Goal: Information Seeking & Learning: Learn about a topic

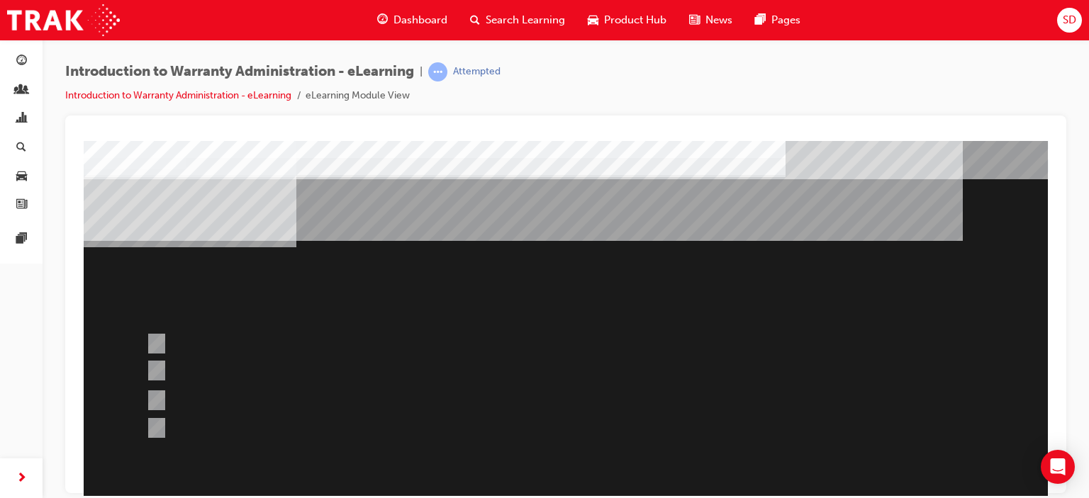
scroll to position [71, 0]
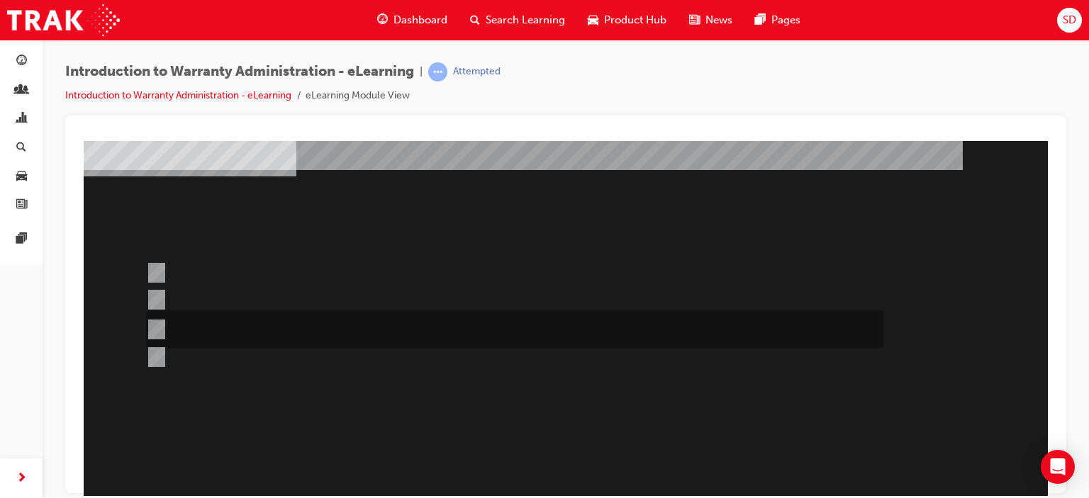
click at [426, 328] on div at bounding box center [510, 329] width 737 height 38
radio input "true"
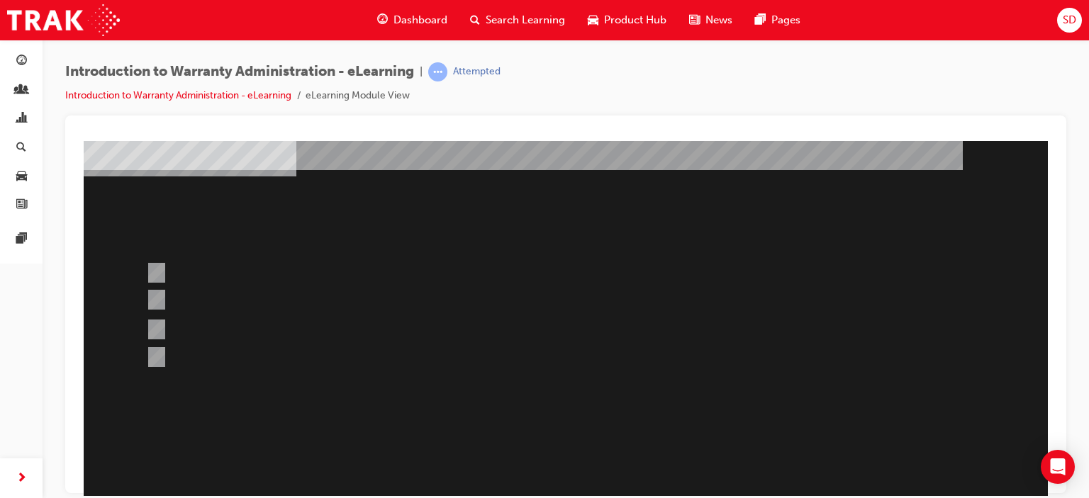
scroll to position [142, 0]
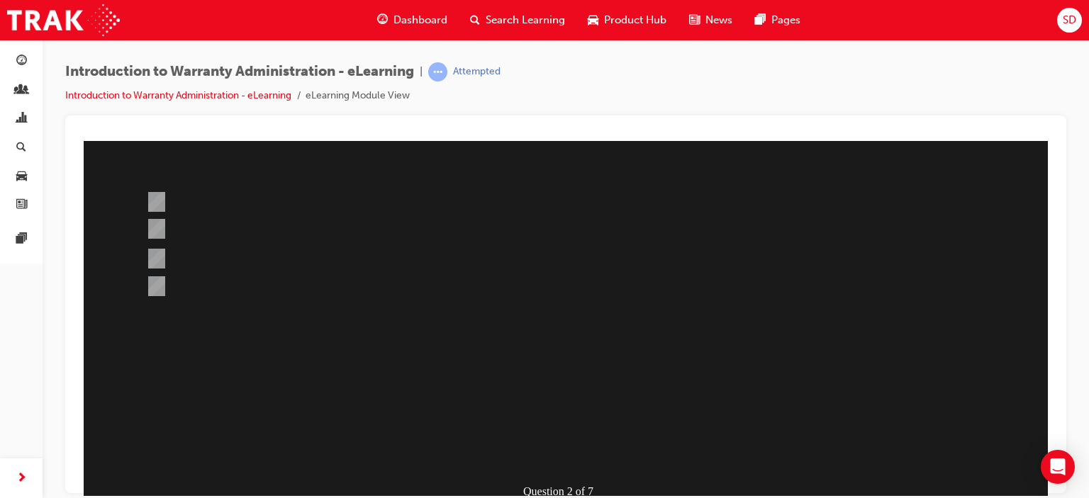
click at [158, 254] on div at bounding box center [566, 254] width 964 height 510
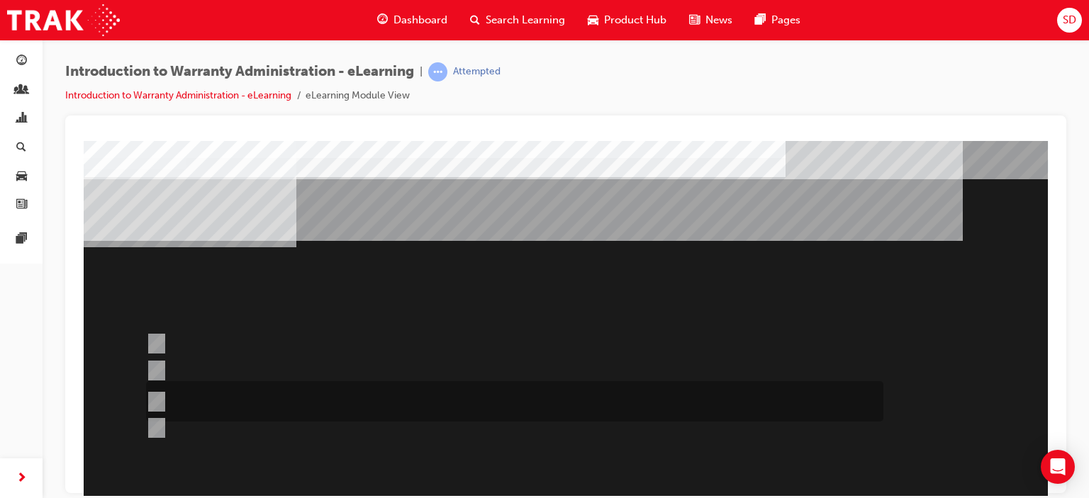
click at [281, 395] on div at bounding box center [510, 401] width 737 height 40
radio input "true"
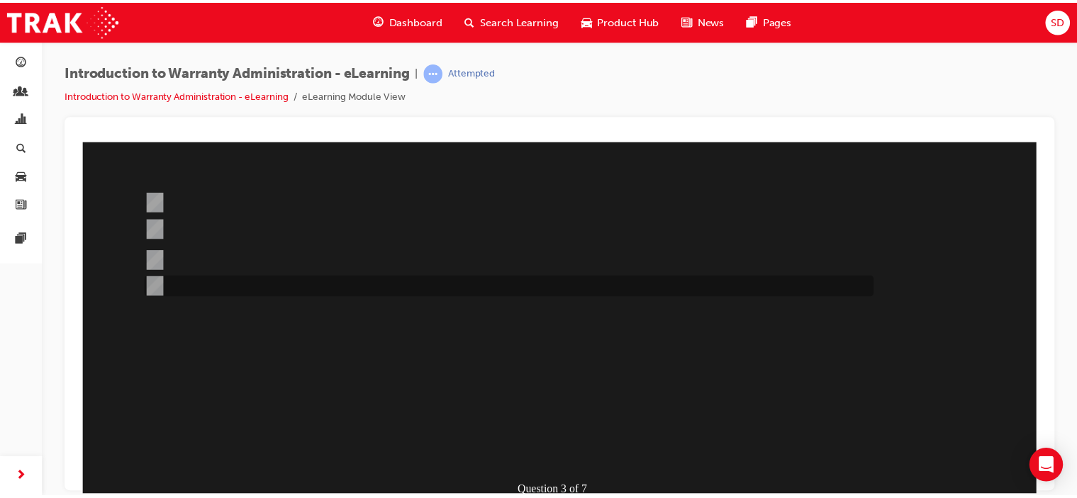
scroll to position [188, 0]
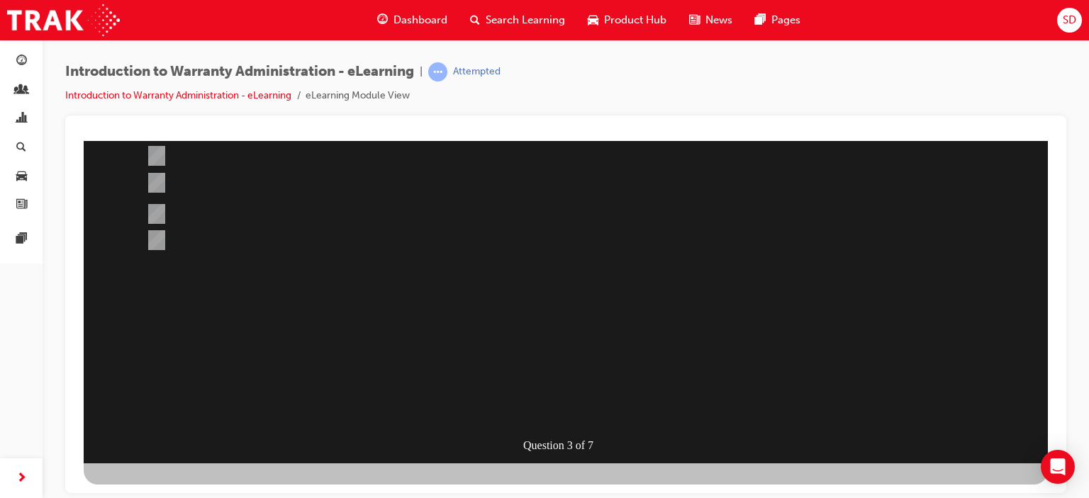
click at [644, 295] on div at bounding box center [566, 208] width 964 height 510
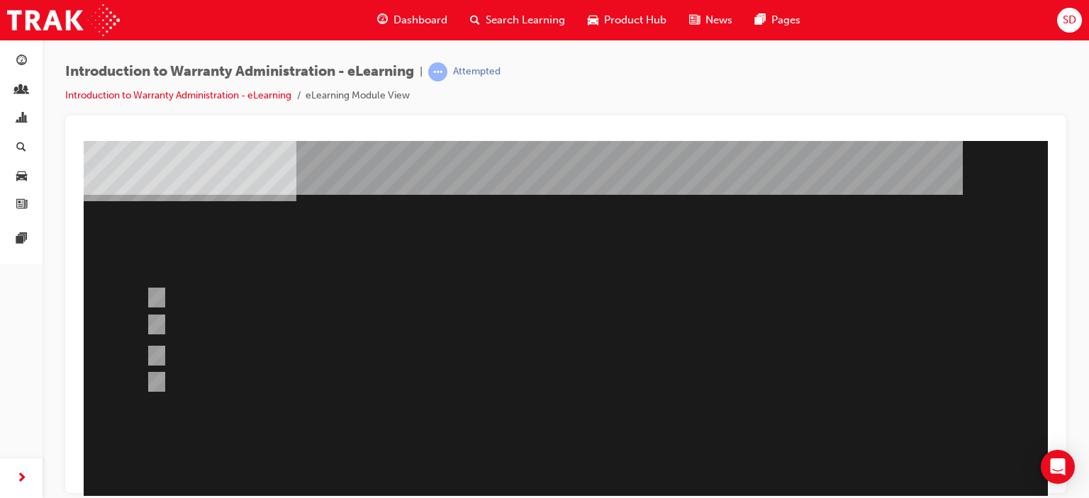
scroll to position [0, 0]
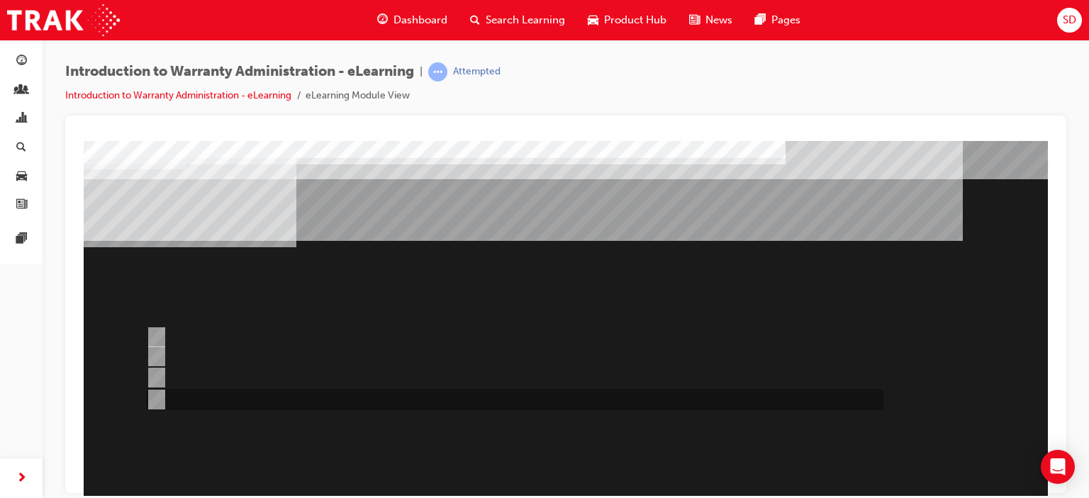
click at [159, 398] on input "Outstanding CSE (Customer Service Exercise) Reports can be run using WiNpaq." at bounding box center [154, 400] width 16 height 16
radio input "true"
click at [153, 337] on input "Outstanding Recall Reports can be run using the reports process." at bounding box center [154, 338] width 16 height 16
radio input "true"
click at [159, 394] on input "Outstanding CSE (Customer Service Exercise) Reports can be run using WiNpaq." at bounding box center [154, 400] width 16 height 16
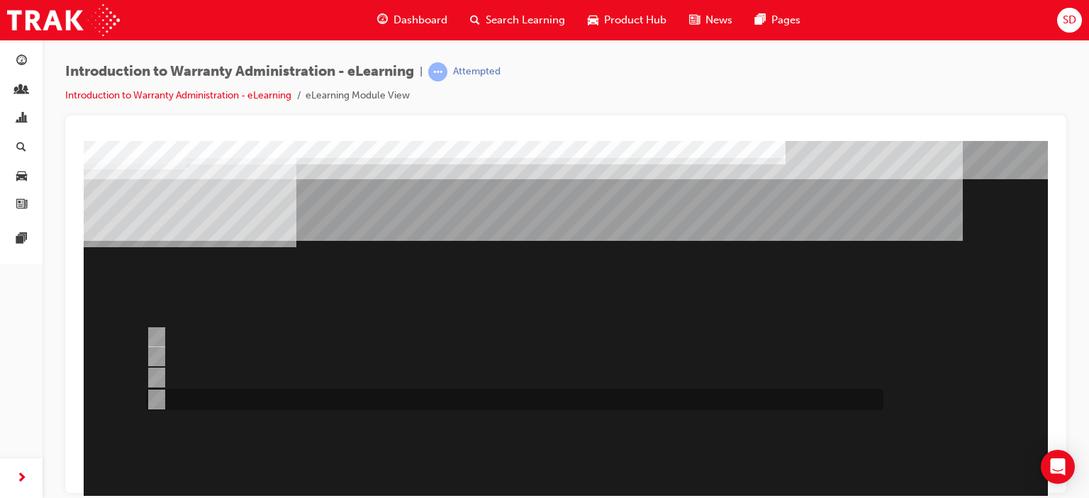
radio input "true"
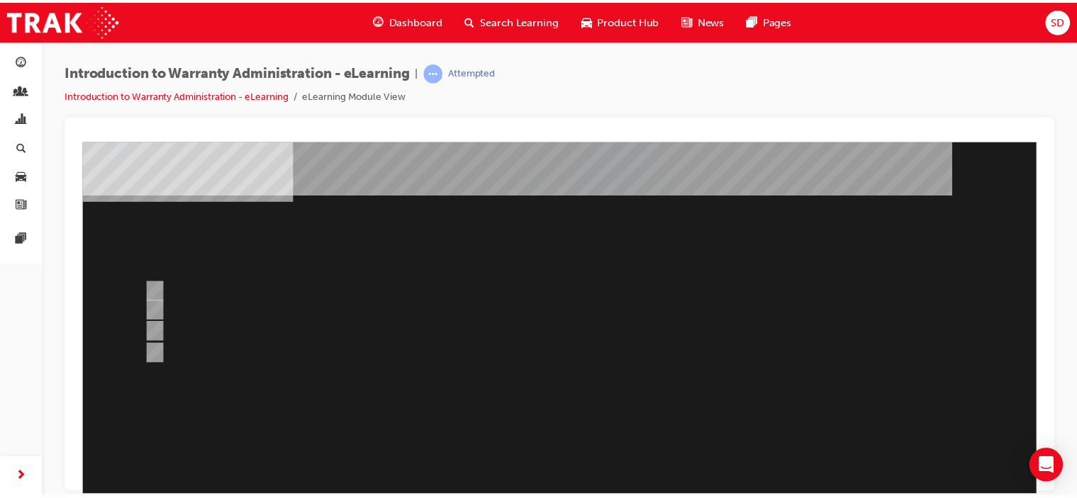
scroll to position [188, 0]
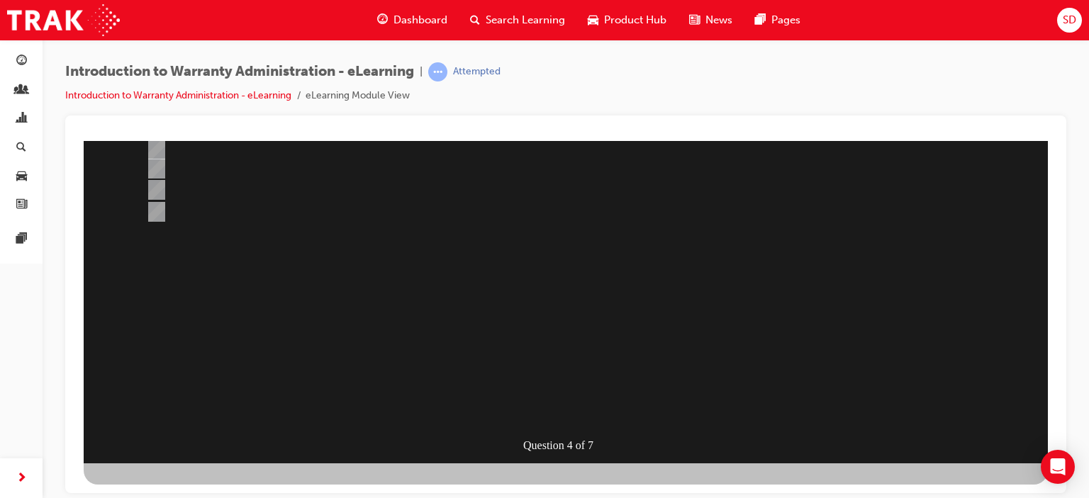
click at [588, 291] on div at bounding box center [566, 208] width 964 height 510
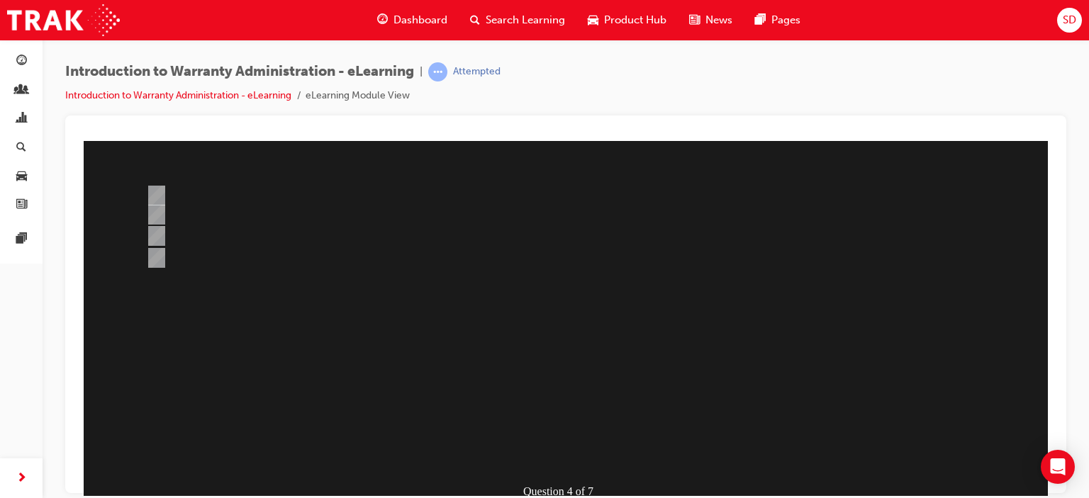
scroll to position [0, 0]
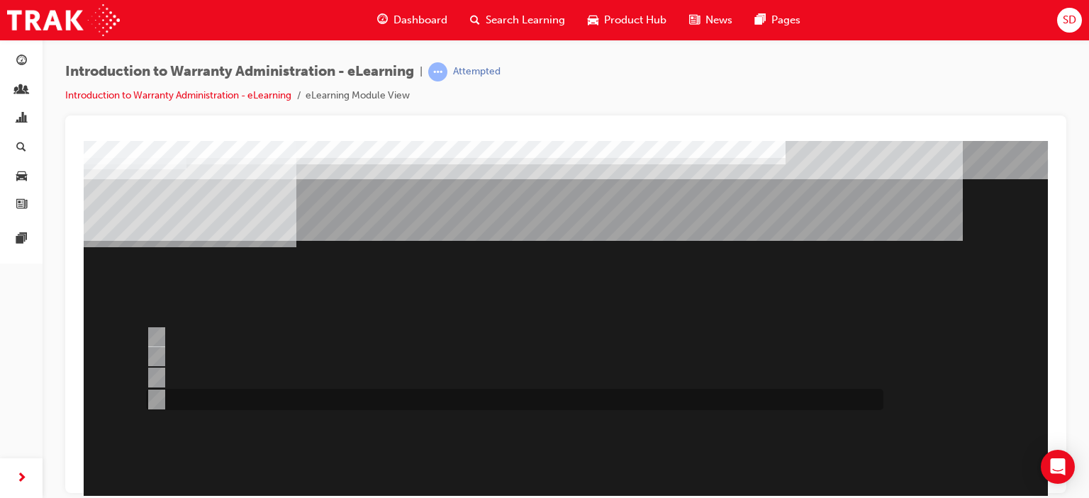
click at [157, 396] on input "> 75%" at bounding box center [154, 400] width 16 height 16
radio input "true"
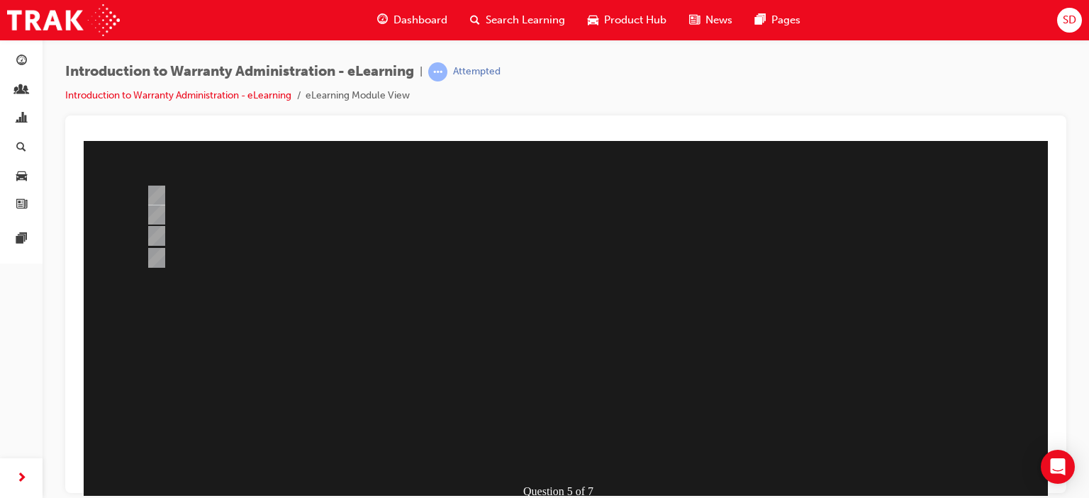
scroll to position [188, 0]
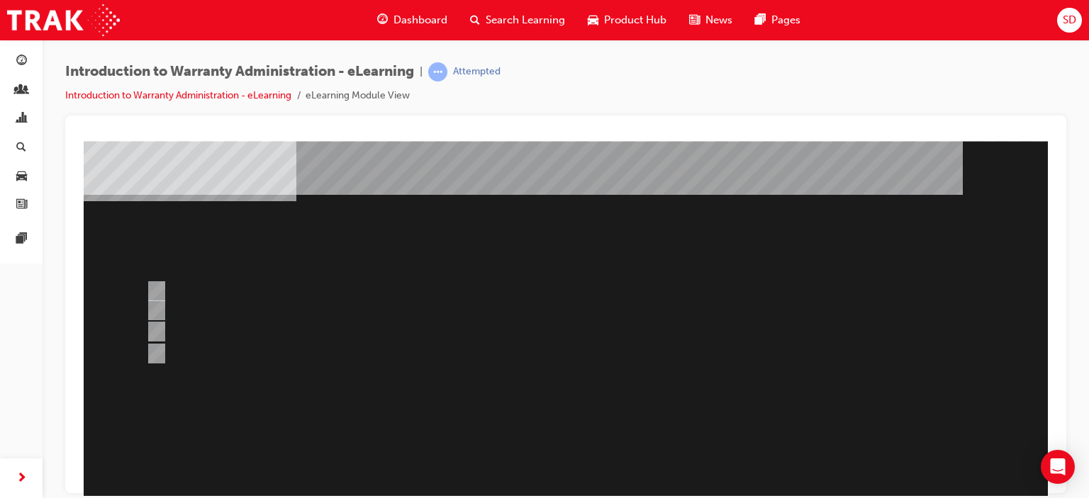
click at [155, 287] on div at bounding box center [566, 349] width 964 height 510
click at [155, 286] on input "> 90%" at bounding box center [154, 292] width 16 height 16
radio input "true"
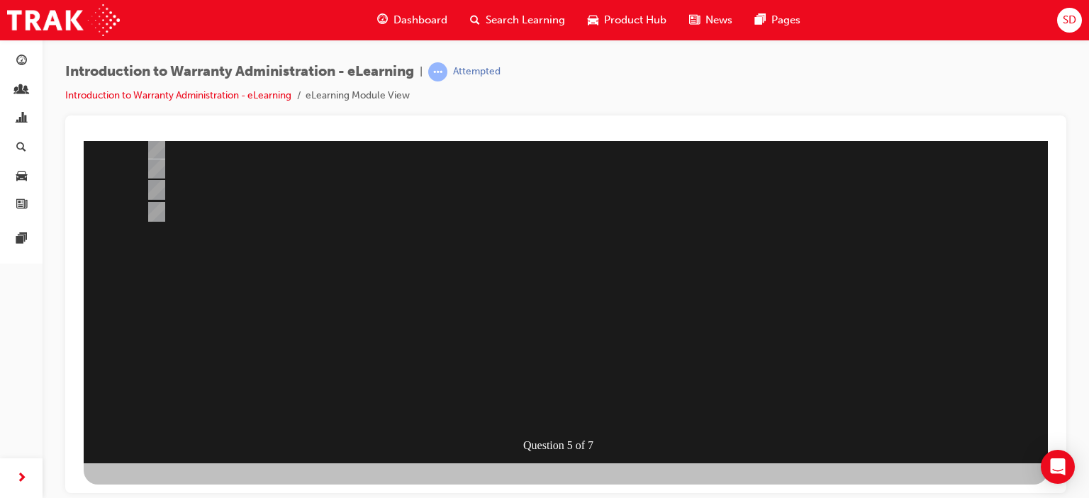
click at [543, 311] on div at bounding box center [566, 208] width 964 height 510
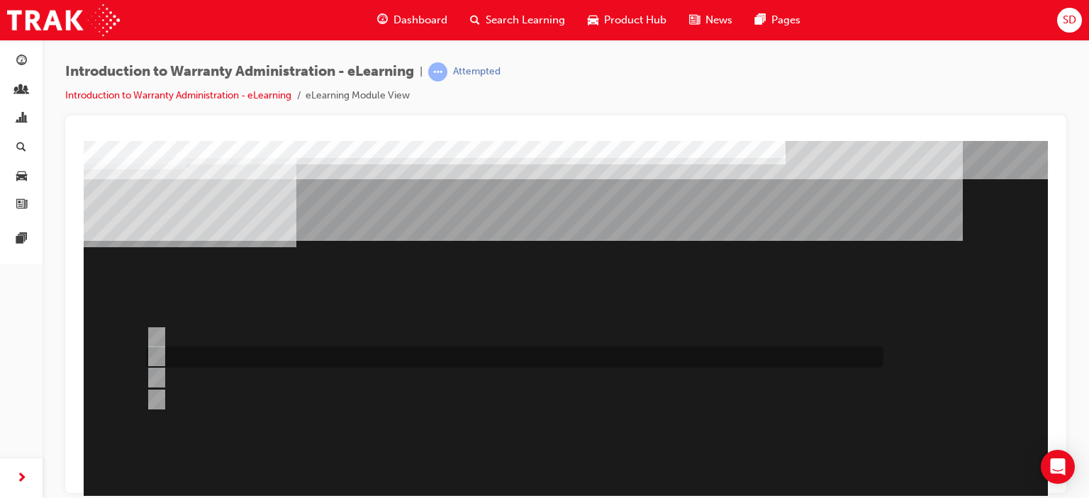
click at [279, 357] on div at bounding box center [510, 357] width 737 height 21
radio input "true"
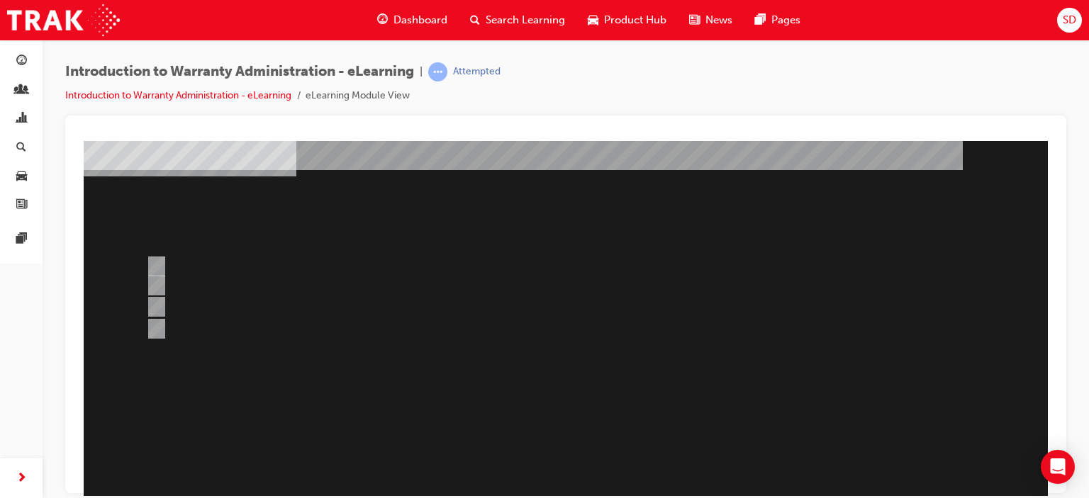
scroll to position [188, 0]
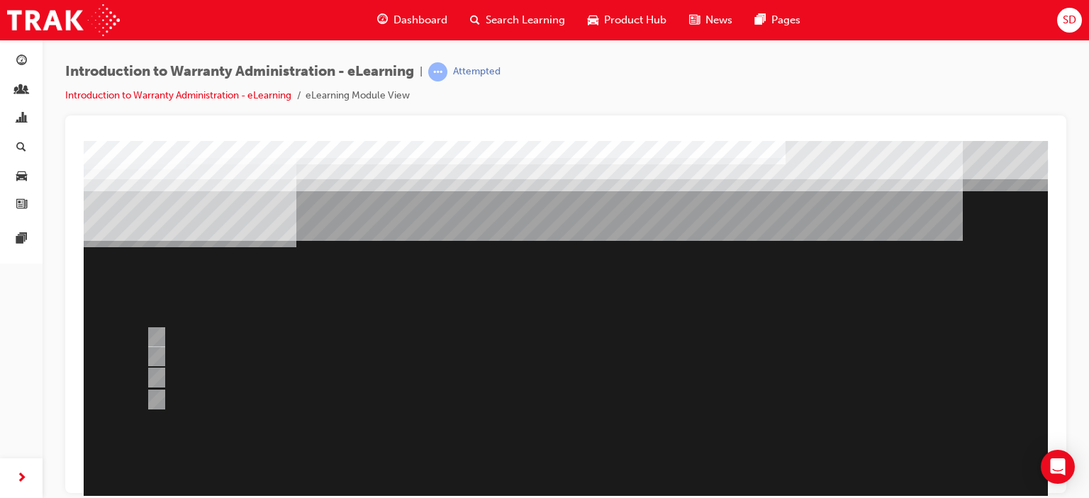
click at [651, 321] on div at bounding box center [566, 395] width 964 height 510
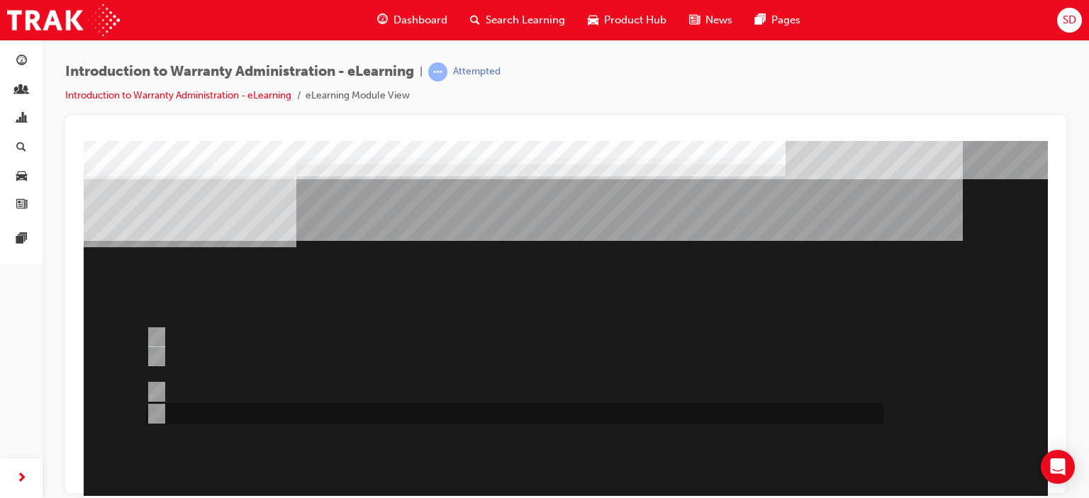
click at [157, 414] on input "“T” Codes required for Claim compilation can be found in the WPPM." at bounding box center [154, 414] width 16 height 16
radio input "true"
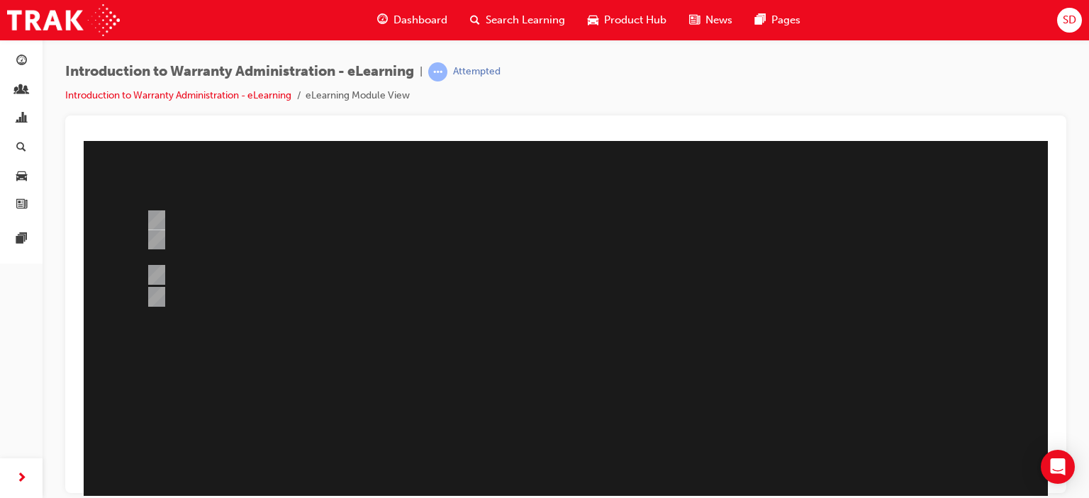
scroll to position [188, 0]
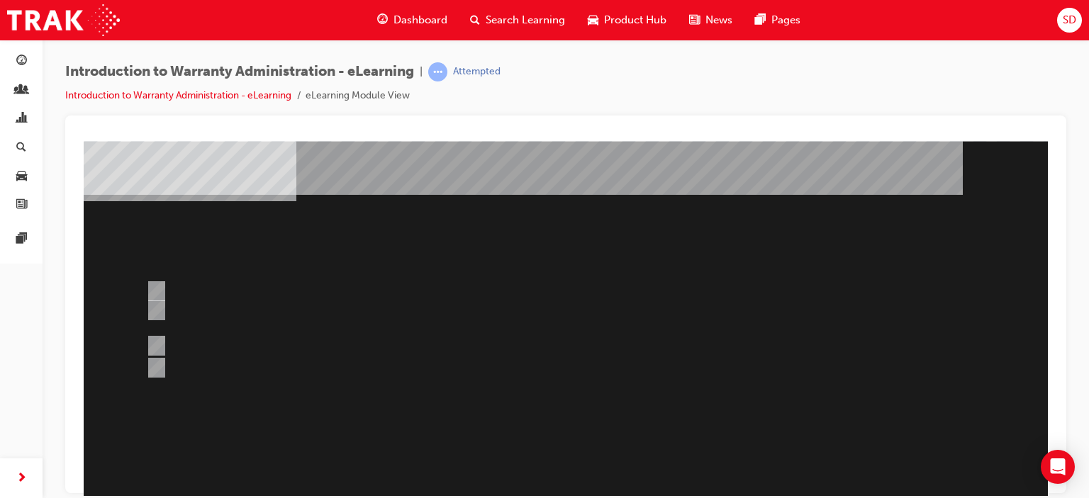
click at [156, 291] on div at bounding box center [566, 349] width 964 height 510
click at [159, 290] on input "The WPPM is to be used as a guide only and Dealers can adjudicate independently." at bounding box center [154, 292] width 16 height 16
radio input "true"
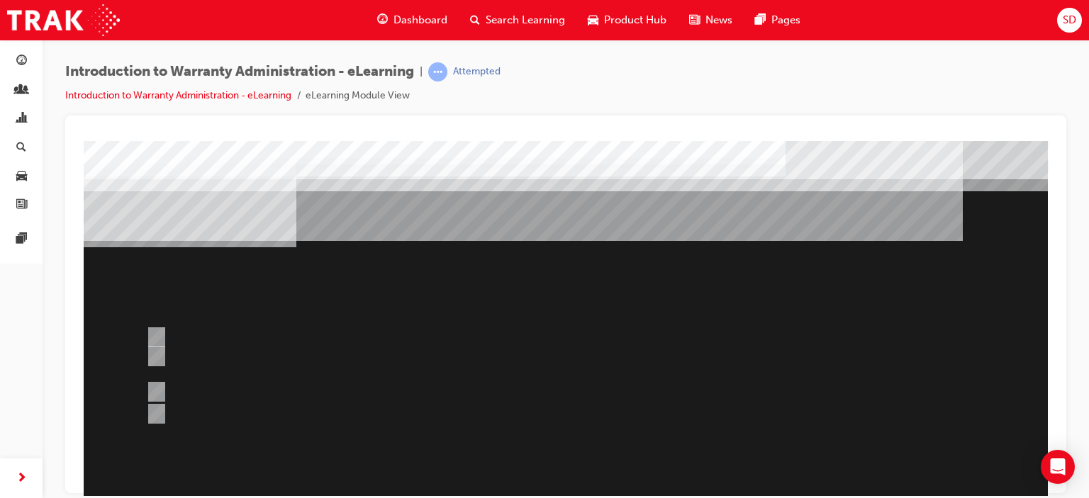
click at [585, 274] on div at bounding box center [566, 395] width 964 height 510
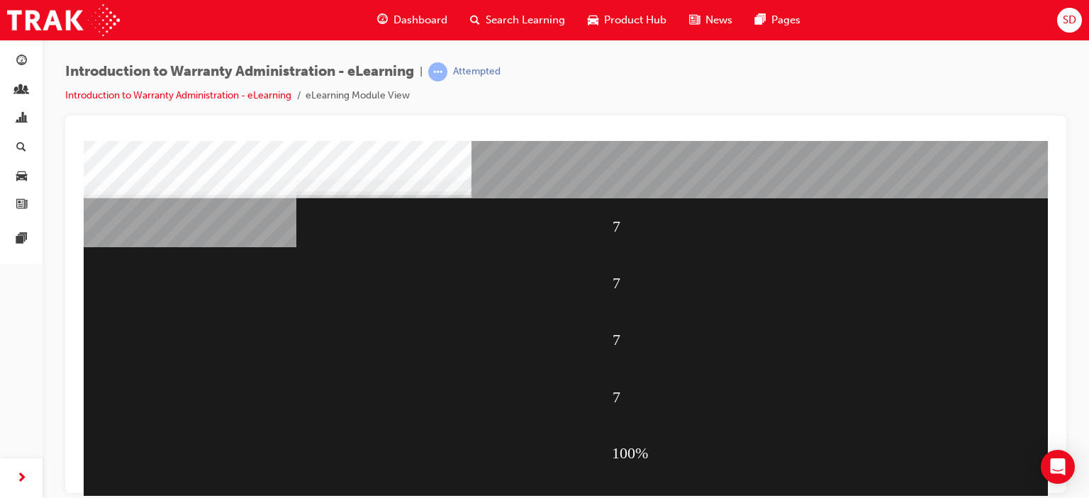
click at [720, 186] on td "Loading..." at bounding box center [566, 166] width 964 height 38
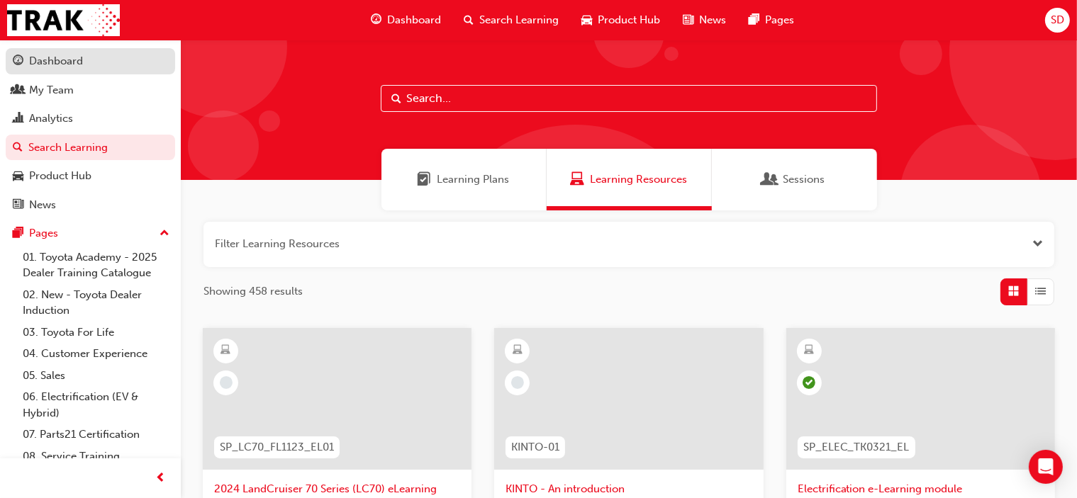
click at [58, 56] on div "Dashboard" at bounding box center [56, 61] width 54 height 16
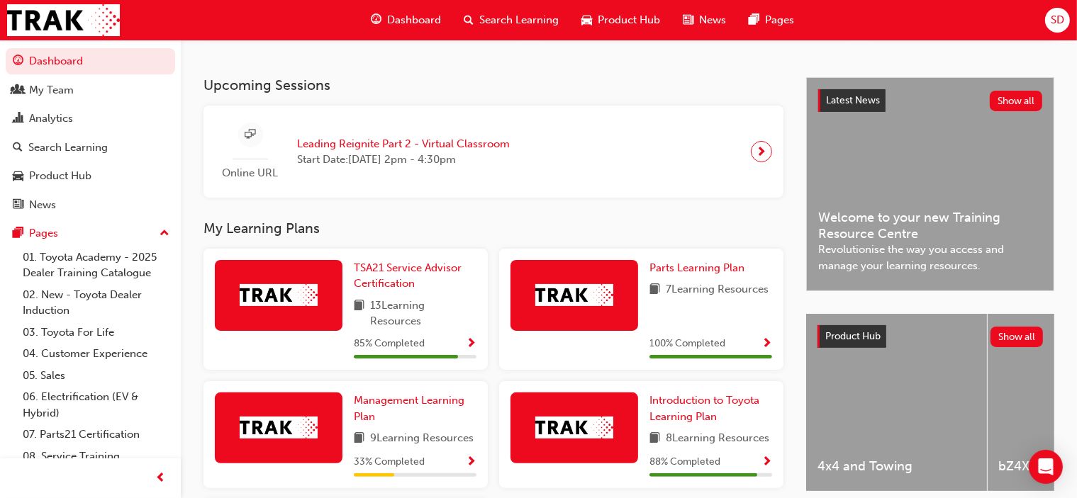
scroll to position [425, 0]
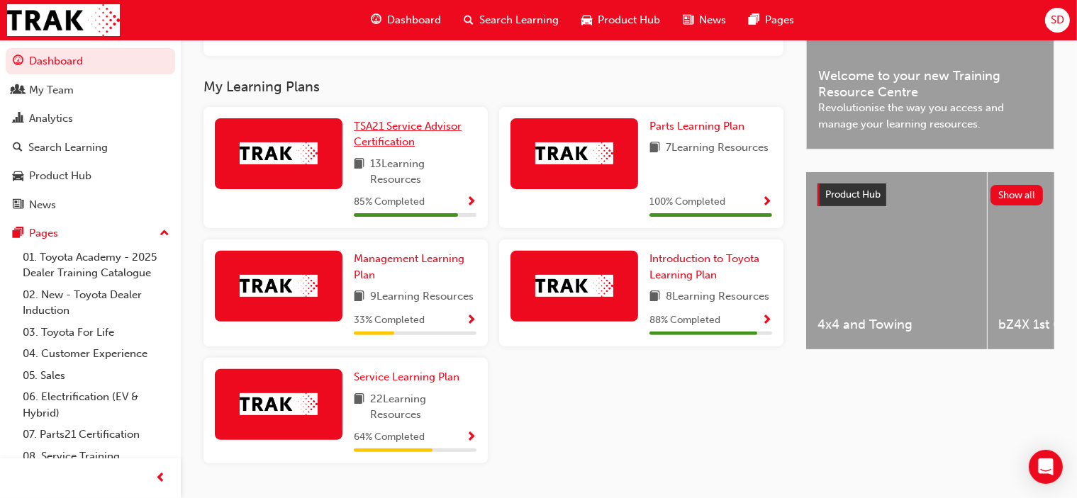
click at [428, 127] on span "TSA21 Service Advisor Certification" at bounding box center [408, 134] width 108 height 29
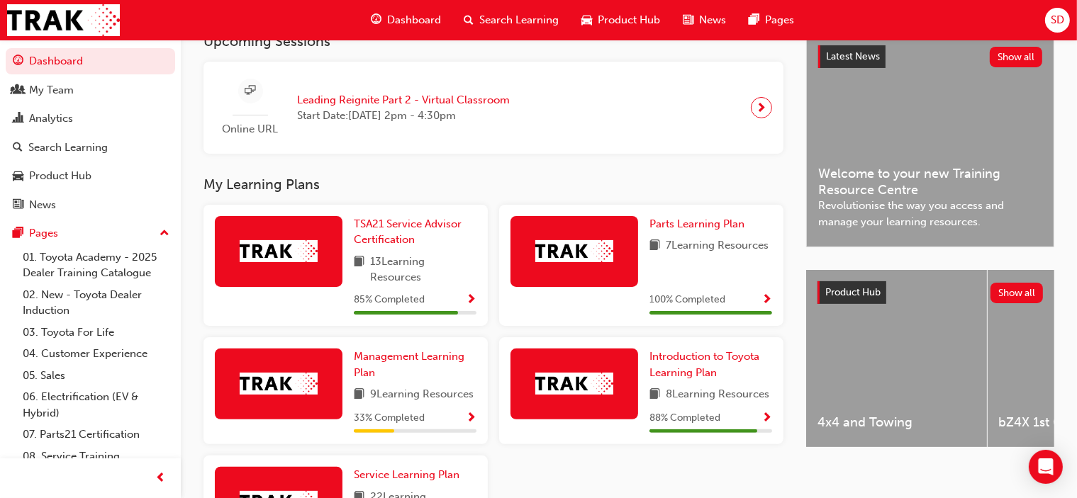
scroll to position [398, 0]
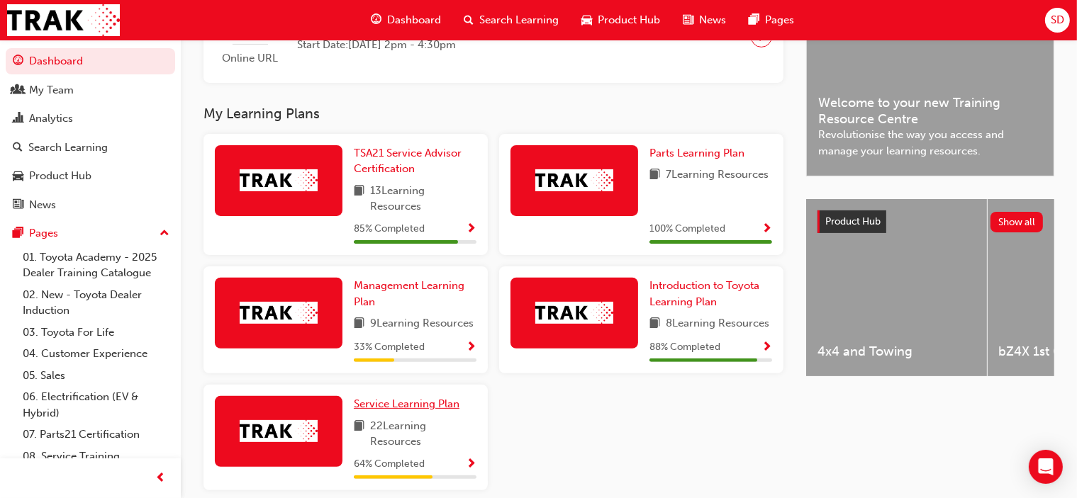
click at [431, 404] on span "Service Learning Plan" at bounding box center [407, 404] width 106 height 13
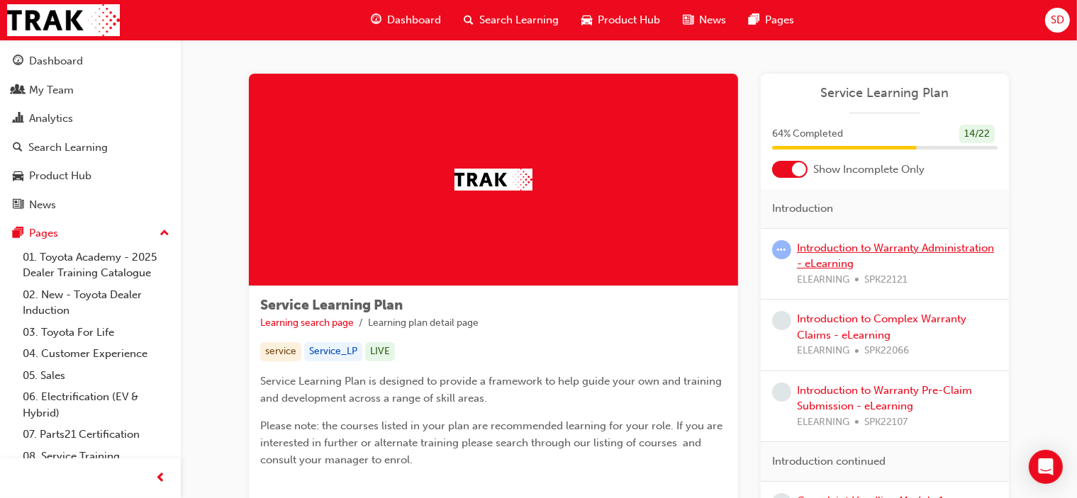
click at [826, 242] on link "Introduction to Warranty Administration - eLearning" at bounding box center [895, 256] width 197 height 29
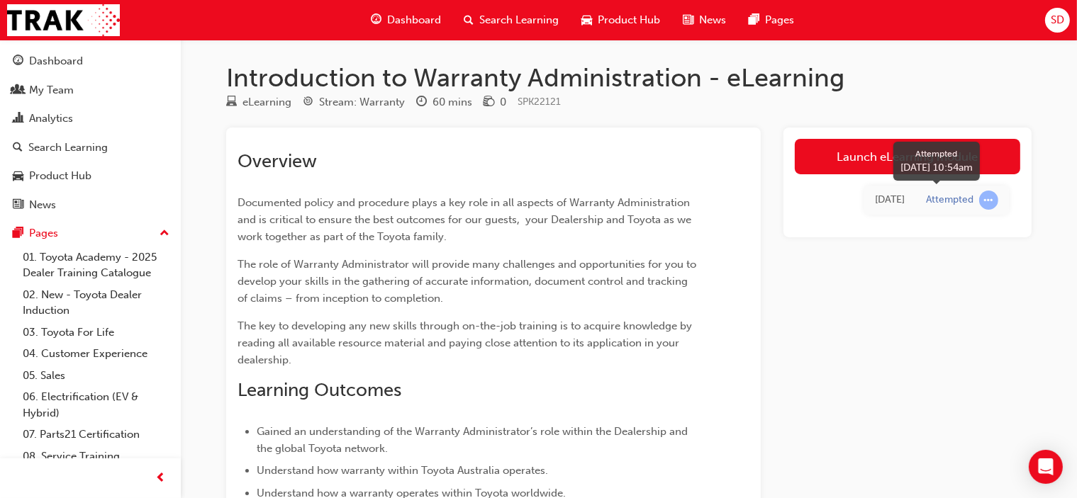
click at [978, 198] on div "Attempted" at bounding box center [962, 200] width 72 height 19
click at [931, 194] on div "Attempted" at bounding box center [949, 200] width 47 height 13
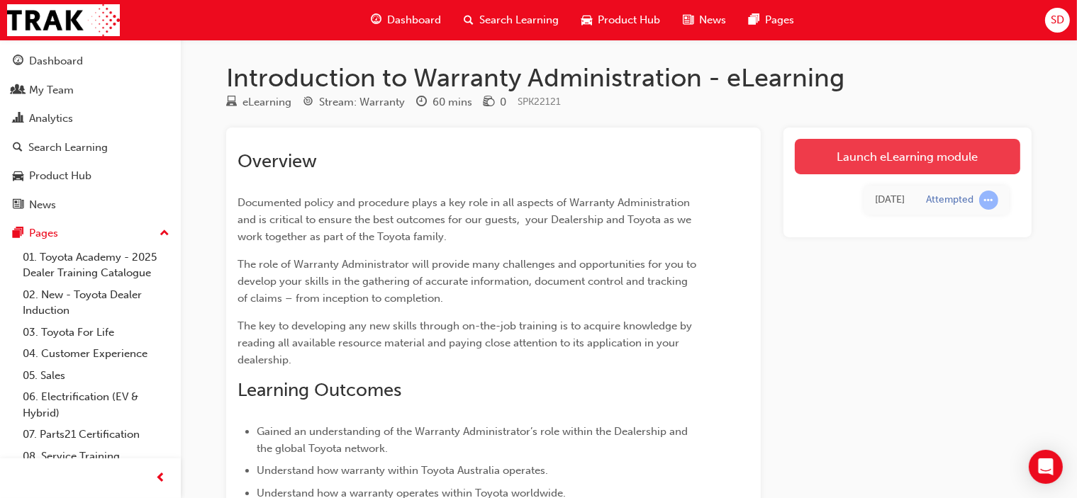
click at [857, 158] on link "Launch eLearning module" at bounding box center [907, 156] width 225 height 35
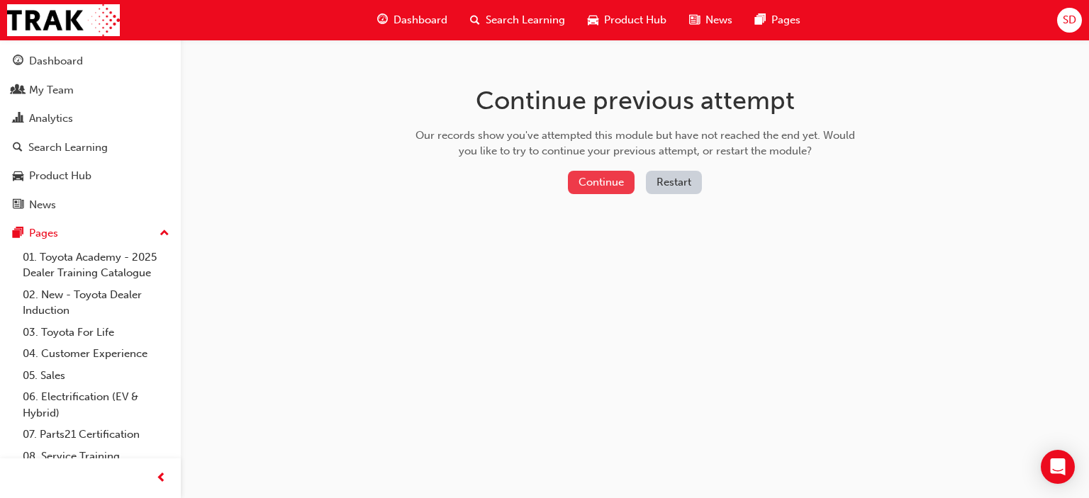
click at [602, 184] on button "Continue" at bounding box center [601, 182] width 67 height 23
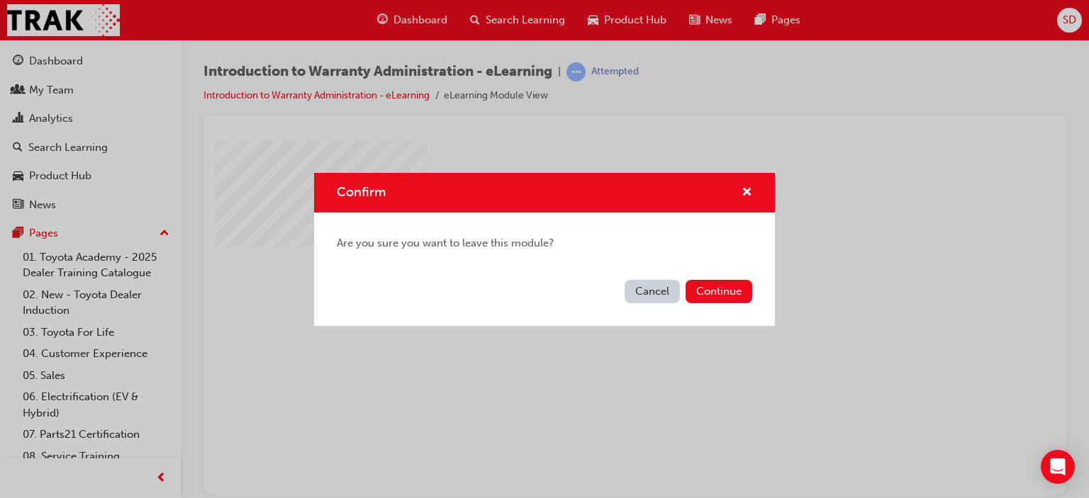
click at [648, 297] on button "Cancel" at bounding box center [652, 291] width 55 height 23
drag, startPoint x: 653, startPoint y: 300, endPoint x: 654, endPoint y: 291, distance: 8.6
click at [654, 291] on button "Cancel" at bounding box center [652, 291] width 55 height 23
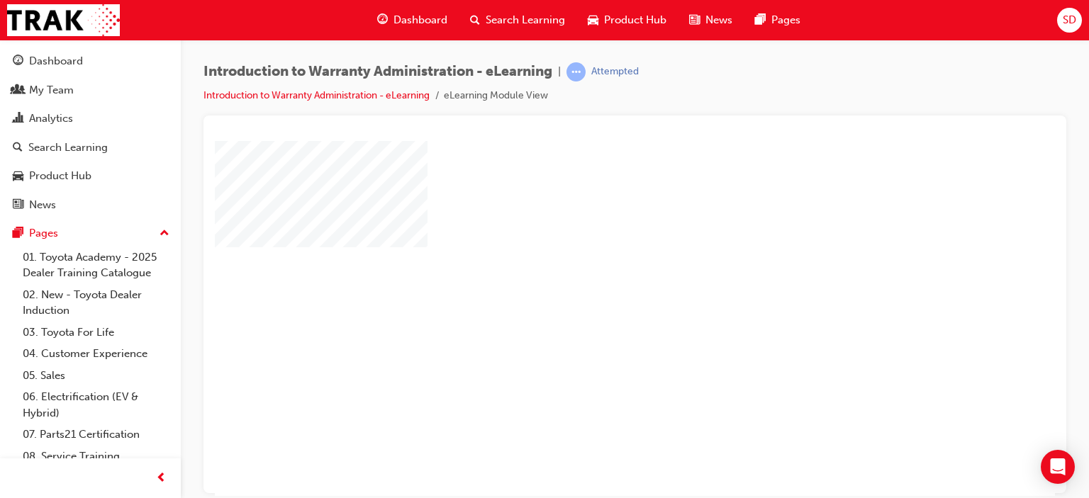
click at [493, 84] on div "Introduction to Warranty Administration - eLearning | Attempted Introduction to…" at bounding box center [420, 83] width 435 height 42
click at [393, 93] on link "Introduction to Warranty Administration - eLearning" at bounding box center [316, 95] width 226 height 12
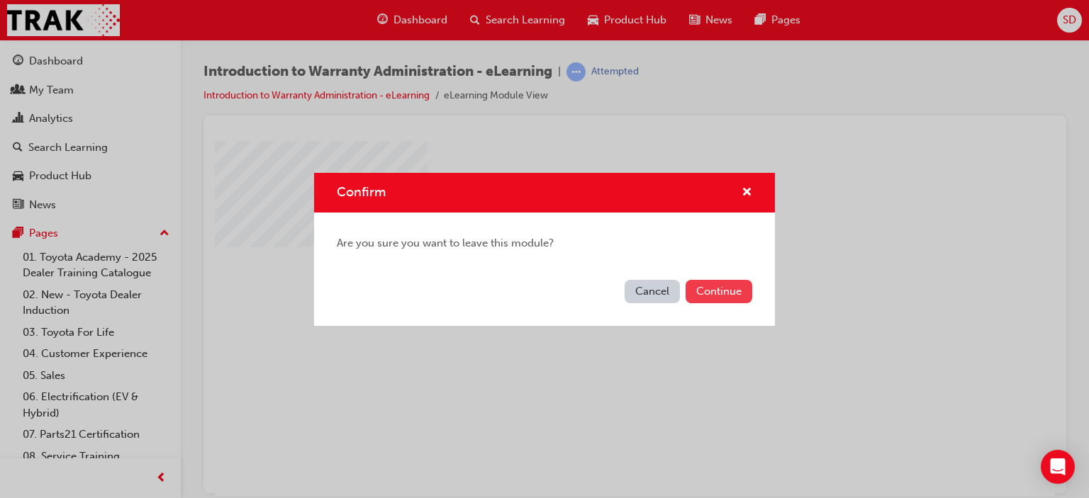
click at [706, 290] on button "Continue" at bounding box center [718, 291] width 67 height 23
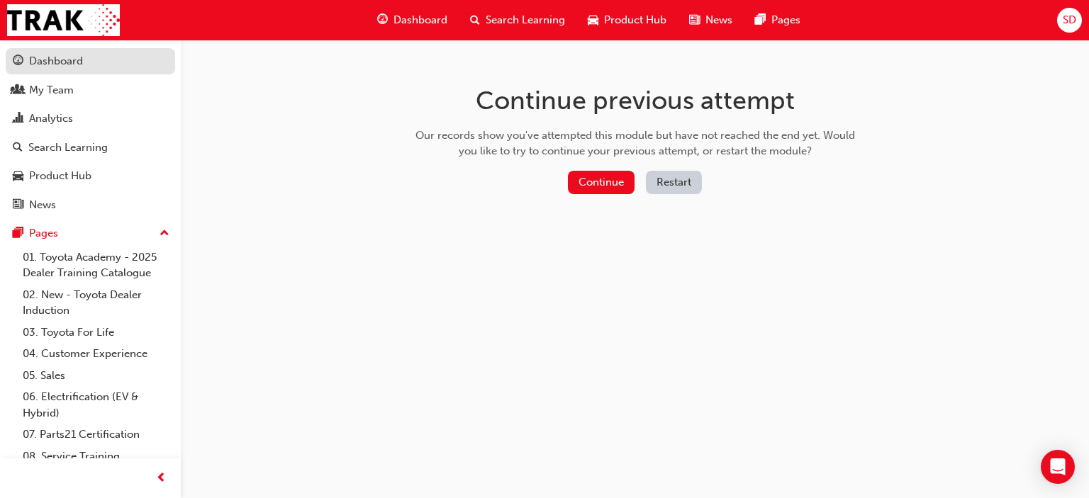
click at [62, 65] on div "Dashboard" at bounding box center [56, 61] width 54 height 16
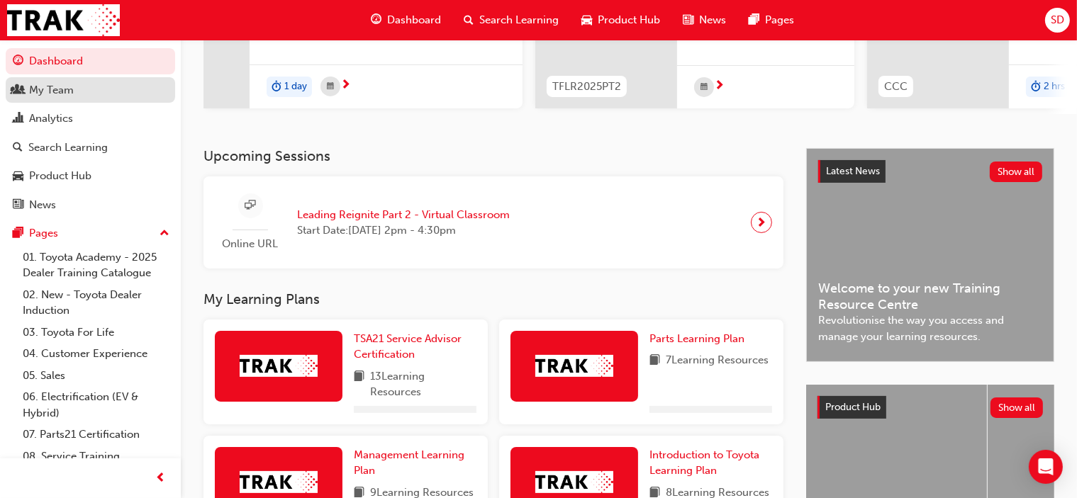
scroll to position [422, 0]
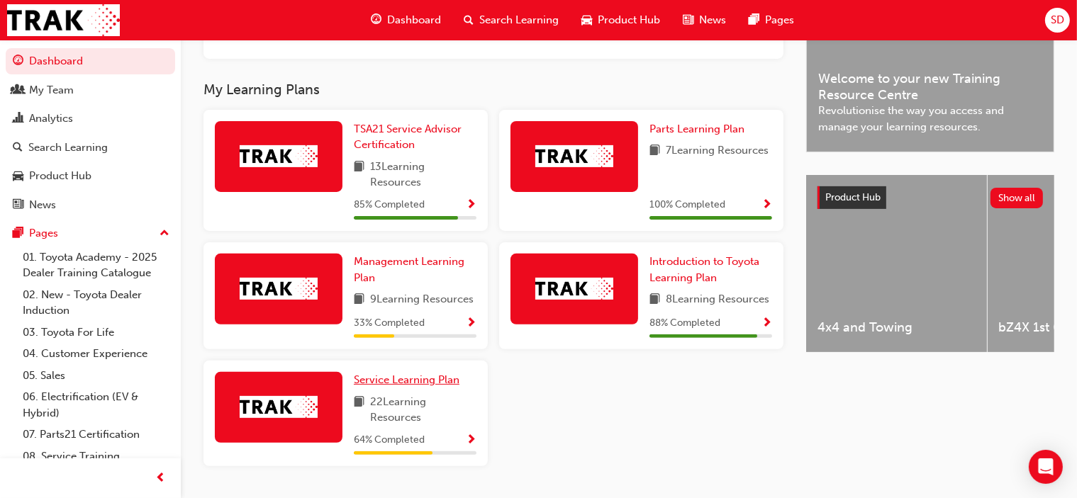
click at [363, 386] on span "Service Learning Plan" at bounding box center [407, 380] width 106 height 13
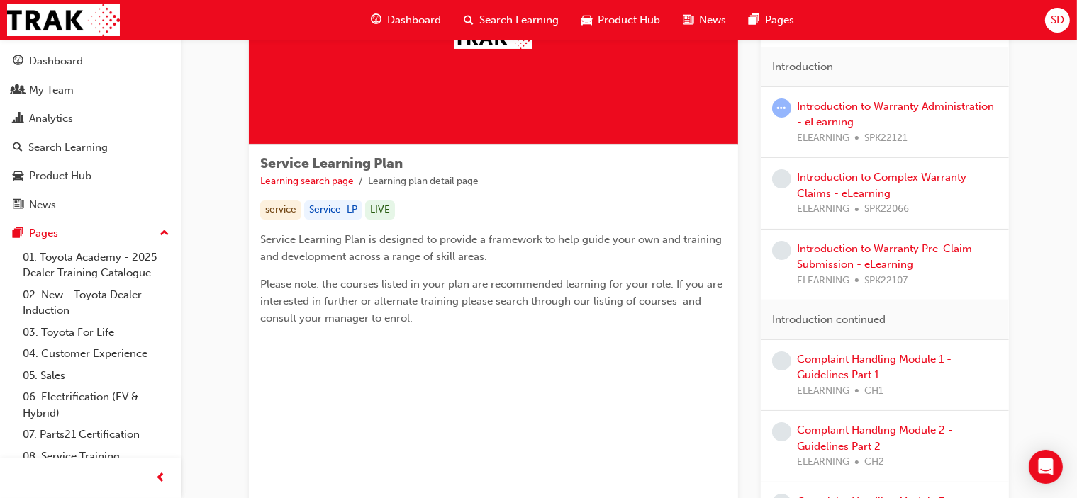
scroll to position [71, 0]
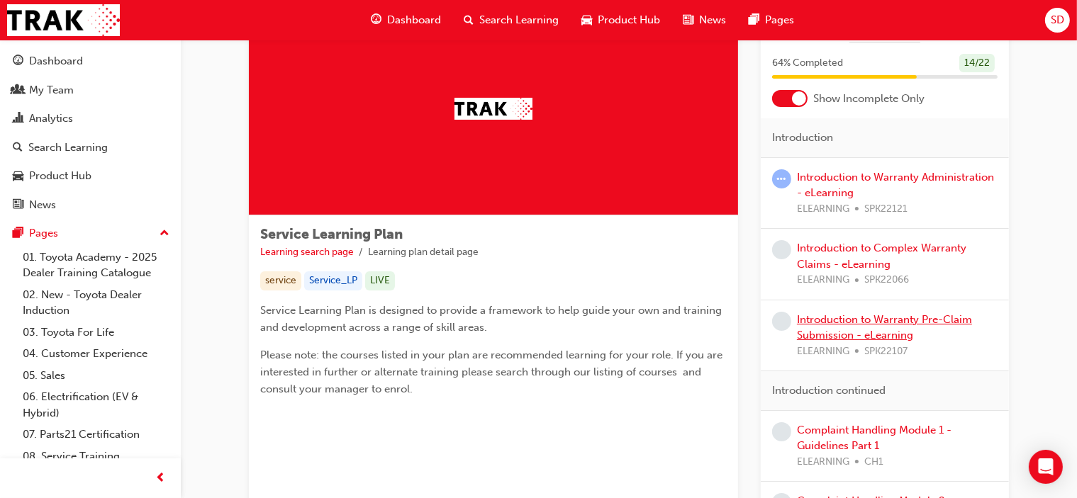
click at [879, 320] on link "Introduction to Warranty Pre-Claim Submission - eLearning" at bounding box center [884, 327] width 175 height 29
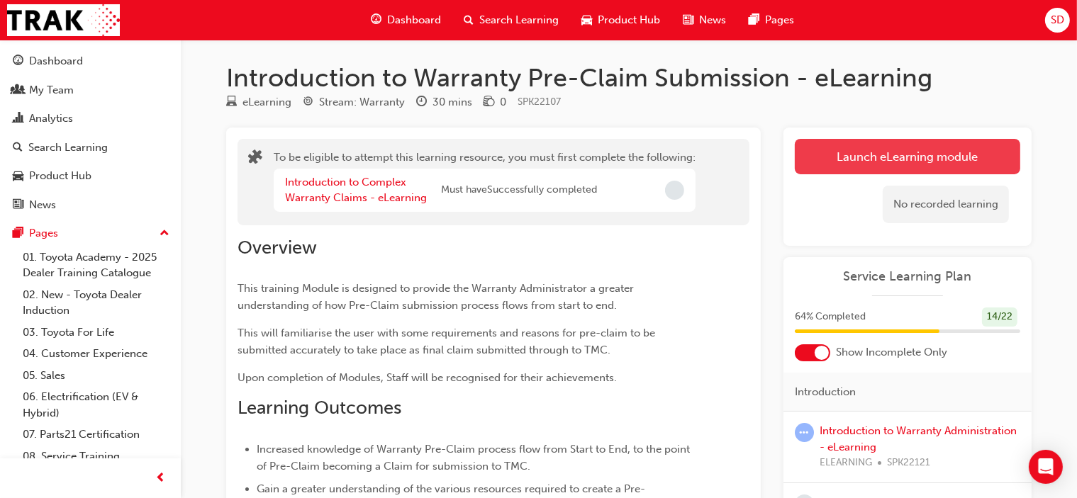
click at [928, 157] on button "Launch eLearning module" at bounding box center [907, 156] width 225 height 35
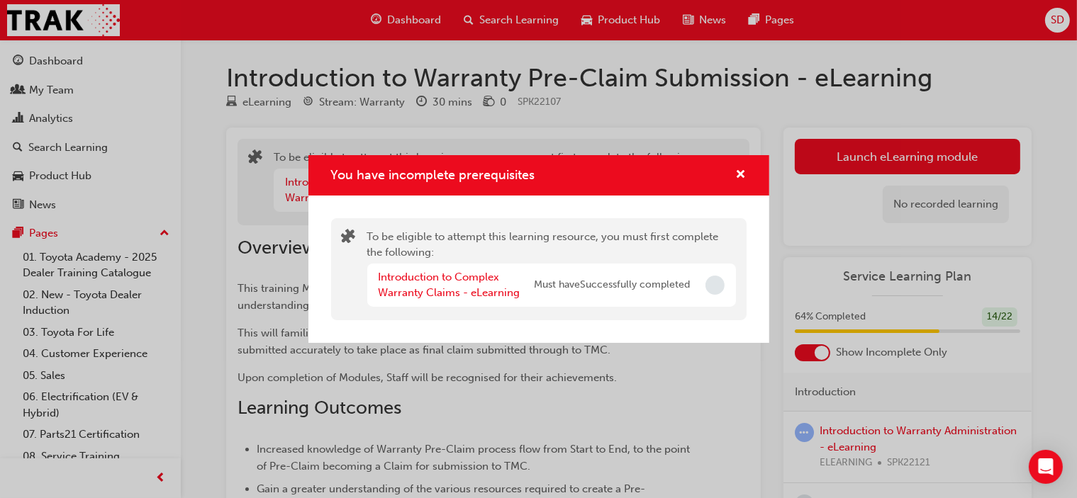
click at [655, 283] on span "Must have Successfully completed" at bounding box center [612, 285] width 156 height 16
click at [474, 277] on link "Introduction to Complex Warranty Claims - eLearning" at bounding box center [450, 285] width 142 height 29
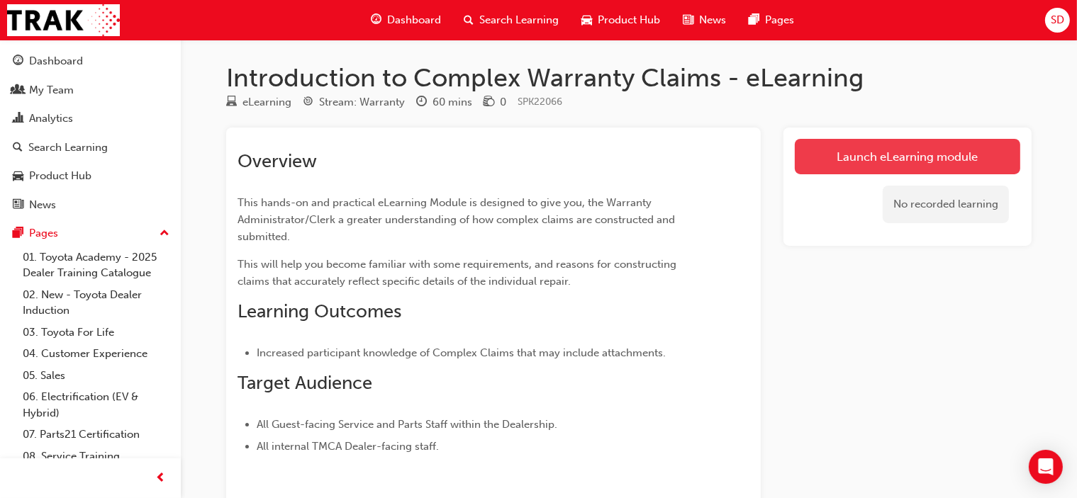
click at [875, 160] on link "Launch eLearning module" at bounding box center [907, 156] width 225 height 35
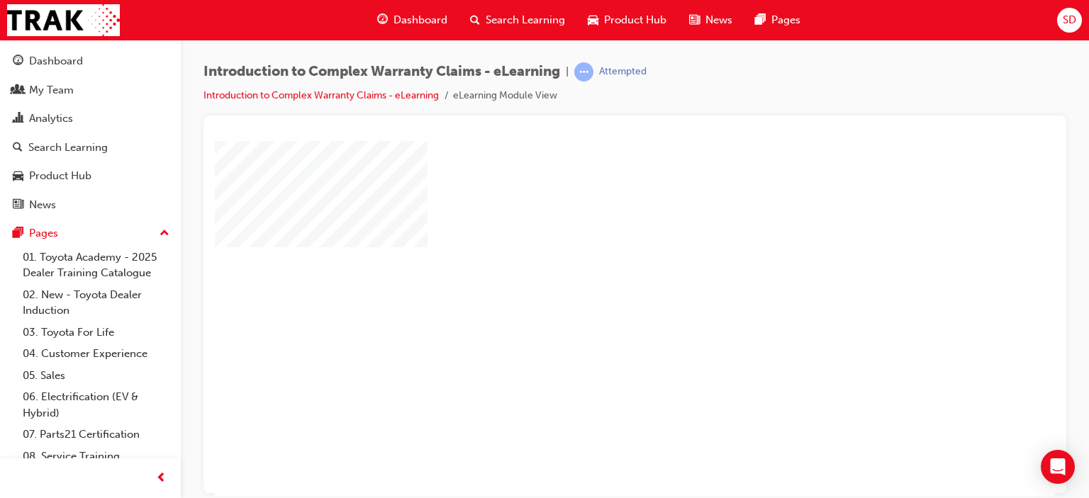
click at [594, 277] on div "play" at bounding box center [594, 277] width 0 height 0
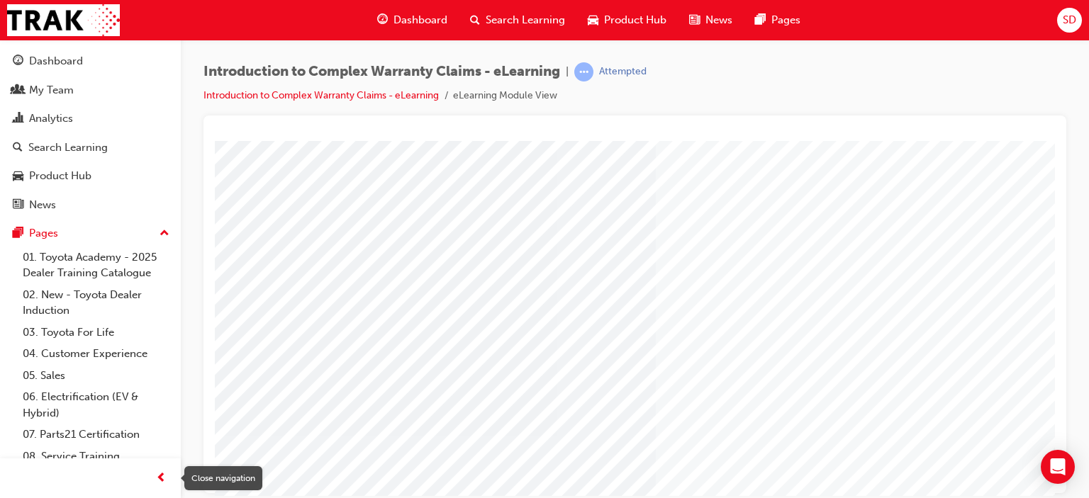
click at [173, 470] on div "button" at bounding box center [161, 478] width 28 height 28
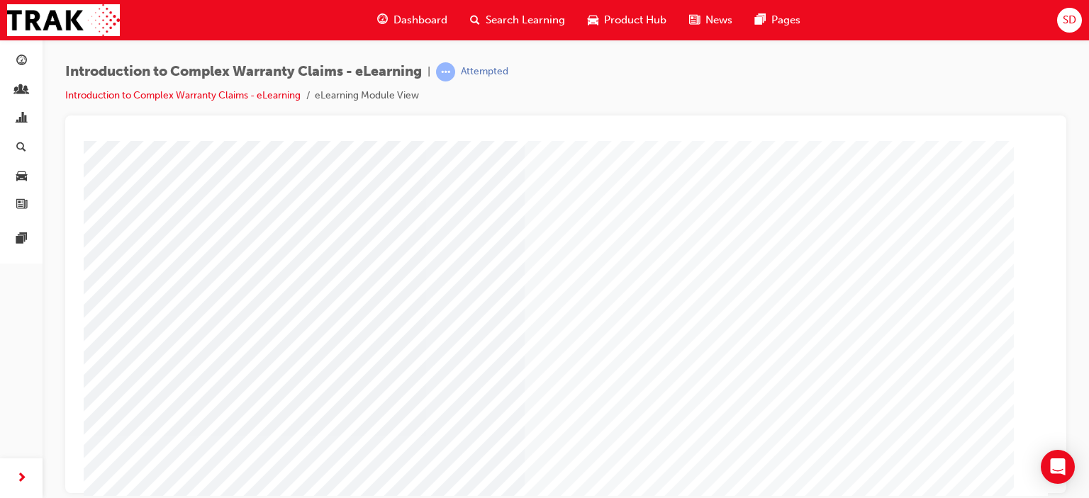
scroll to position [188, 0]
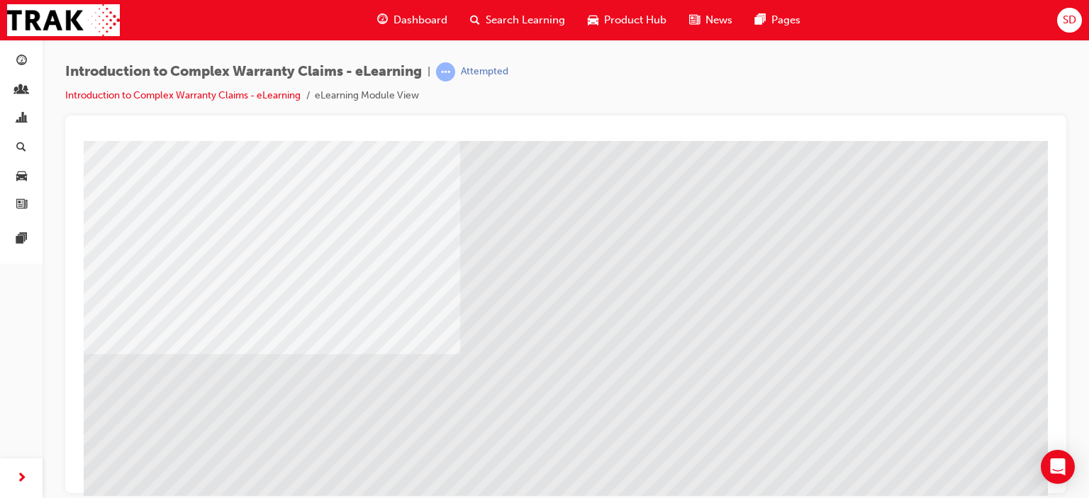
scroll to position [0, 0]
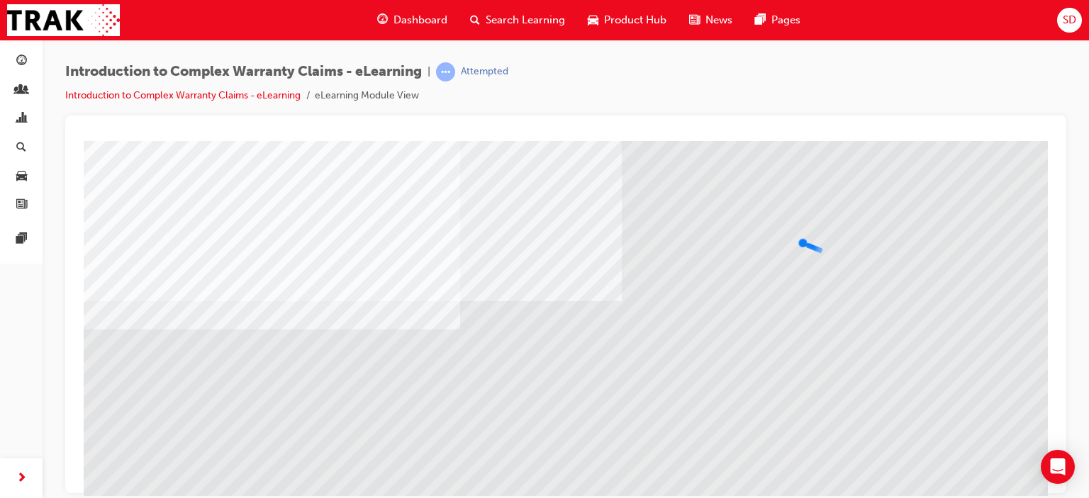
scroll to position [188, 0]
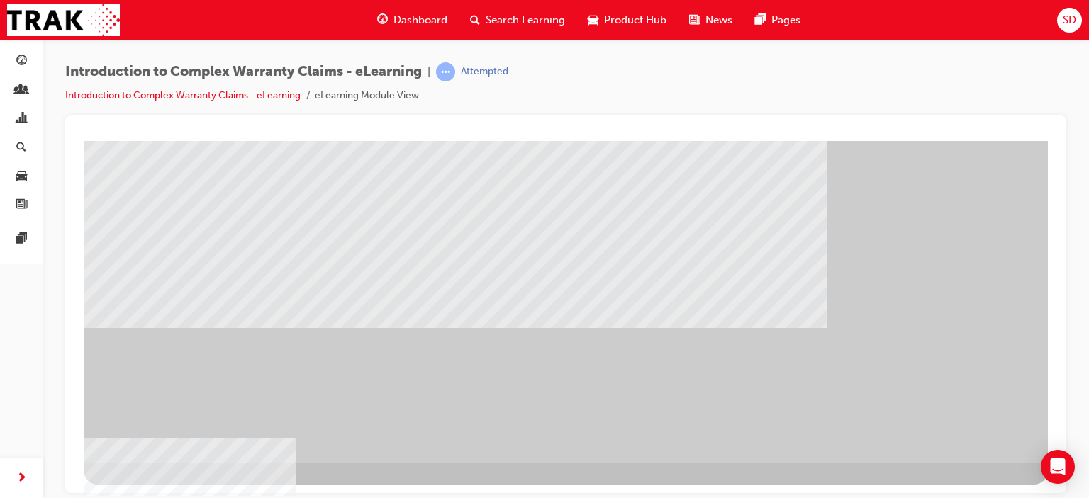
scroll to position [0, 0]
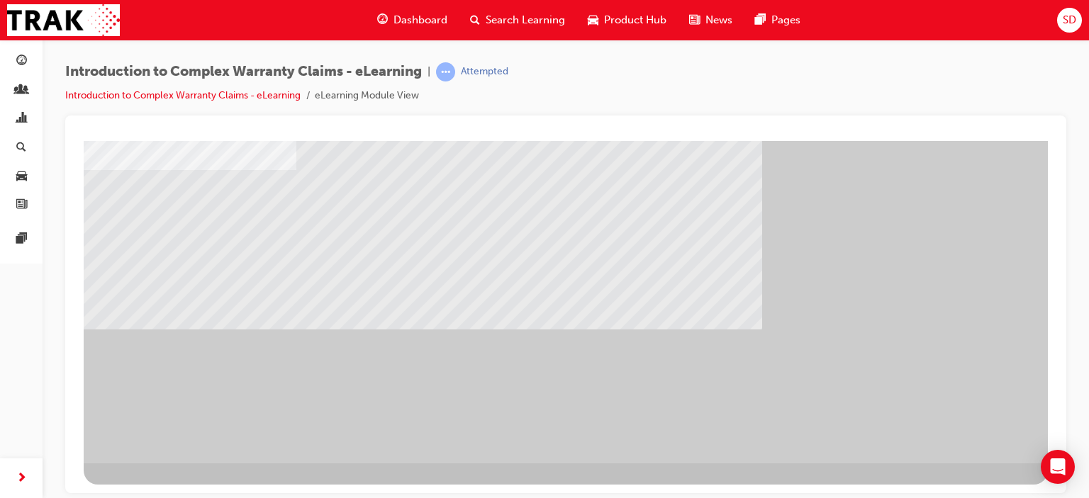
scroll to position [0, 0]
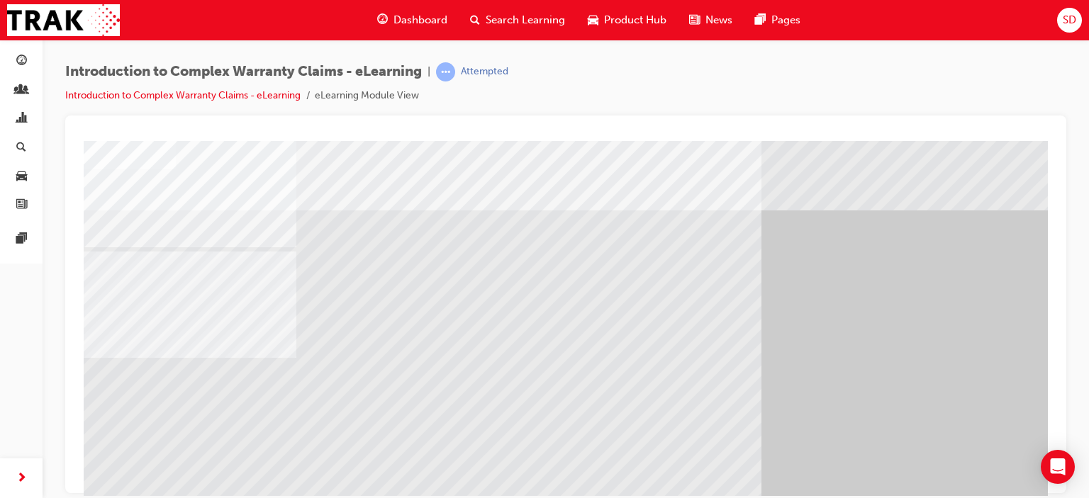
scroll to position [188, 0]
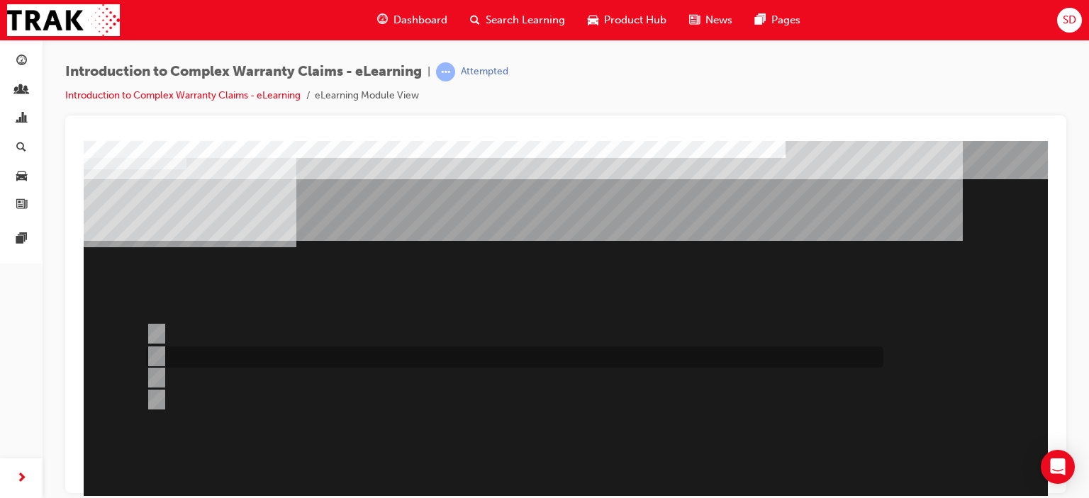
click at [156, 353] on input "The majority of WINPAQ Claims processed are for TSA reimbursement." at bounding box center [154, 357] width 16 height 16
radio input "true"
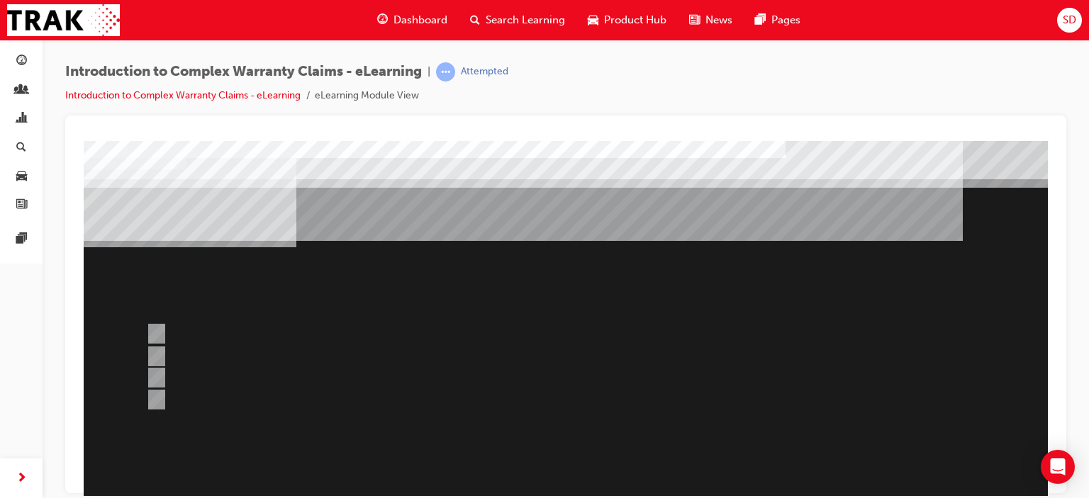
click at [159, 338] on div at bounding box center [566, 395] width 964 height 510
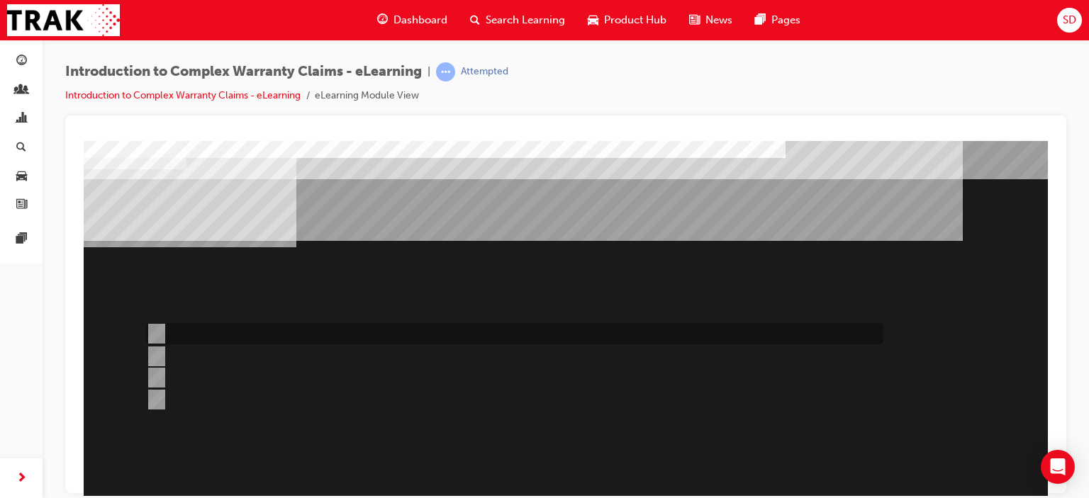
click at [159, 327] on input "All claim data input fields are sent to TMC for adjudication." at bounding box center [154, 334] width 16 height 16
radio input "true"
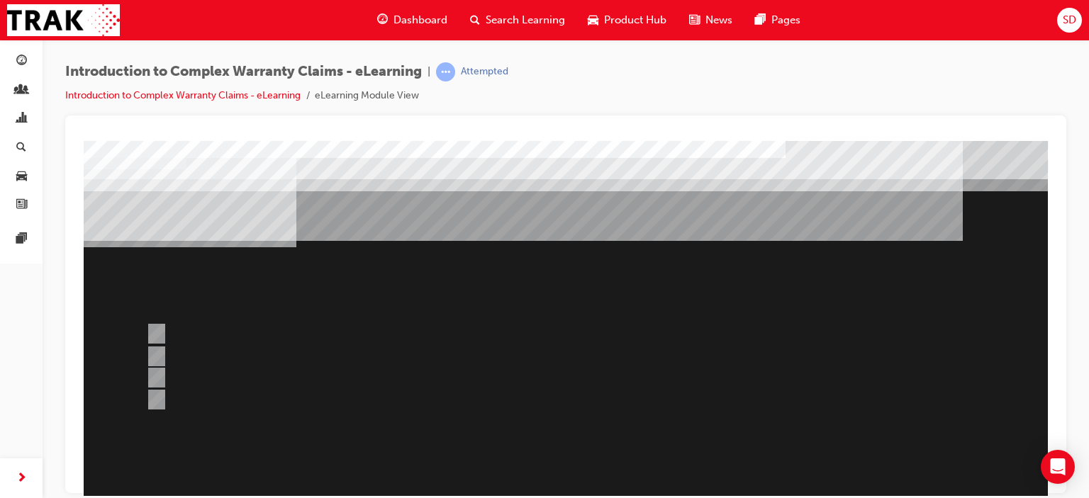
click at [650, 281] on div at bounding box center [566, 395] width 964 height 510
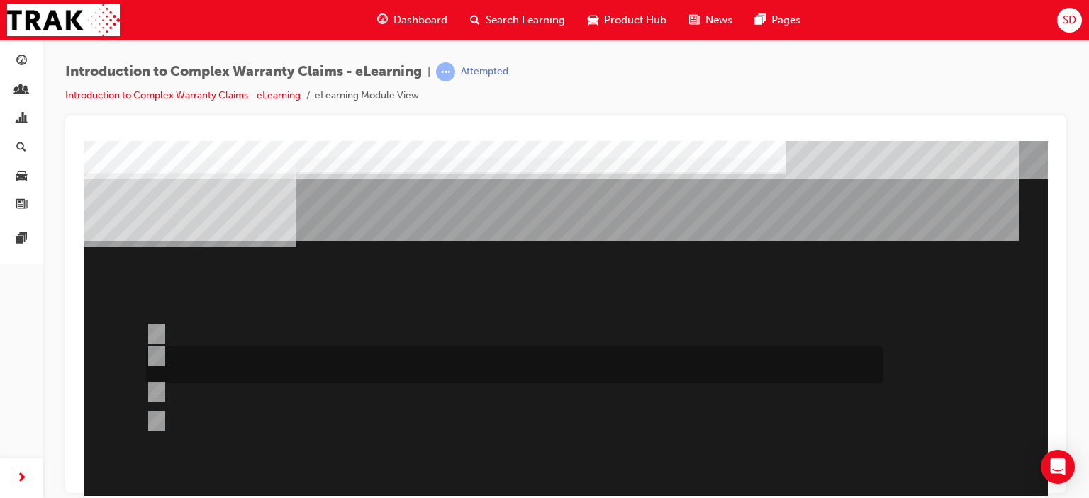
click at [232, 358] on div at bounding box center [510, 365] width 737 height 37
radio input "true"
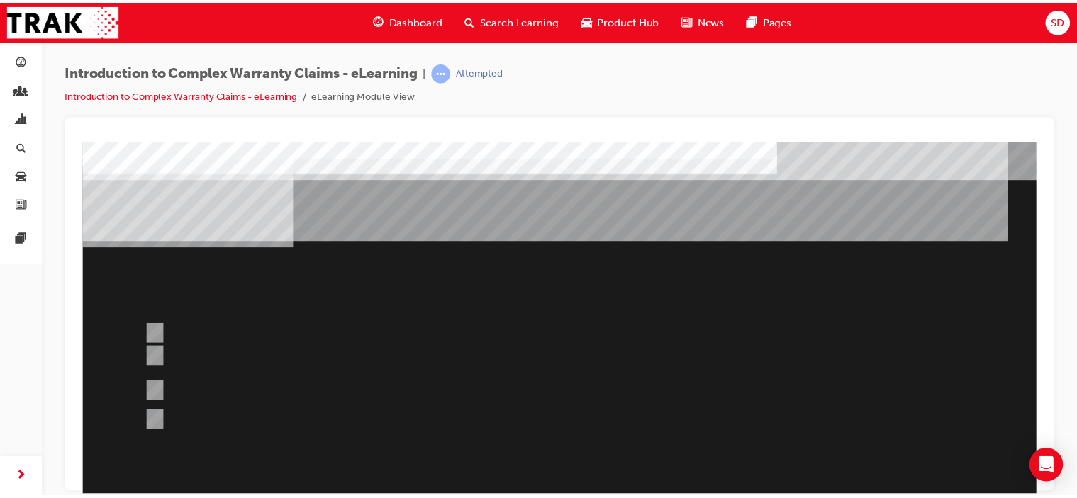
scroll to position [188, 0]
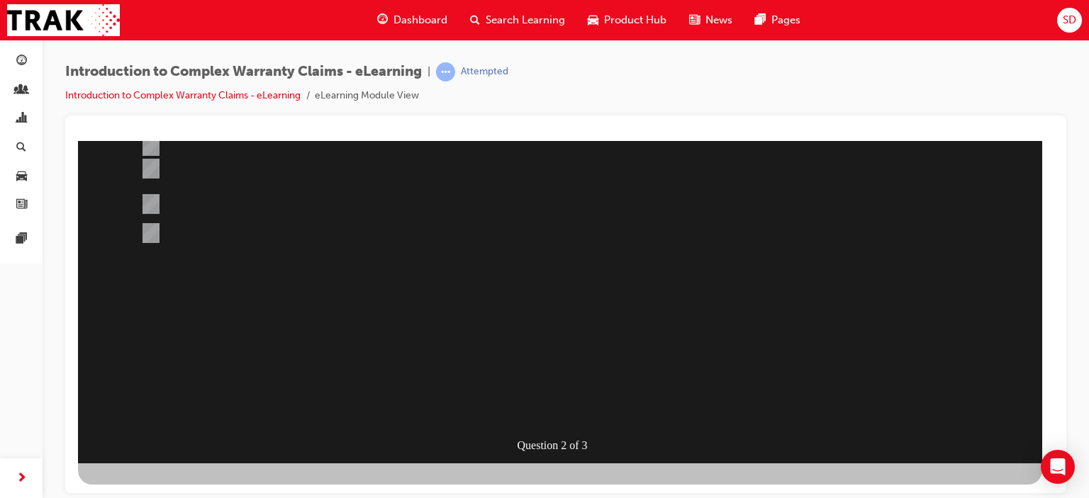
scroll to position [0, 0]
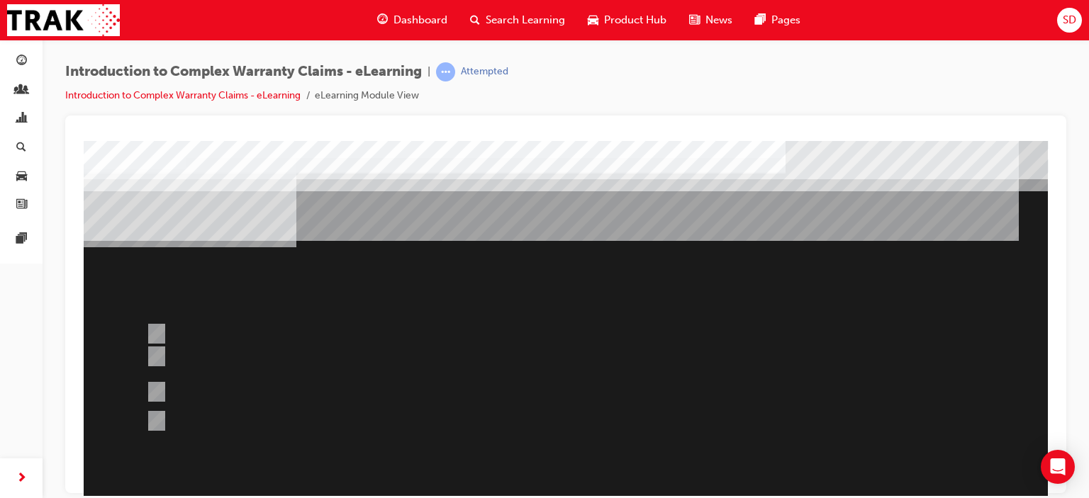
click at [611, 295] on div at bounding box center [566, 395] width 964 height 510
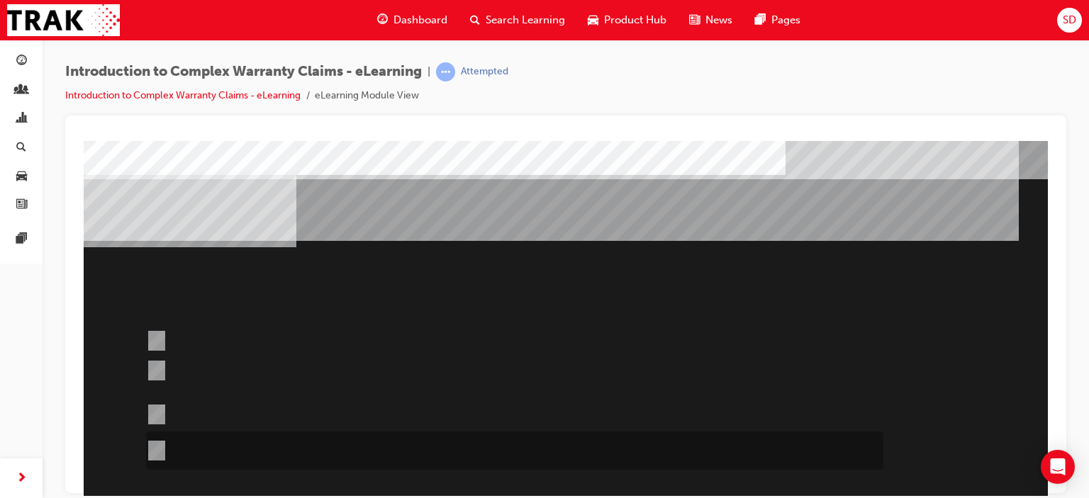
click at [501, 450] on div at bounding box center [510, 451] width 737 height 38
radio input "true"
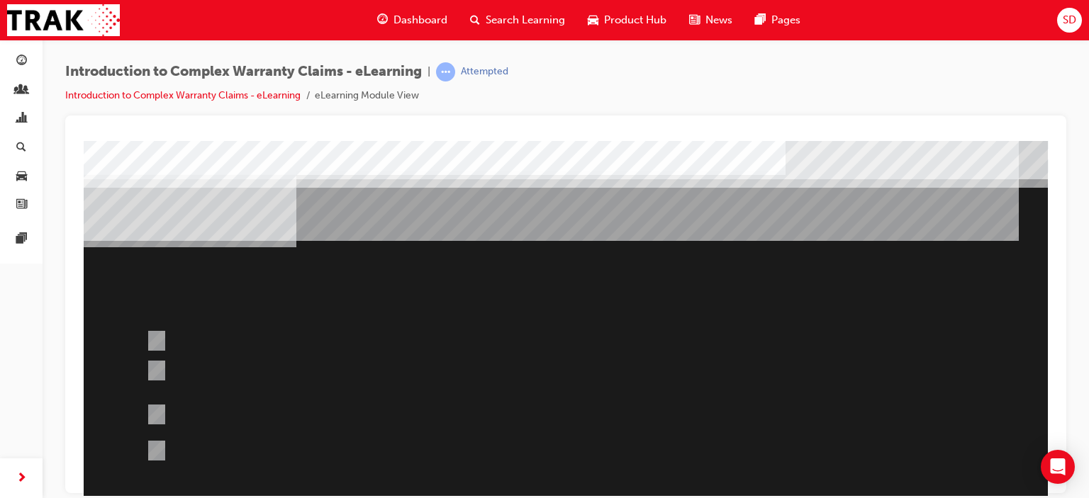
click at [165, 340] on div at bounding box center [566, 395] width 964 height 510
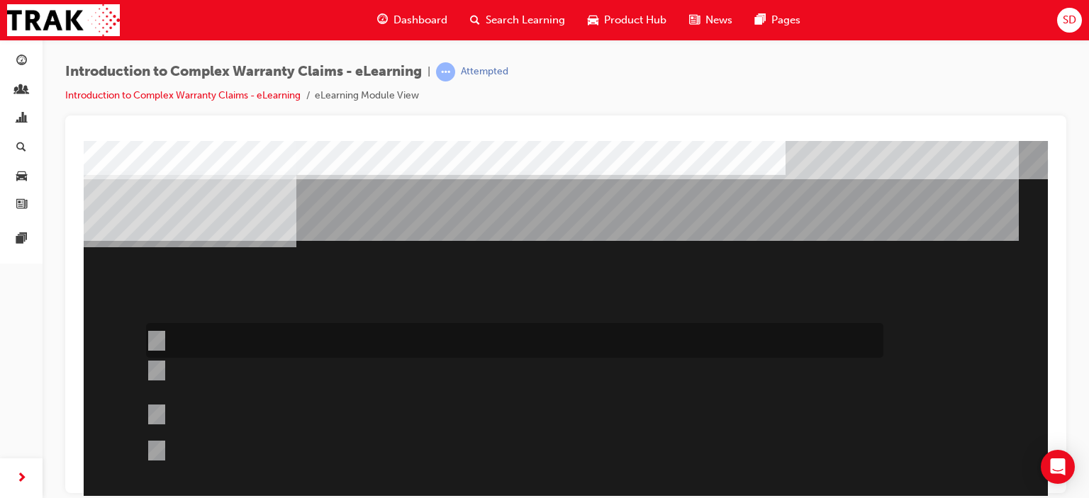
click at [200, 338] on div at bounding box center [510, 340] width 737 height 35
radio input "true"
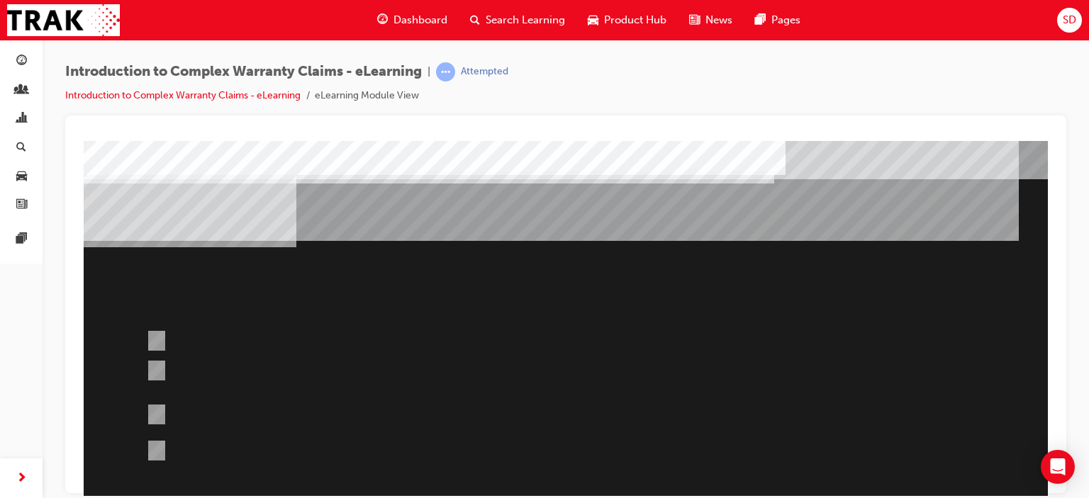
scroll to position [142, 0]
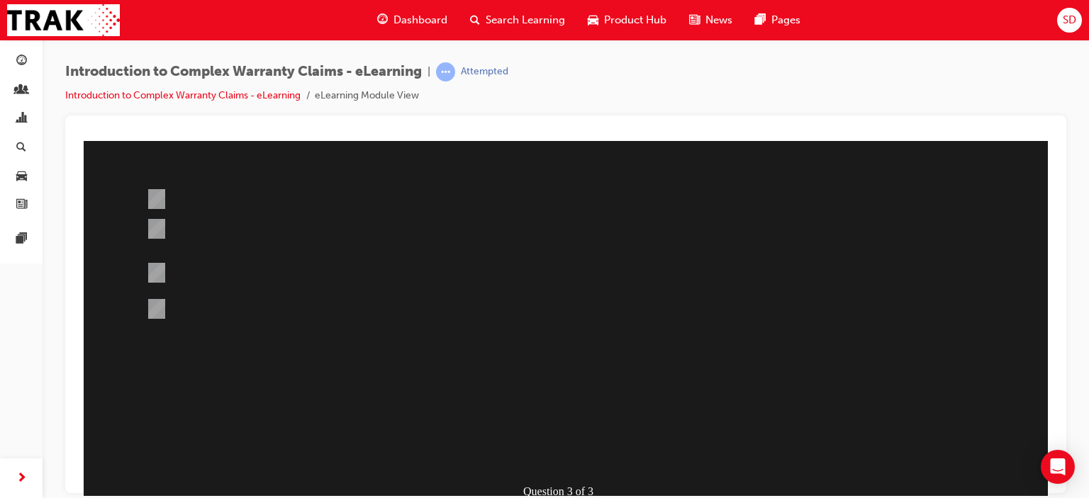
click at [157, 222] on div at bounding box center [566, 254] width 964 height 510
click at [251, 231] on div at bounding box center [510, 238] width 737 height 38
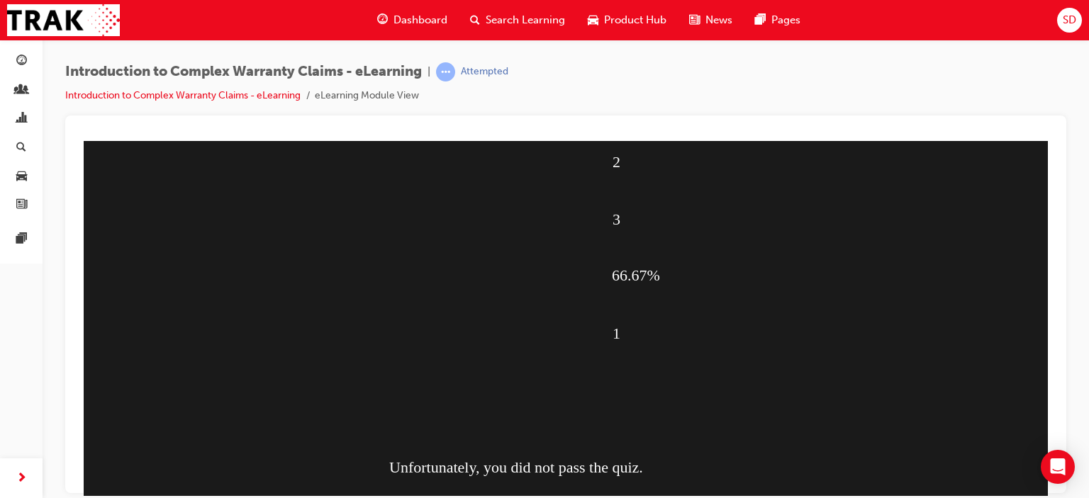
scroll to position [188, 0]
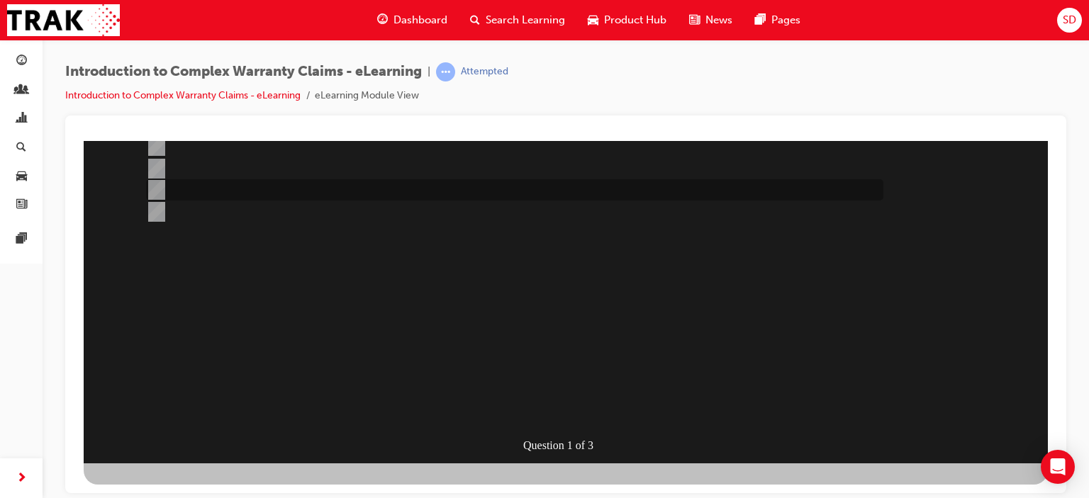
scroll to position [0, 0]
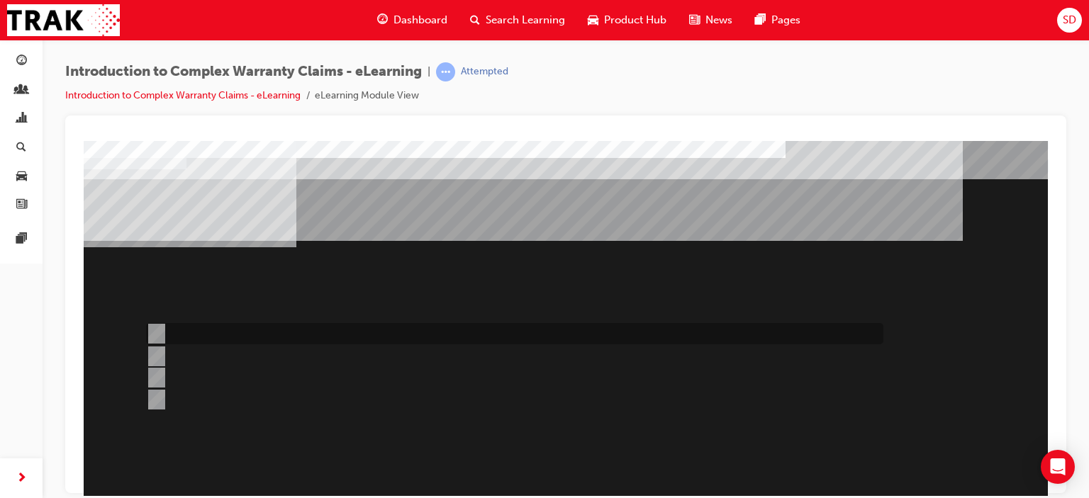
click at [198, 337] on div at bounding box center [510, 333] width 737 height 21
radio input "true"
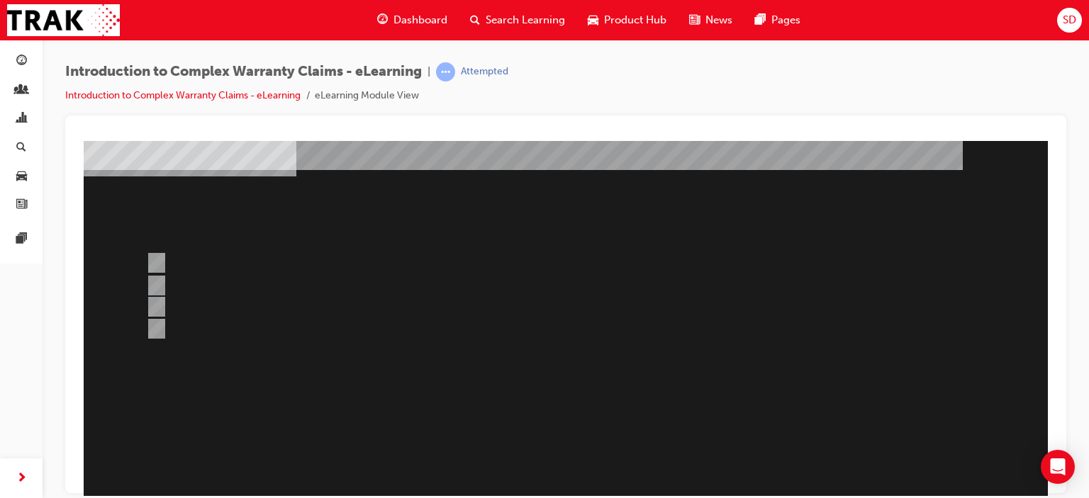
scroll to position [188, 0]
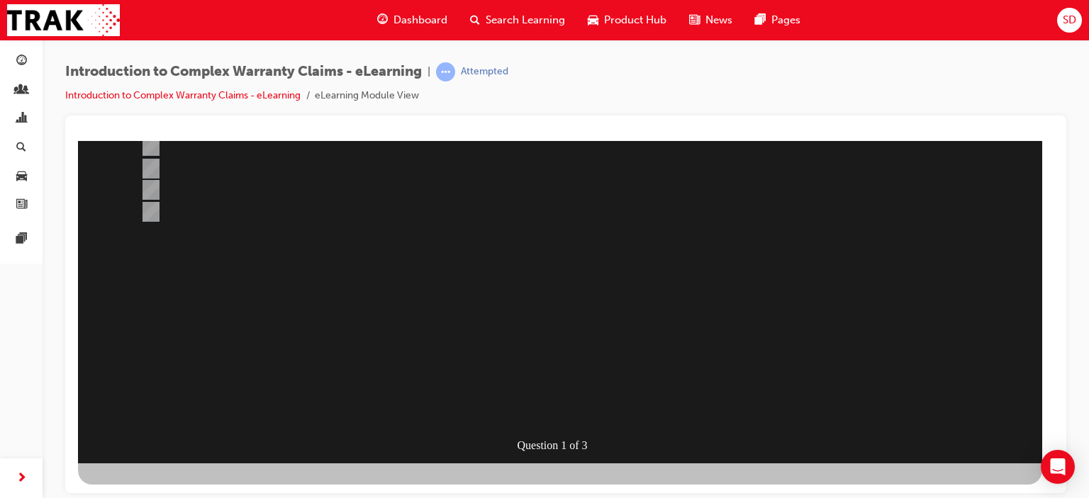
scroll to position [0, 0]
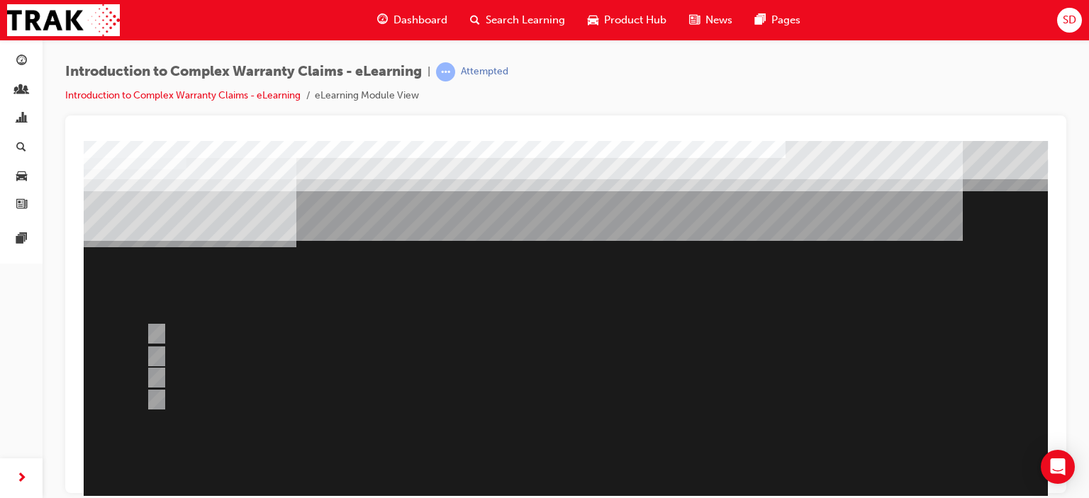
click at [463, 282] on div at bounding box center [566, 395] width 964 height 510
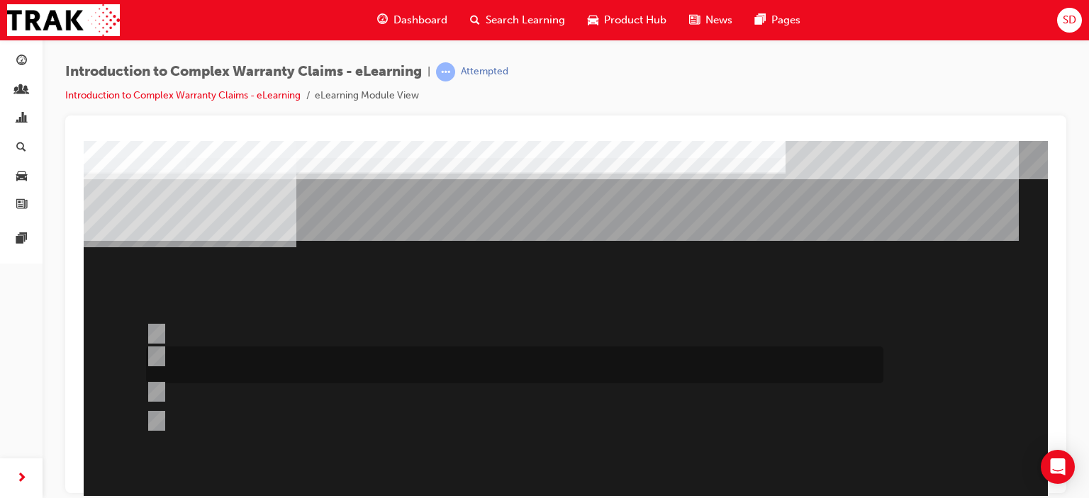
click at [366, 365] on div at bounding box center [510, 365] width 737 height 37
radio input "true"
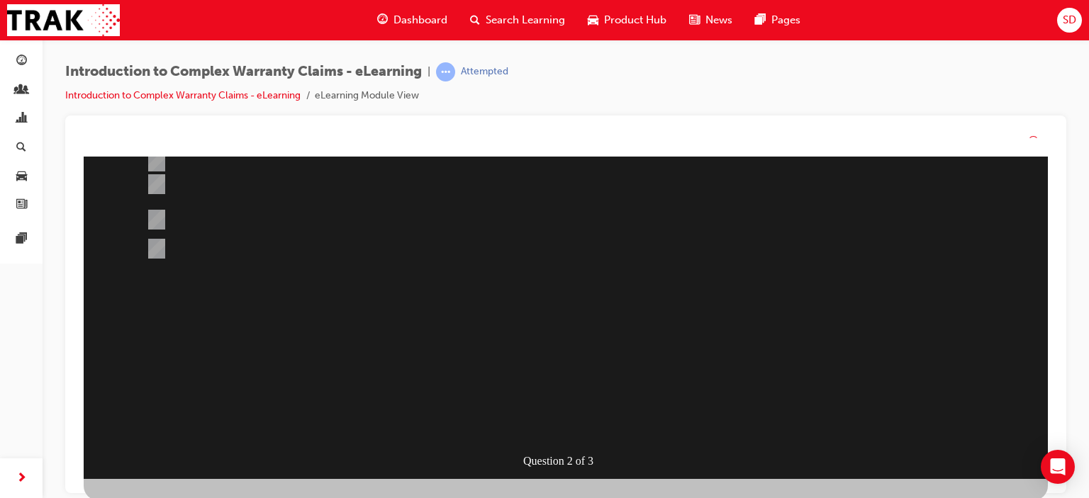
scroll to position [0, 0]
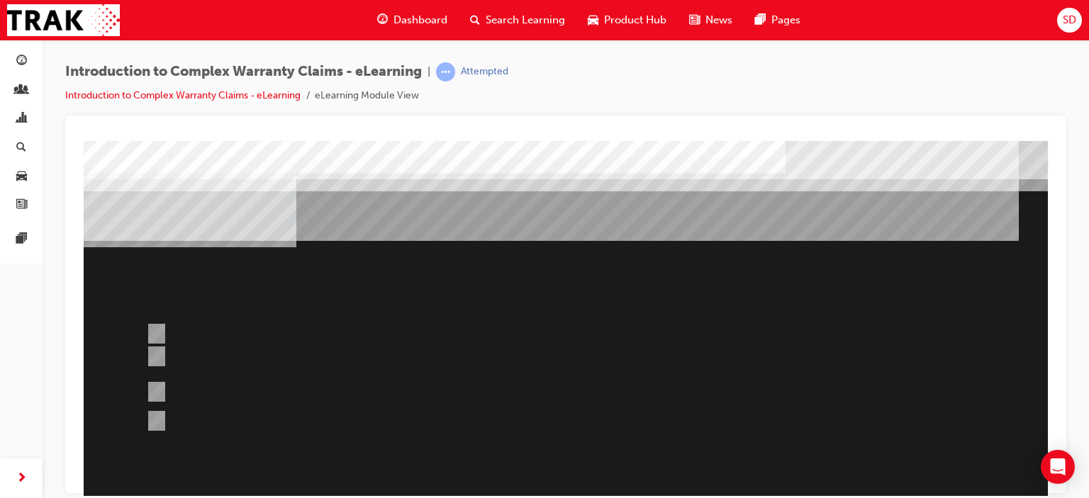
click at [509, 276] on div at bounding box center [566, 395] width 964 height 510
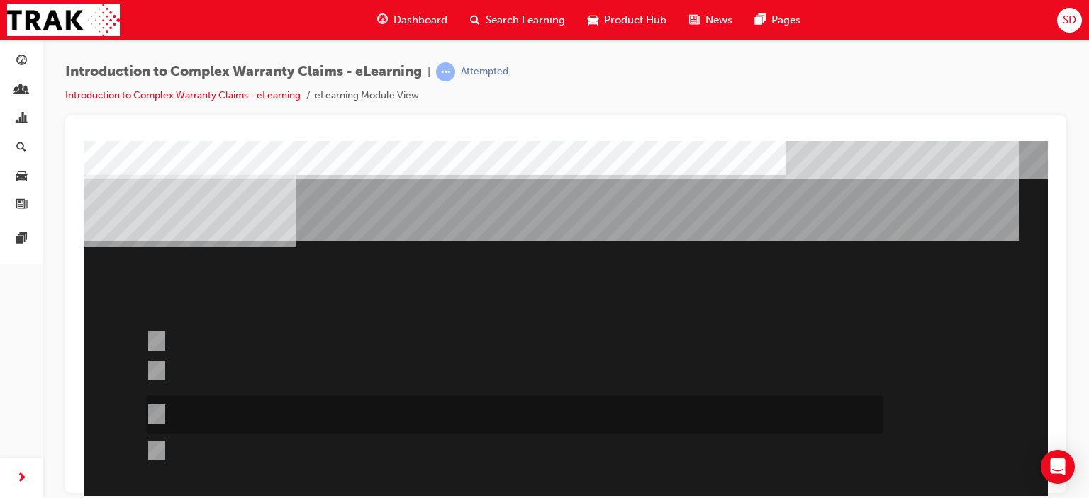
click at [376, 406] on div at bounding box center [510, 415] width 737 height 38
radio input "true"
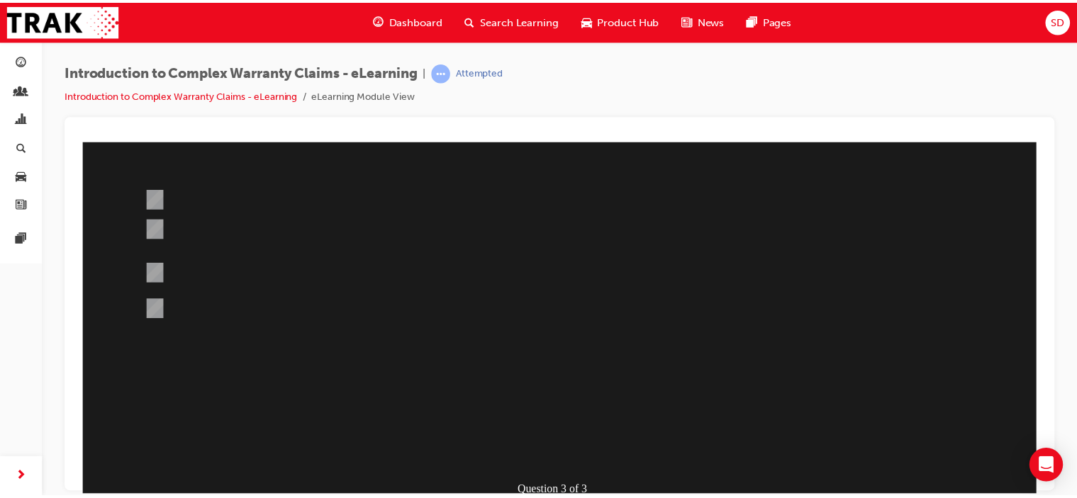
scroll to position [188, 0]
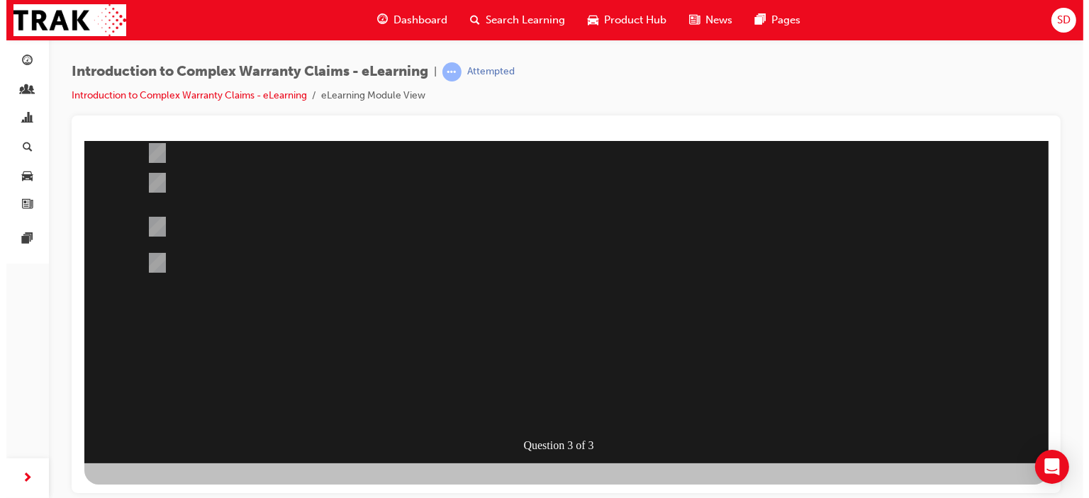
scroll to position [0, 0]
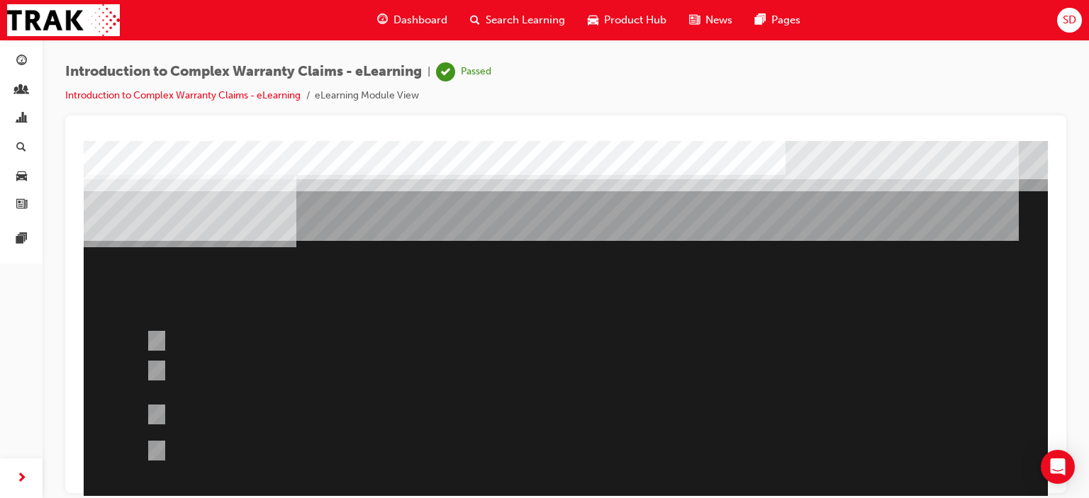
click at [751, 247] on div at bounding box center [566, 395] width 964 height 510
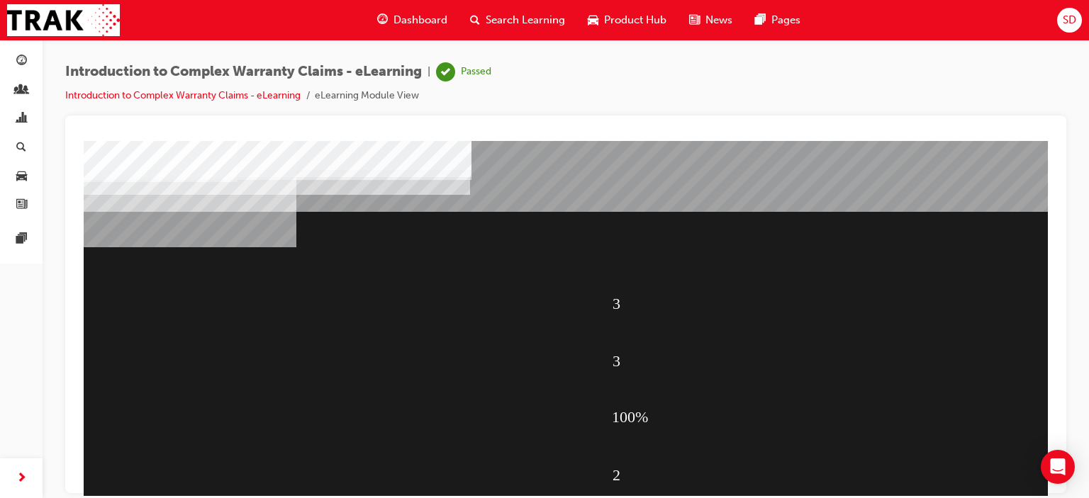
scroll to position [188, 0]
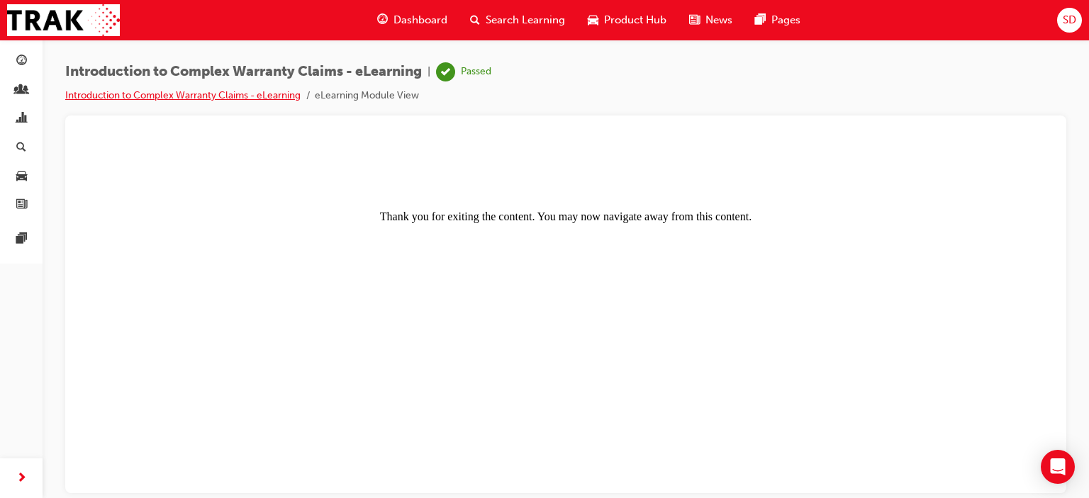
click at [235, 96] on link "Introduction to Complex Warranty Claims - eLearning" at bounding box center [182, 95] width 235 height 12
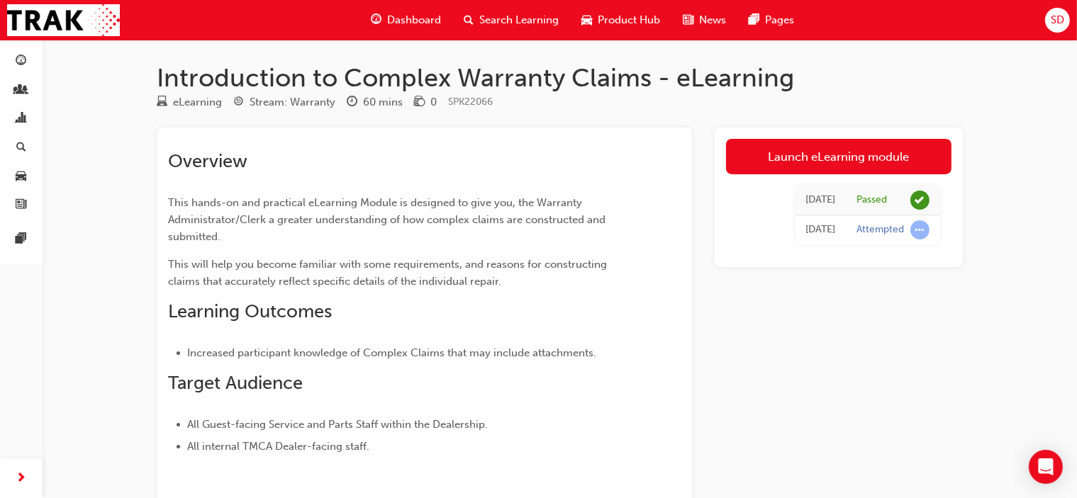
click at [400, 19] on span "Dashboard" at bounding box center [414, 20] width 54 height 16
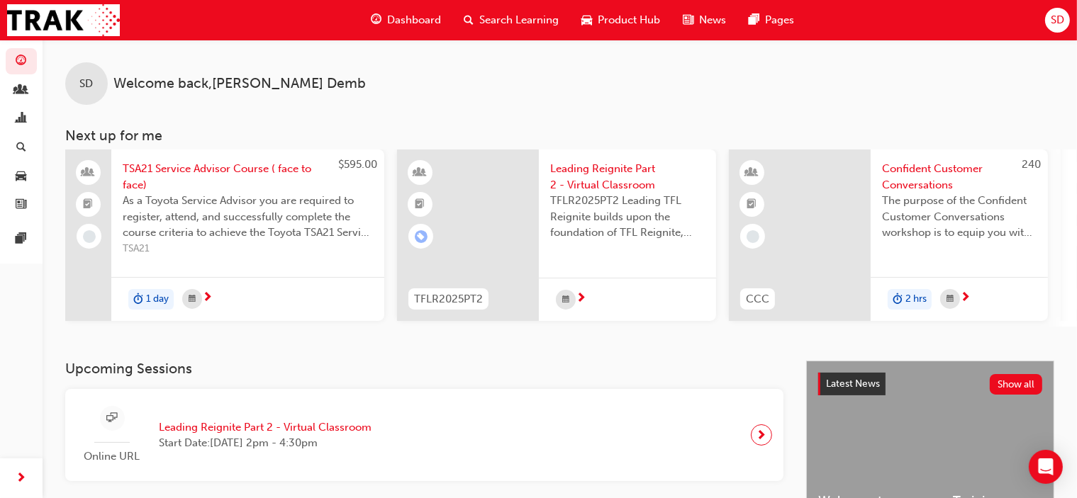
scroll to position [411, 0]
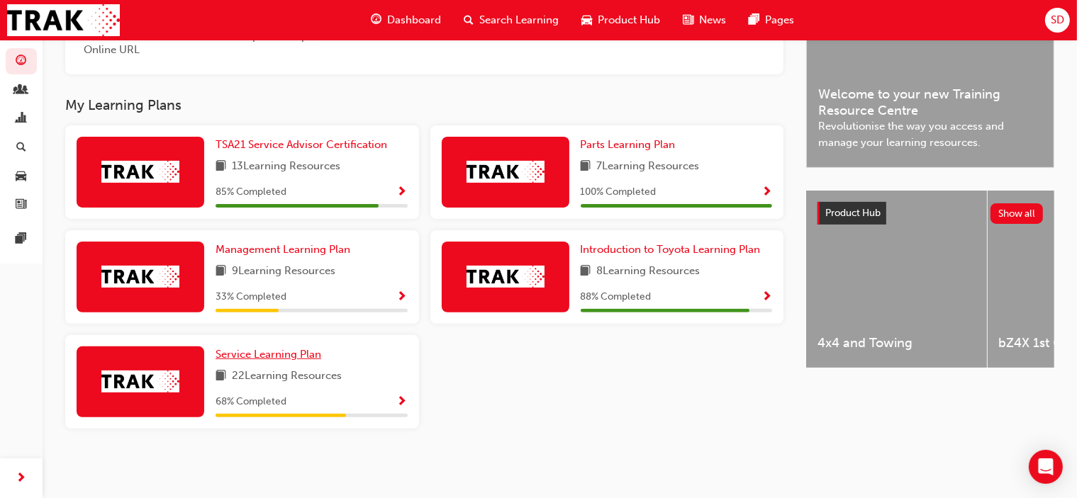
click at [284, 354] on span "Service Learning Plan" at bounding box center [268, 354] width 106 height 13
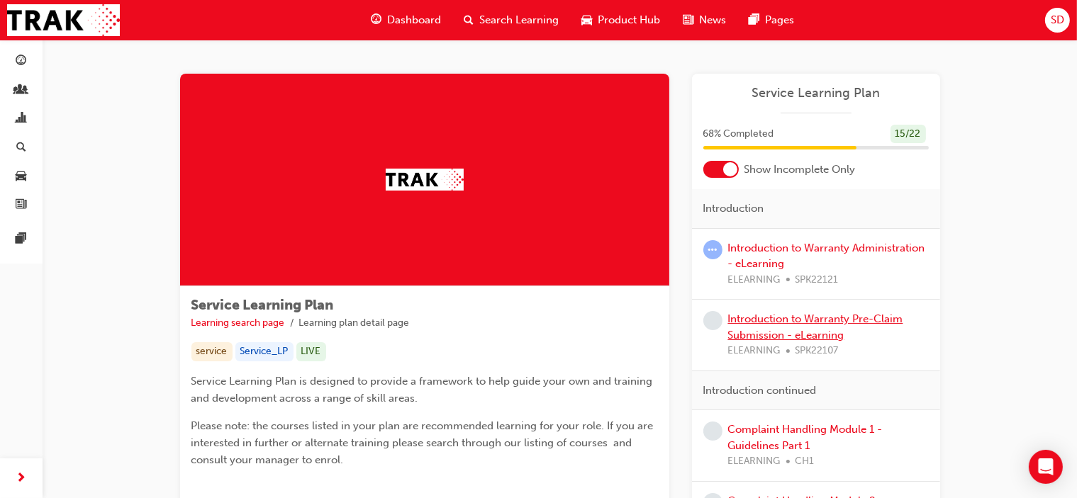
click at [760, 323] on link "Introduction to Warranty Pre-Claim Submission - eLearning" at bounding box center [815, 327] width 175 height 29
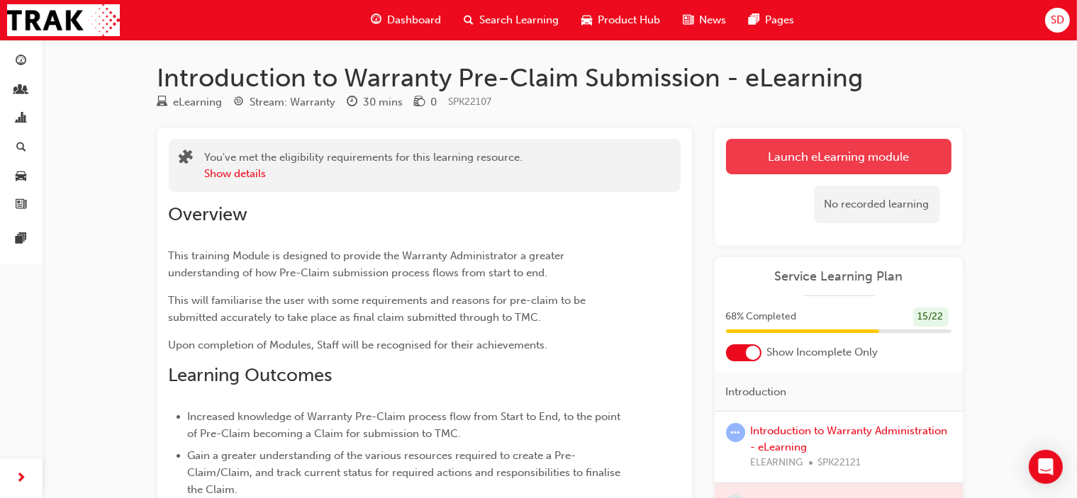
click at [795, 155] on link "Launch eLearning module" at bounding box center [838, 156] width 225 height 35
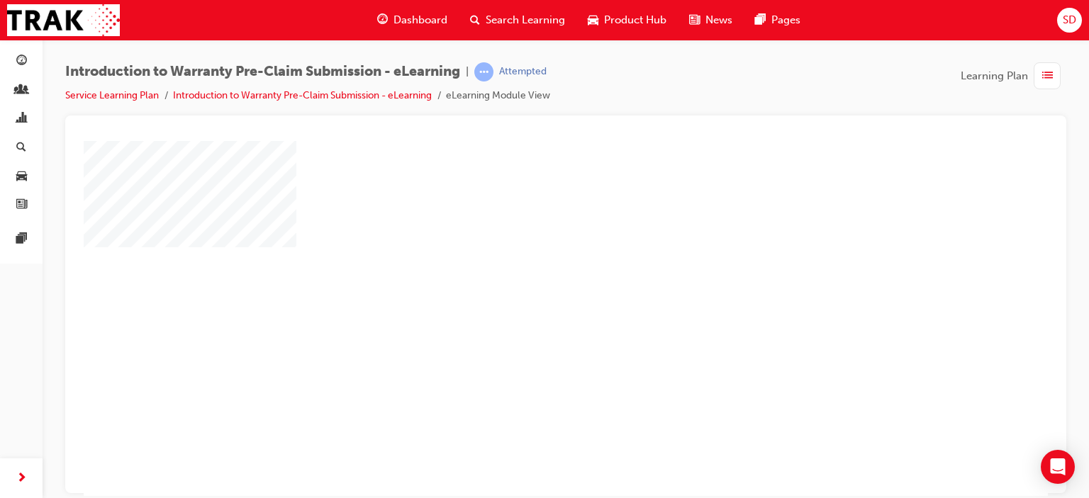
click at [525, 277] on div "play" at bounding box center [525, 277] width 0 height 0
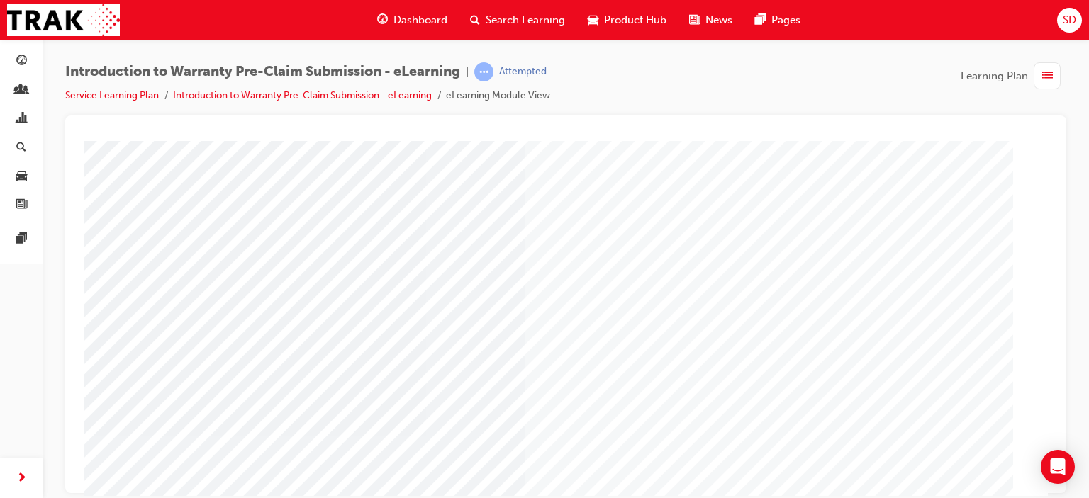
scroll to position [188, 0]
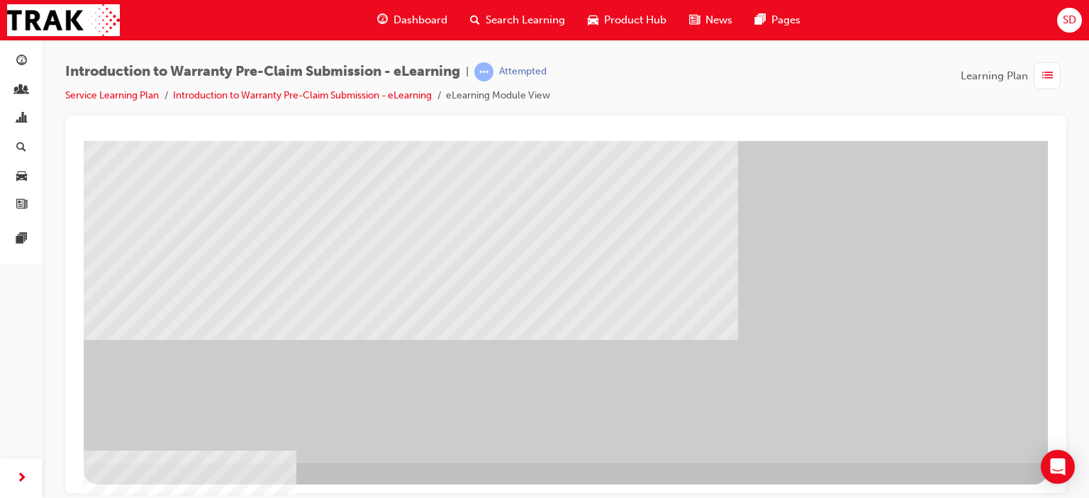
click at [976, 376] on div "" at bounding box center [566, 208] width 964 height 510
drag, startPoint x: 941, startPoint y: 399, endPoint x: 947, endPoint y: 407, distance: 9.6
click at [941, 401] on div "" at bounding box center [566, 208] width 964 height 510
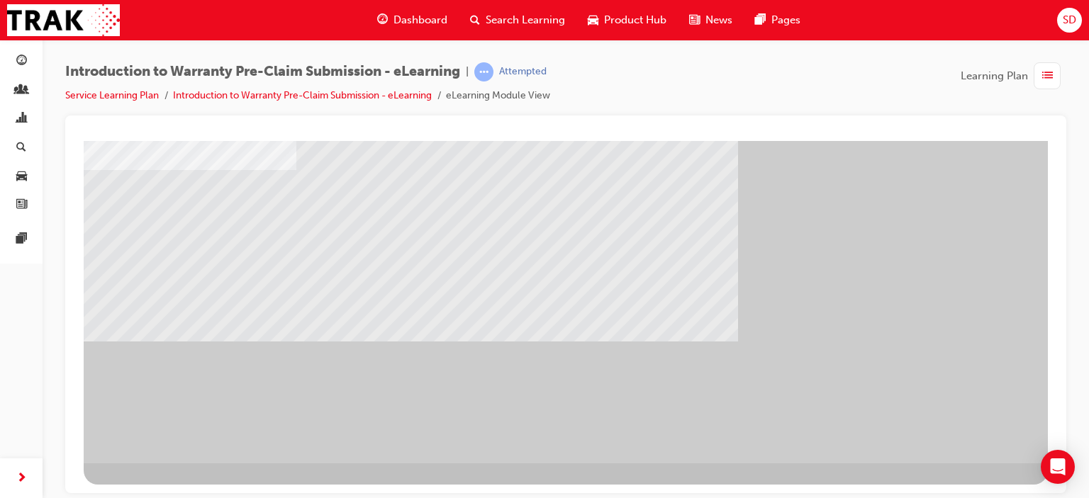
click at [955, 383] on div "" at bounding box center [566, 208] width 964 height 510
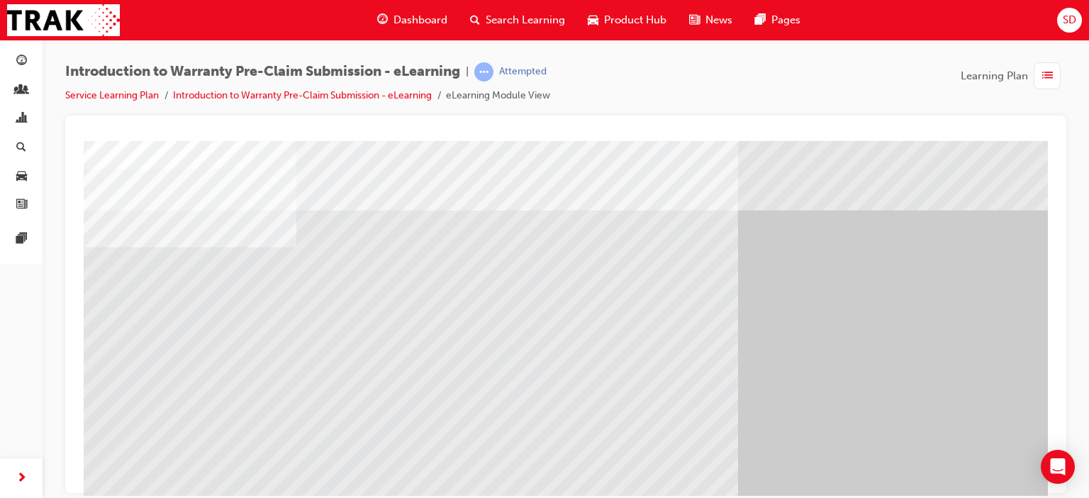
drag, startPoint x: 252, startPoint y: 296, endPoint x: 293, endPoint y: 306, distance: 41.6
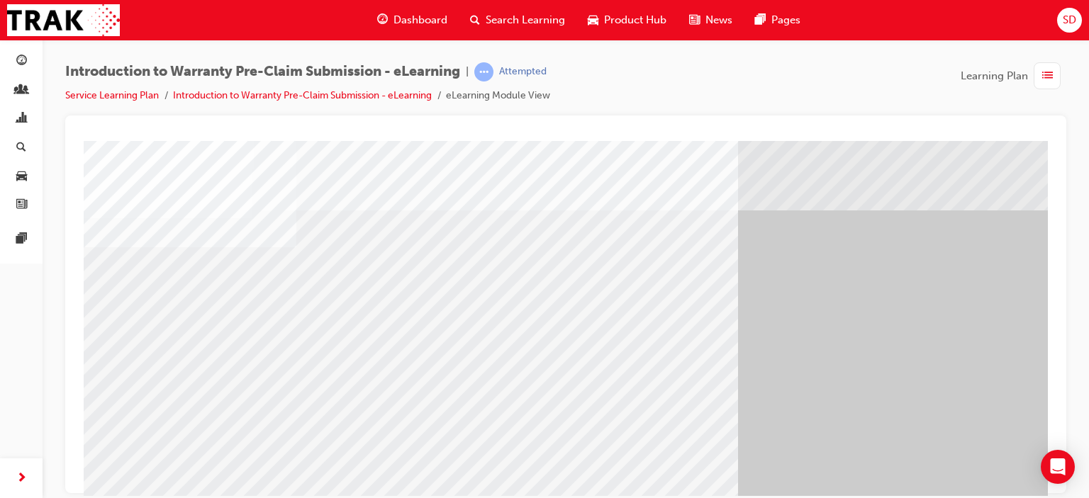
scroll to position [188, 0]
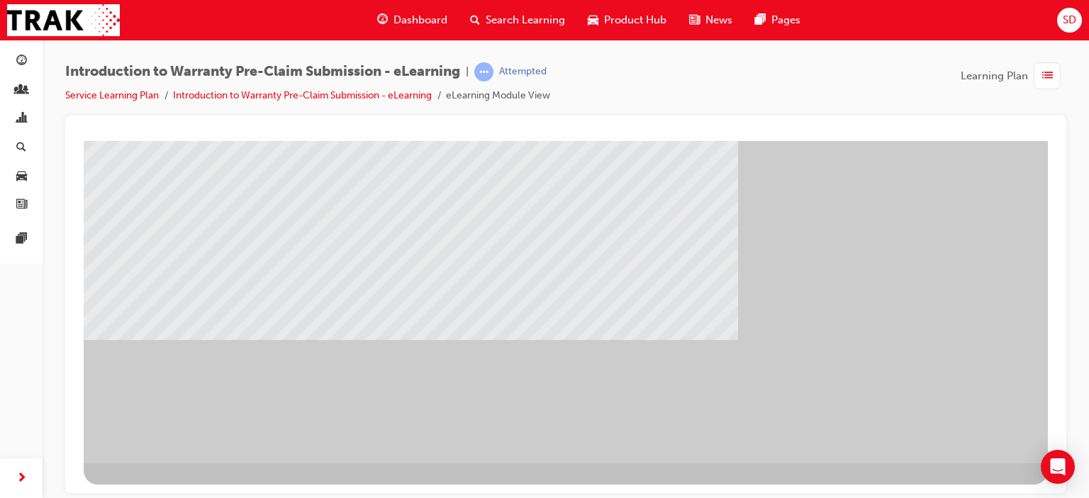
scroll to position [0, 0]
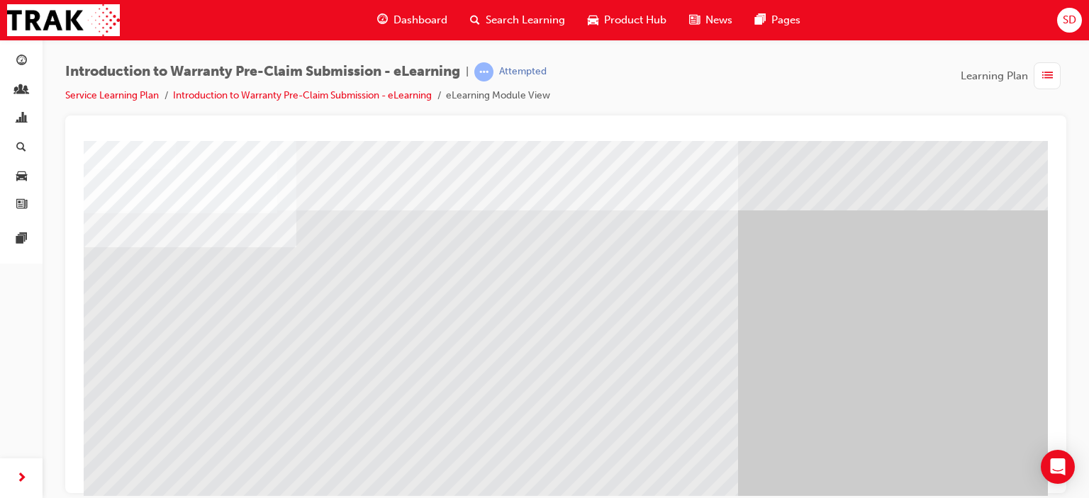
drag, startPoint x: 250, startPoint y: 281, endPoint x: 370, endPoint y: 279, distance: 119.8
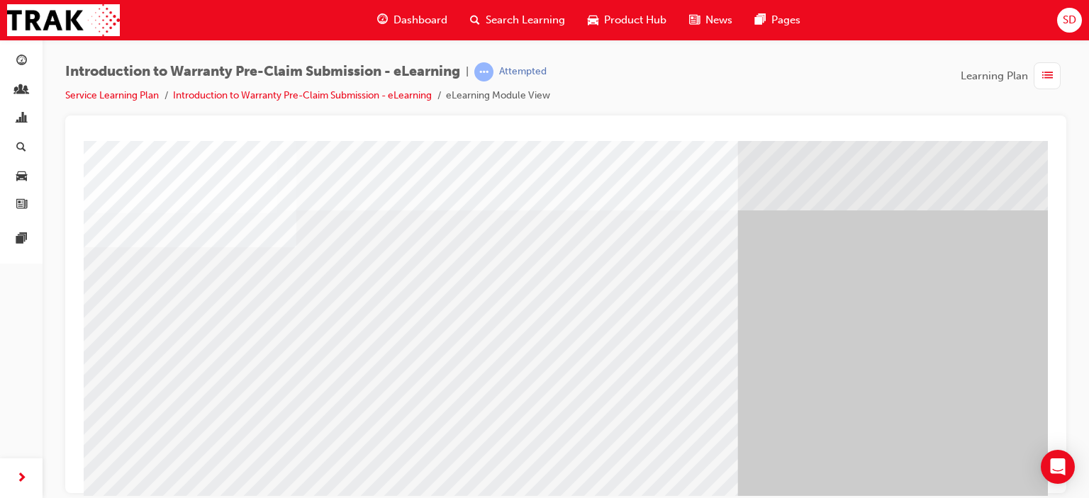
scroll to position [188, 0]
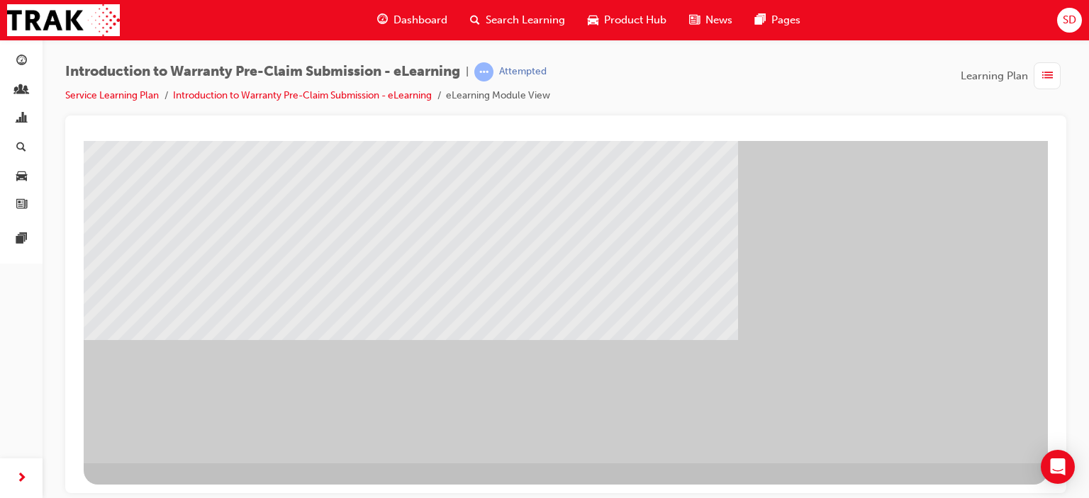
drag, startPoint x: 965, startPoint y: 425, endPoint x: 956, endPoint y: 425, distance: 8.5
click at [958, 314] on div "" at bounding box center [566, 208] width 964 height 510
drag, startPoint x: 576, startPoint y: 171, endPoint x: 674, endPoint y: 224, distance: 112.0
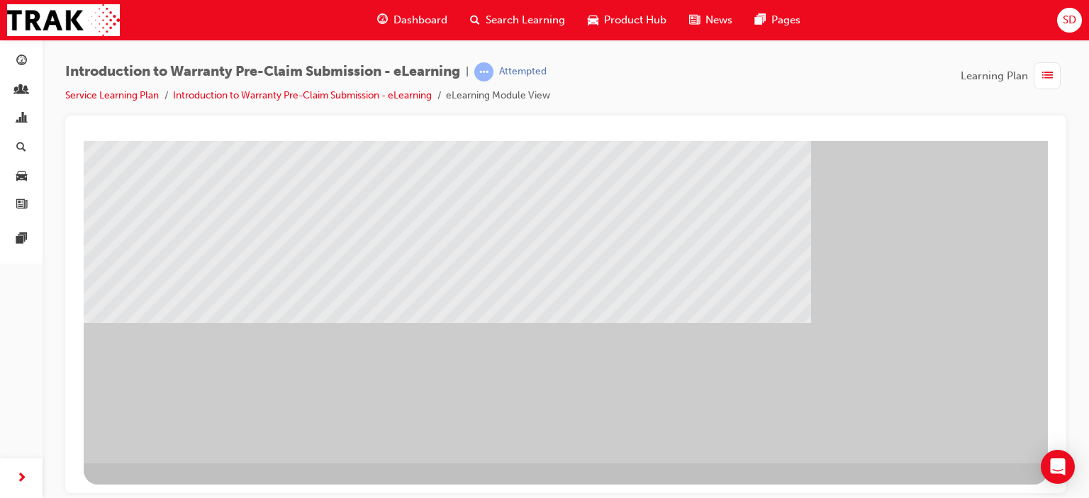
drag, startPoint x: 968, startPoint y: 432, endPoint x: 946, endPoint y: 432, distance: 21.3
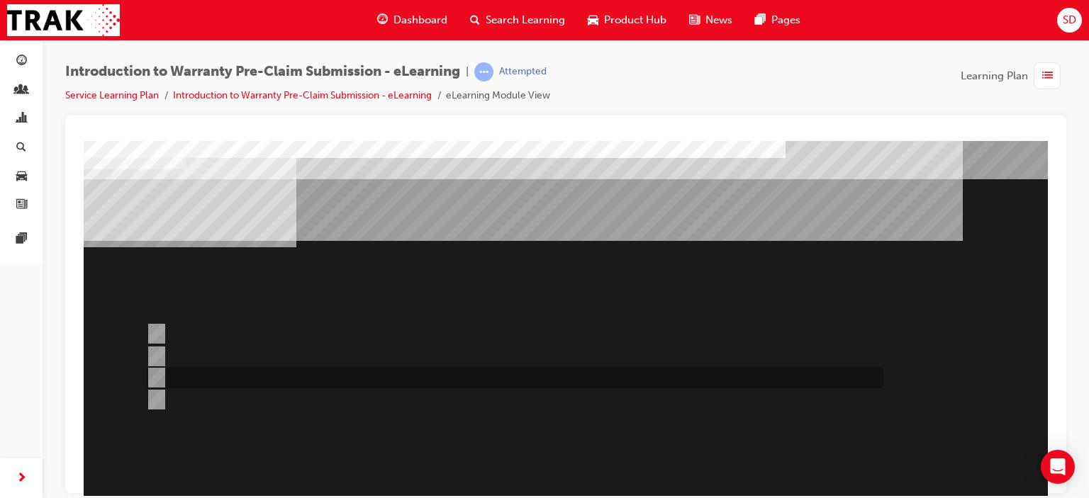
click at [157, 378] on input "Only when out of warranty." at bounding box center [154, 378] width 16 height 16
radio input "true"
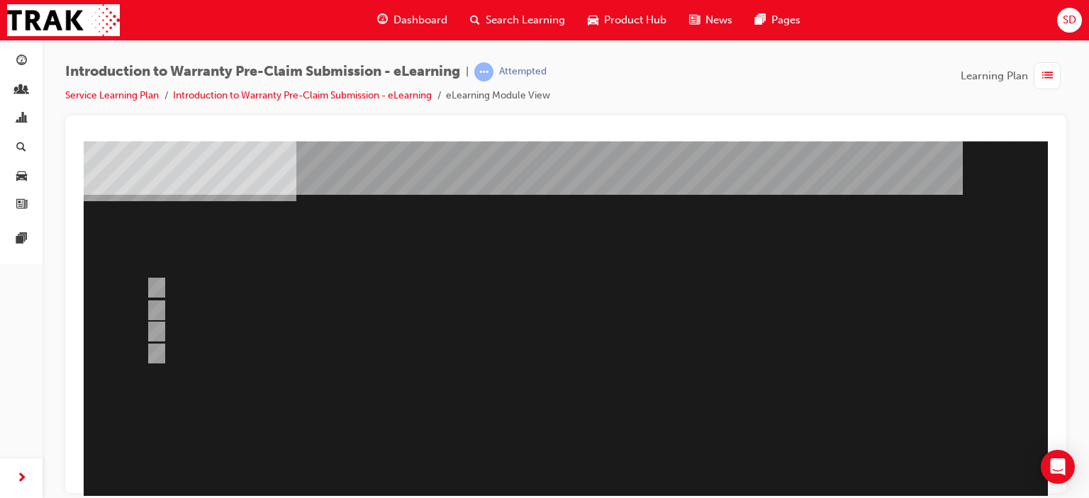
click at [153, 284] on div at bounding box center [566, 349] width 964 height 510
click at [152, 284] on input "Specific repairs as per the WPPM." at bounding box center [154, 288] width 16 height 16
radio input "true"
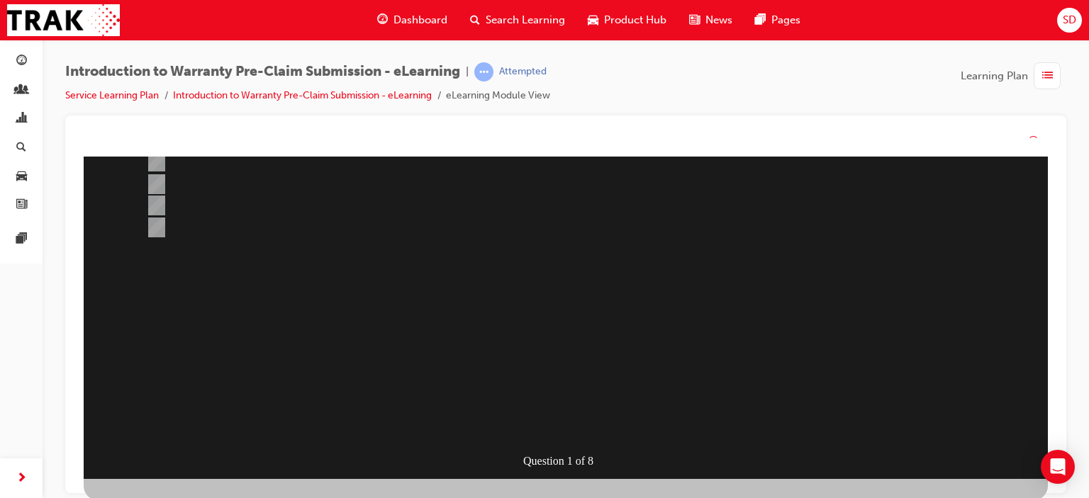
scroll to position [0, 0]
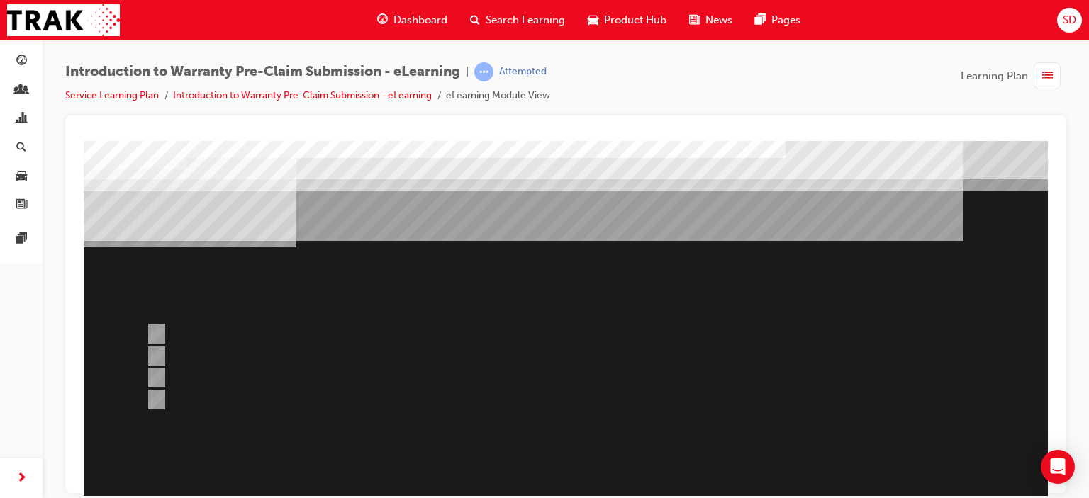
click at [673, 298] on div at bounding box center [566, 395] width 964 height 510
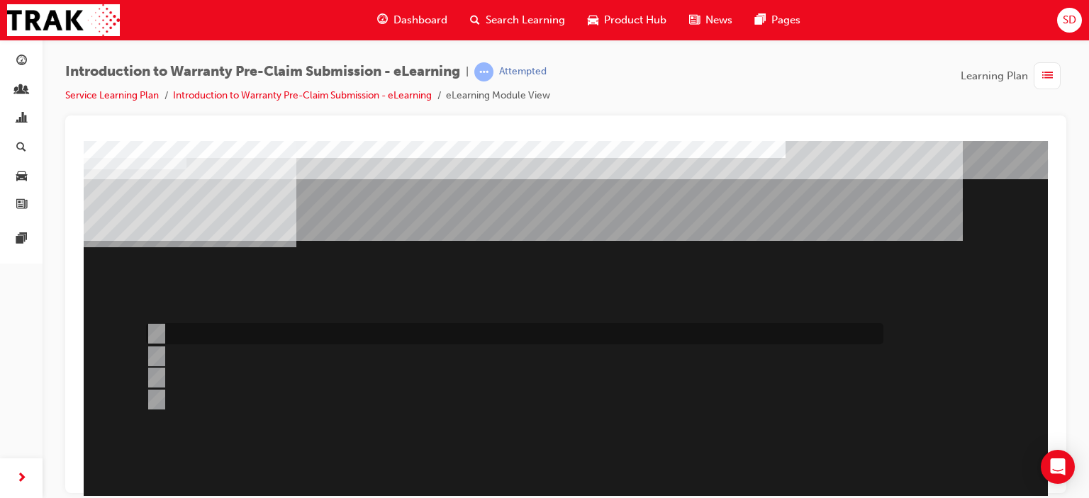
click at [157, 337] on input "The Services for object button." at bounding box center [154, 334] width 16 height 16
radio input "true"
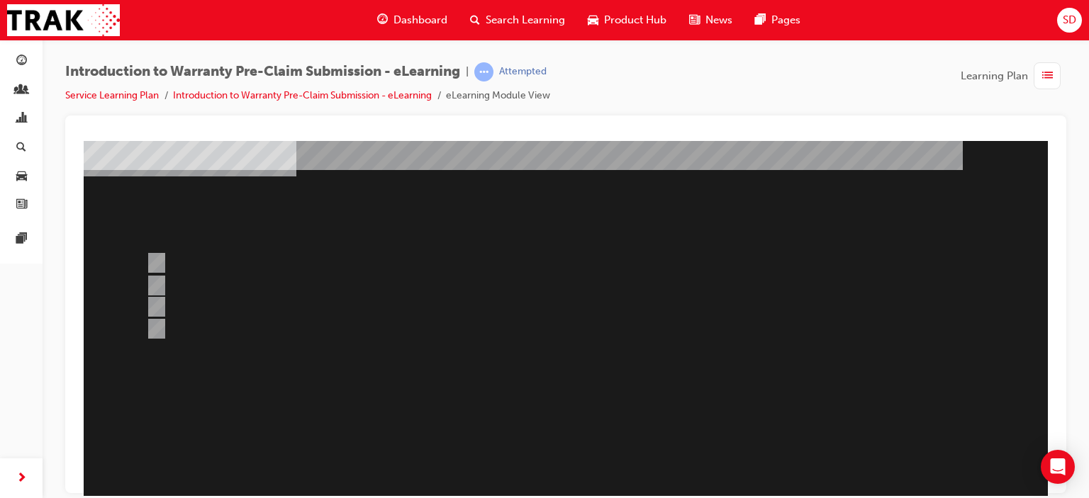
scroll to position [188, 0]
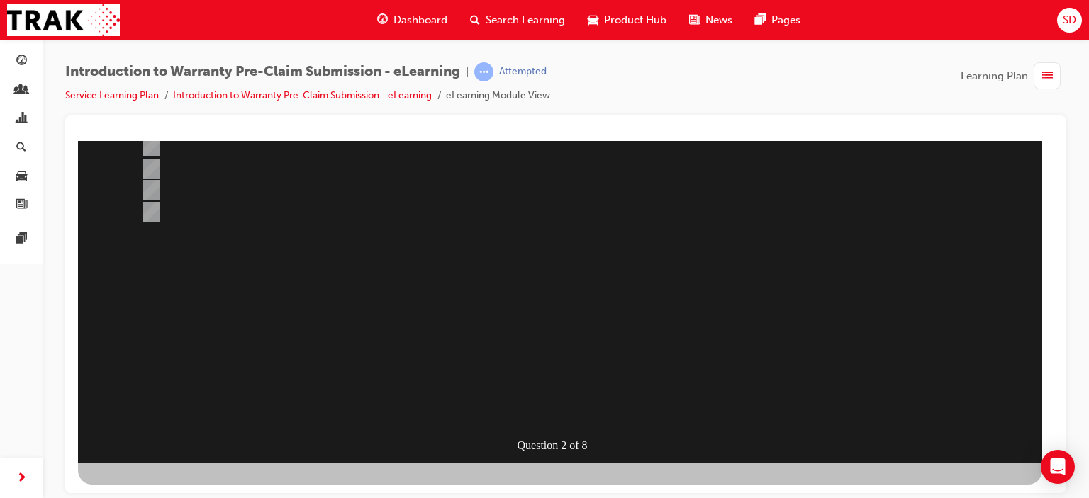
scroll to position [0, 0]
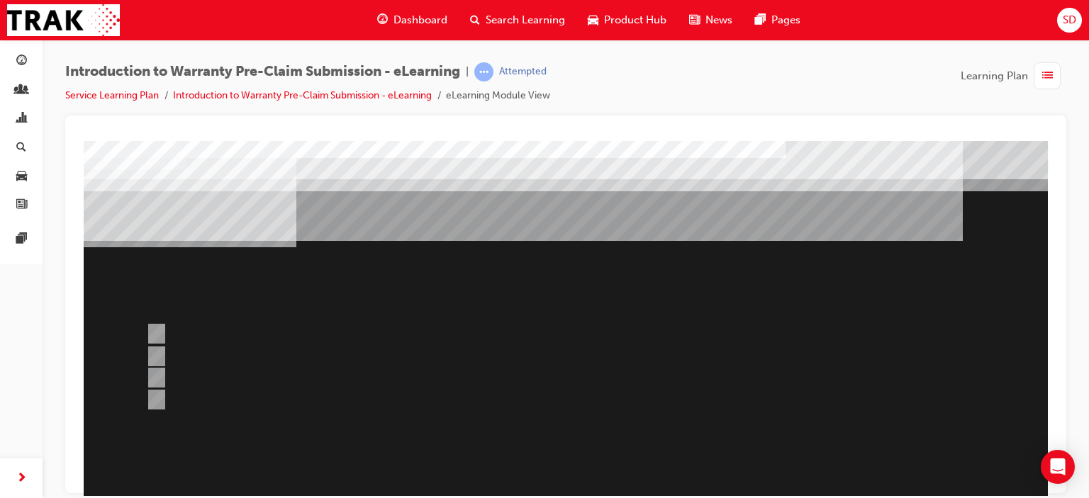
click at [633, 332] on div at bounding box center [566, 395] width 964 height 510
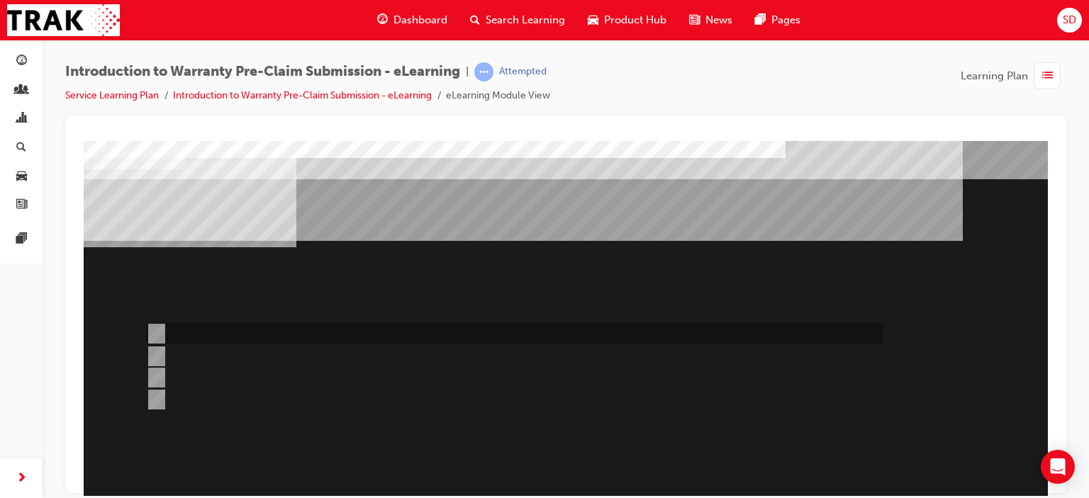
click at [162, 331] on div at bounding box center [510, 333] width 737 height 21
radio input "true"
click at [156, 353] on input "1st January, 2019" at bounding box center [154, 357] width 16 height 16
radio input "true"
click at [155, 327] on input "1st January, 2018" at bounding box center [154, 334] width 16 height 16
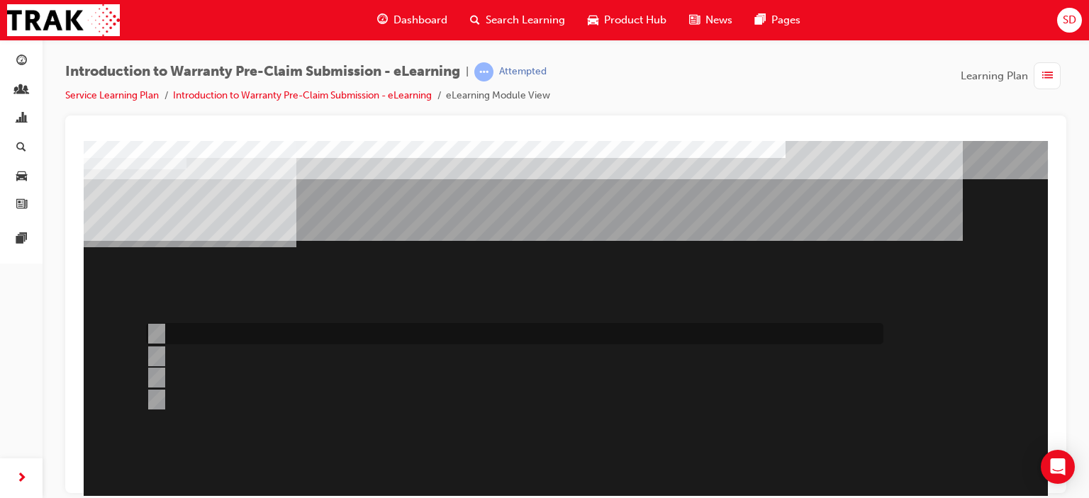
radio input "true"
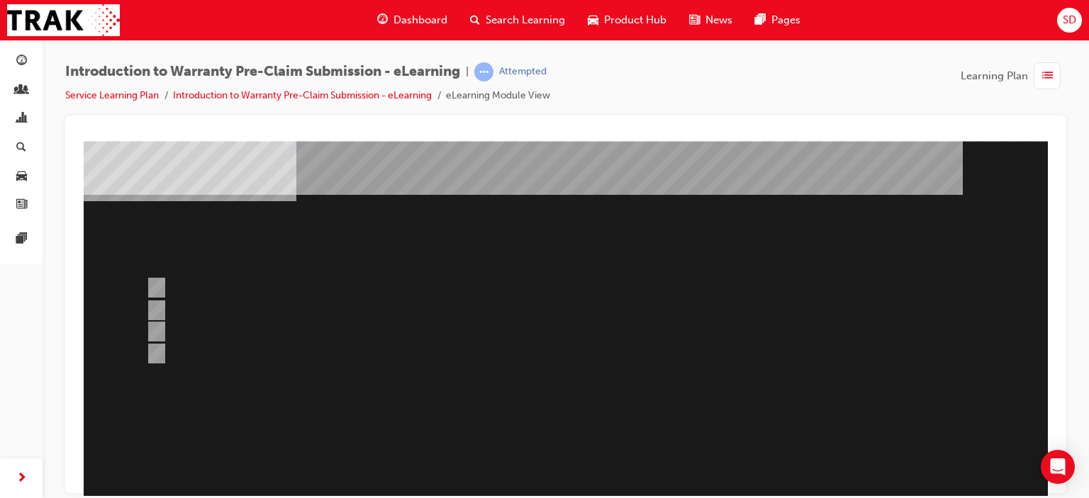
click at [162, 305] on div at bounding box center [566, 349] width 964 height 510
click at [155, 307] on input "1st January, 2019" at bounding box center [154, 311] width 16 height 16
radio input "true"
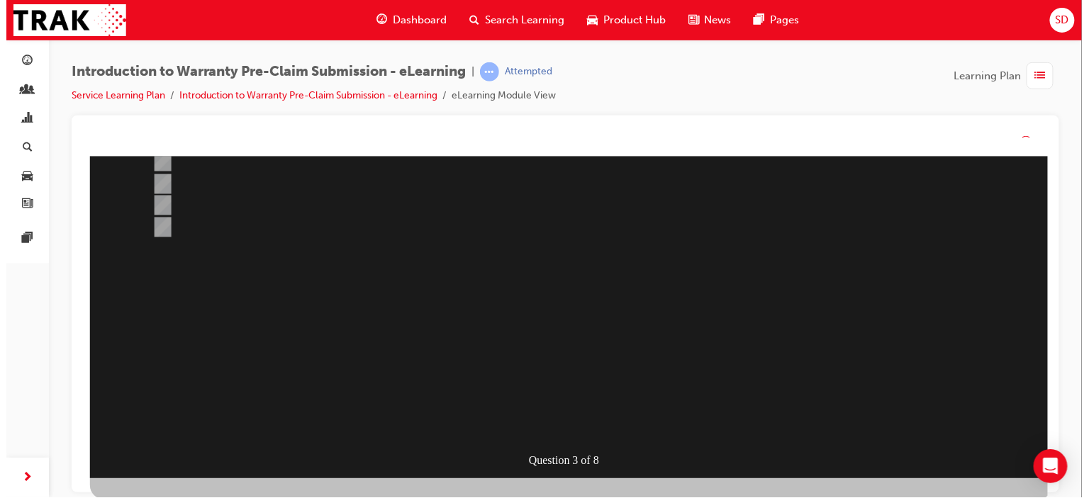
scroll to position [0, 0]
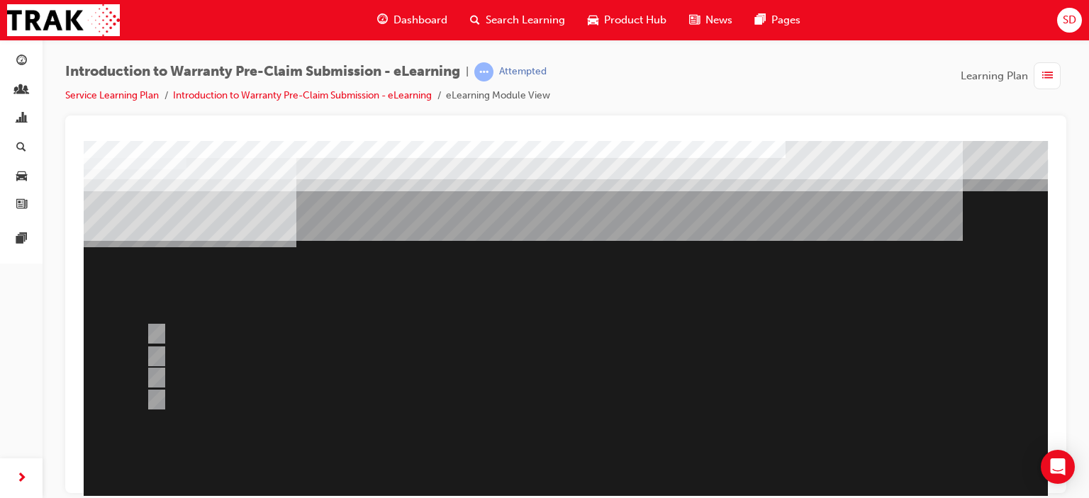
drag, startPoint x: 801, startPoint y: 259, endPoint x: 532, endPoint y: 153, distance: 288.7
click at [794, 258] on div at bounding box center [566, 395] width 964 height 510
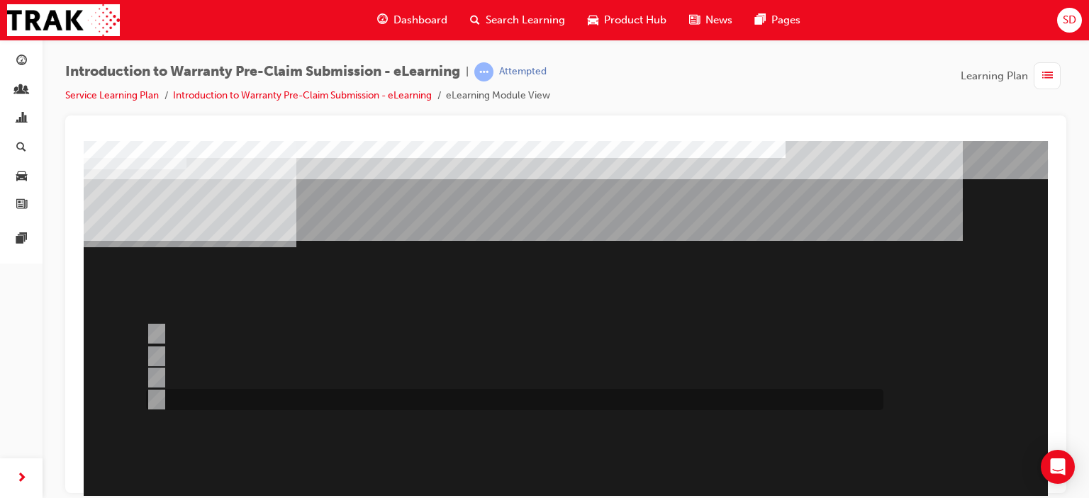
click at [151, 396] on input "Until the repair is completed." at bounding box center [154, 400] width 16 height 16
radio input "true"
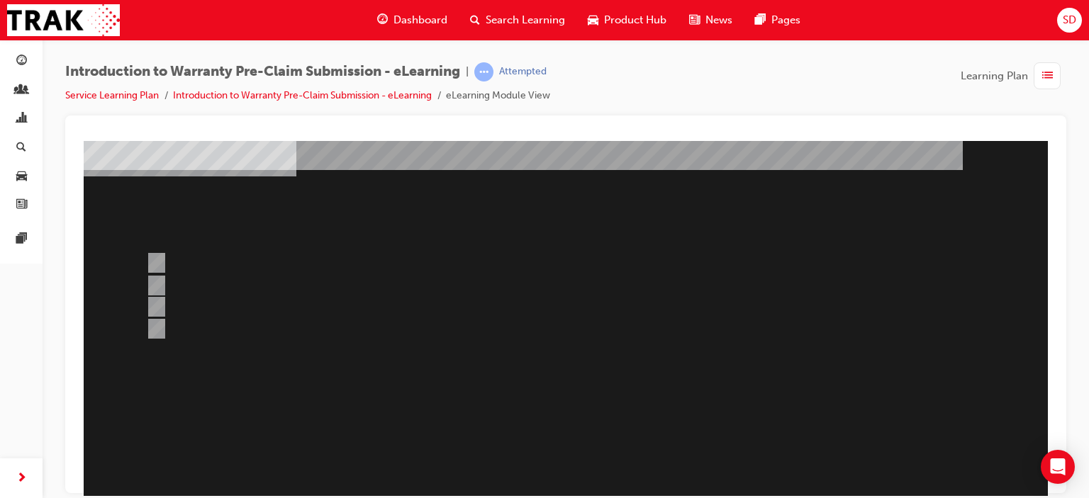
scroll to position [188, 0]
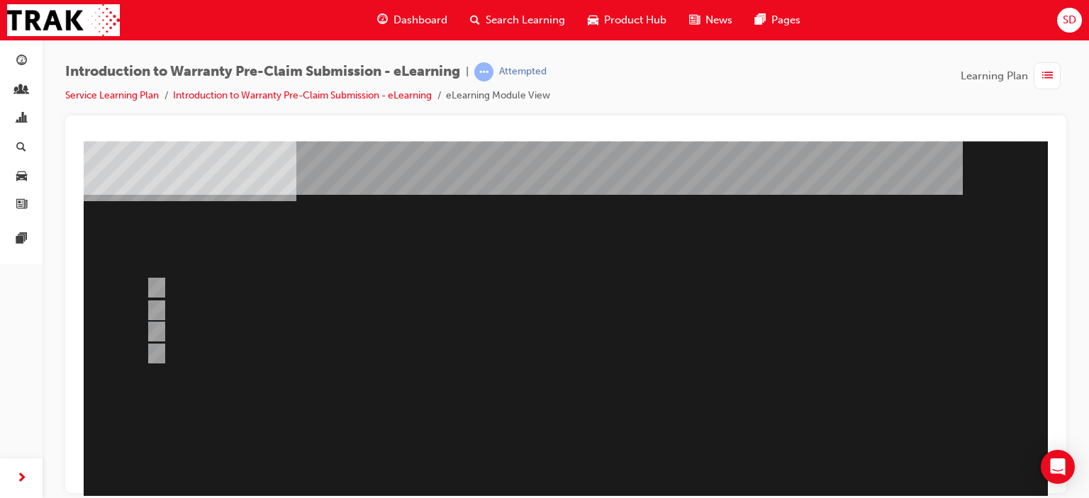
click at [158, 287] on div at bounding box center [566, 349] width 964 height 510
click at [159, 288] on input "7 days maximum as per the WPPM." at bounding box center [154, 288] width 16 height 16
radio input "true"
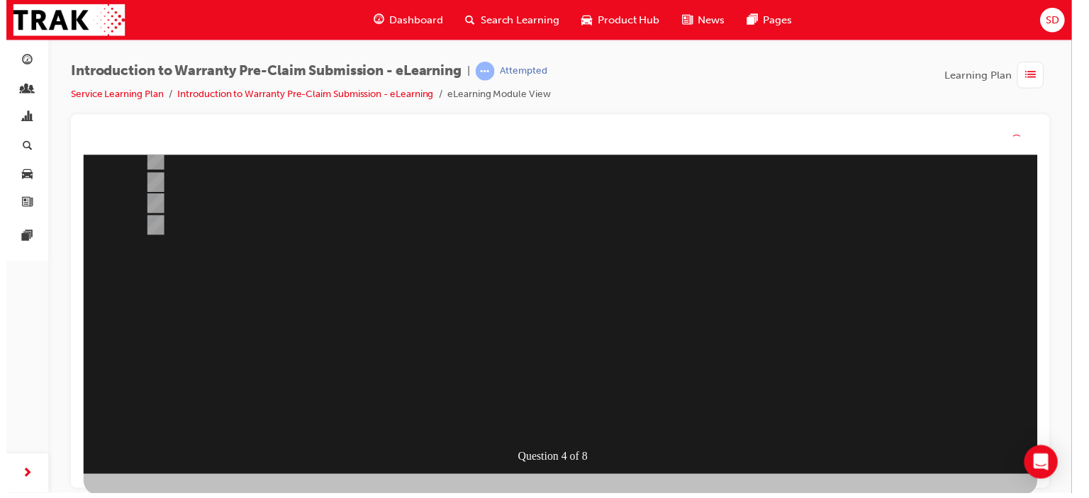
scroll to position [0, 0]
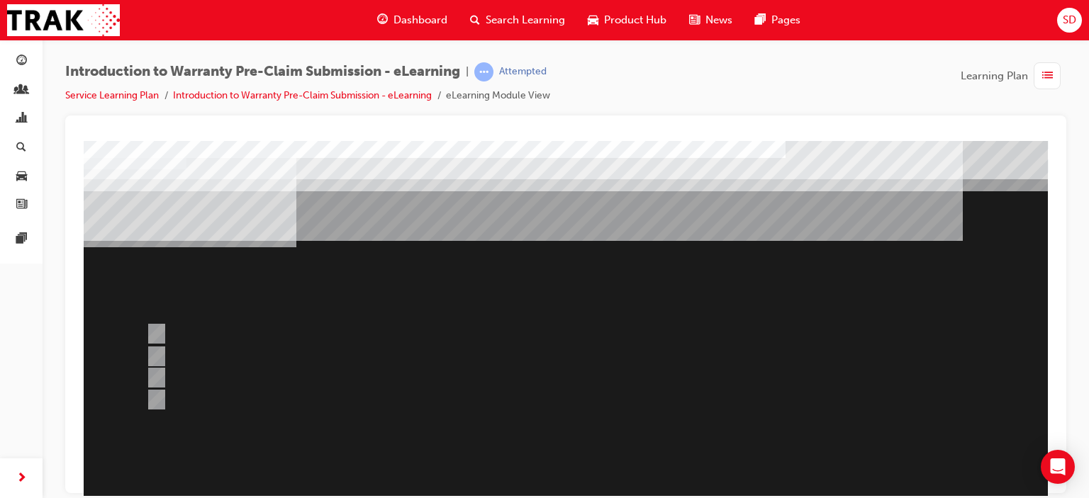
click at [782, 312] on div at bounding box center [566, 395] width 964 height 510
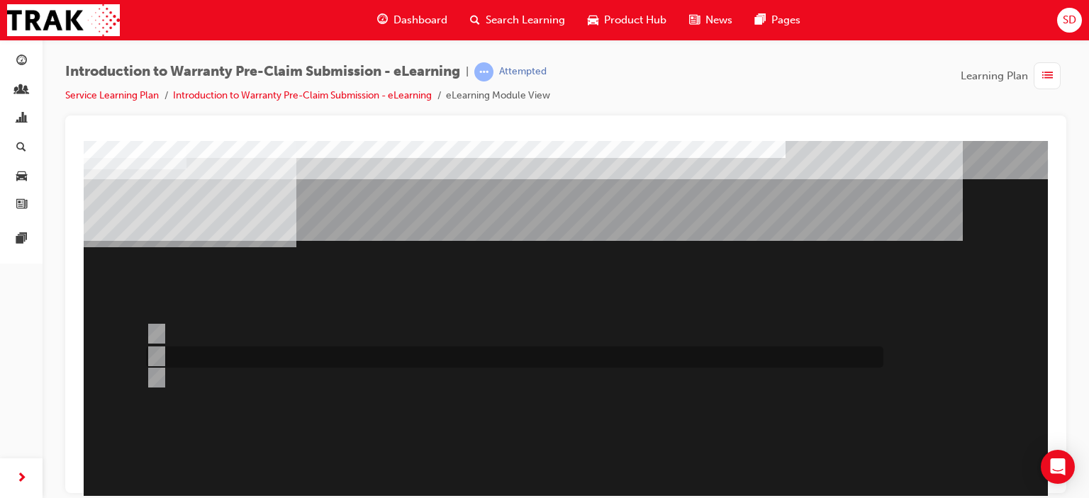
click at [157, 354] on input "Yes, as it is not in your state PDC." at bounding box center [154, 357] width 16 height 16
radio input "true"
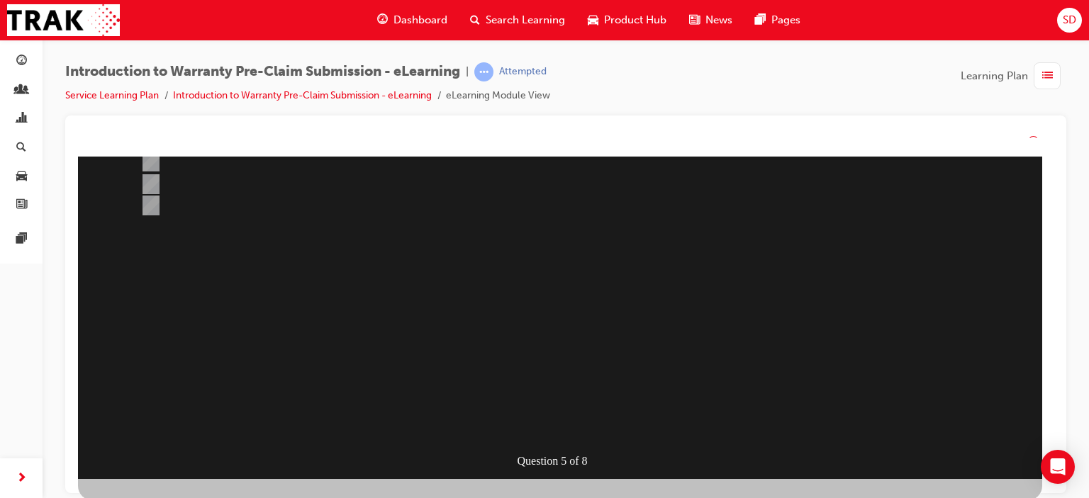
scroll to position [0, 0]
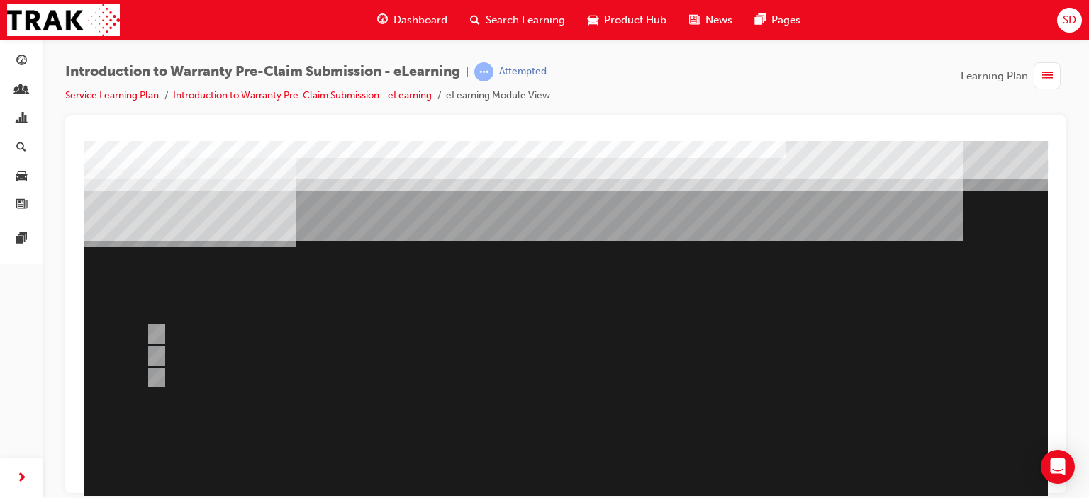
click at [718, 308] on div at bounding box center [566, 395] width 964 height 510
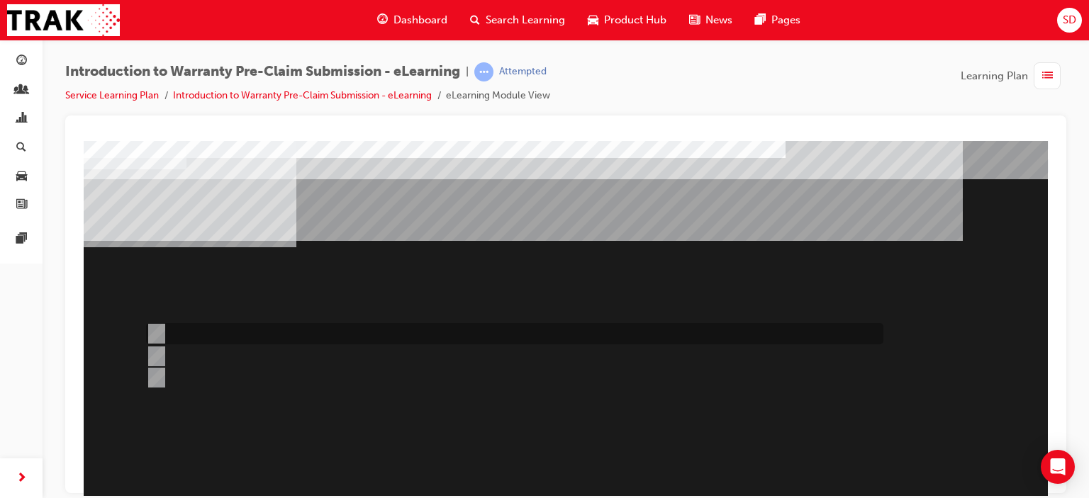
click at [155, 333] on input "Dealer Worklist." at bounding box center [154, 334] width 16 height 16
radio input "true"
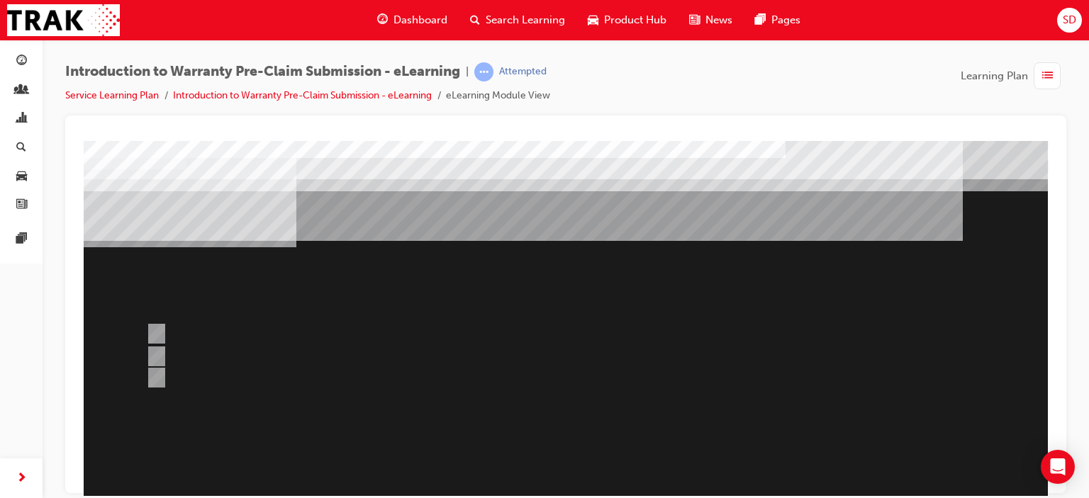
scroll to position [188, 0]
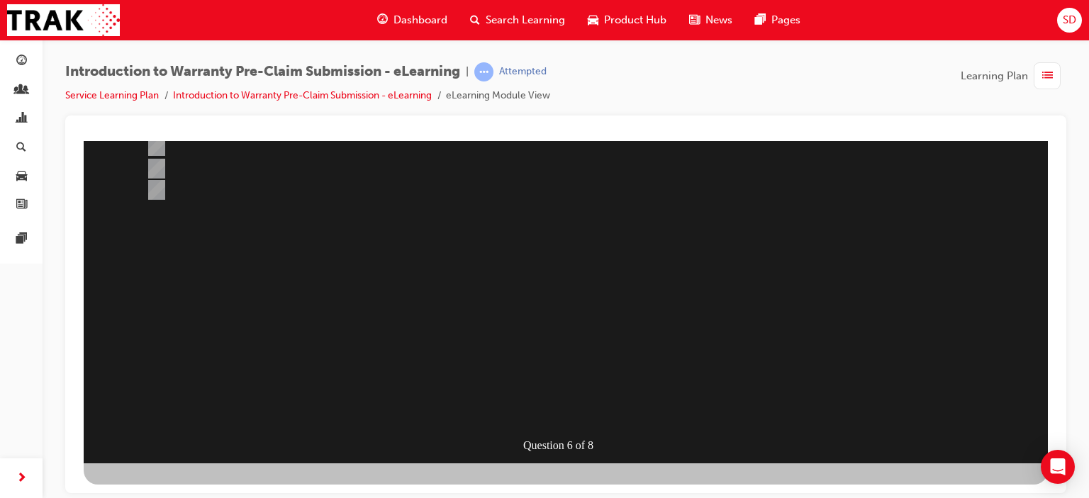
click at [658, 234] on div at bounding box center [566, 208] width 964 height 510
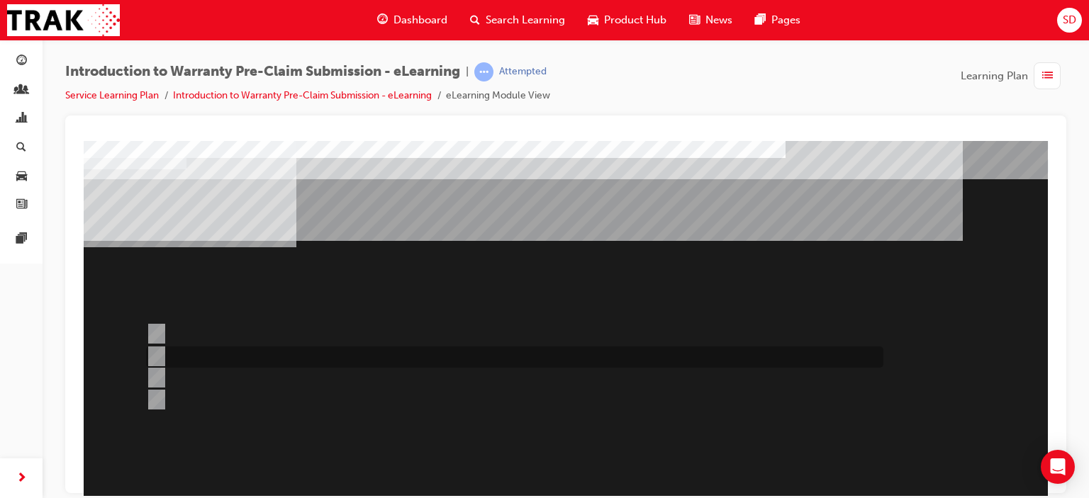
click at [156, 352] on input "Repair Date and KMs." at bounding box center [154, 357] width 16 height 16
radio input "true"
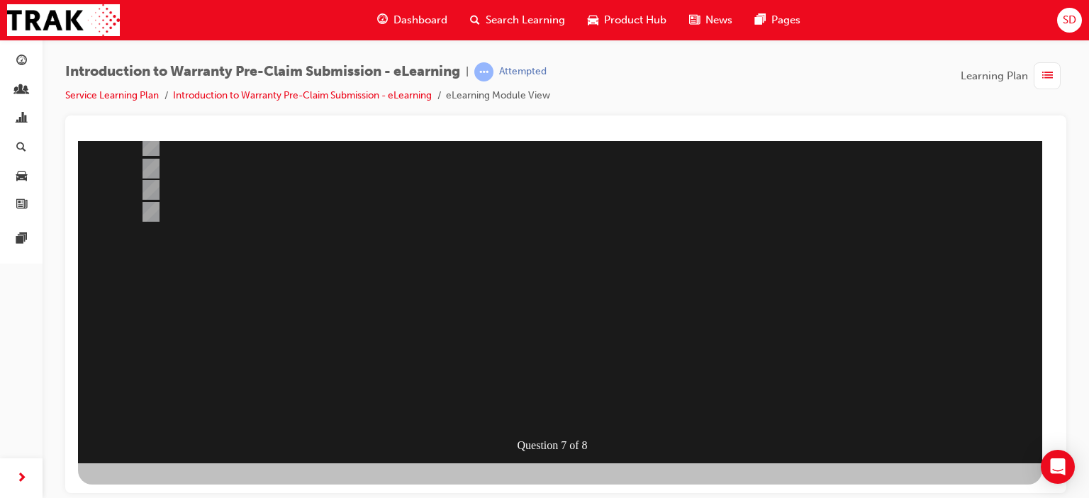
scroll to position [0, 0]
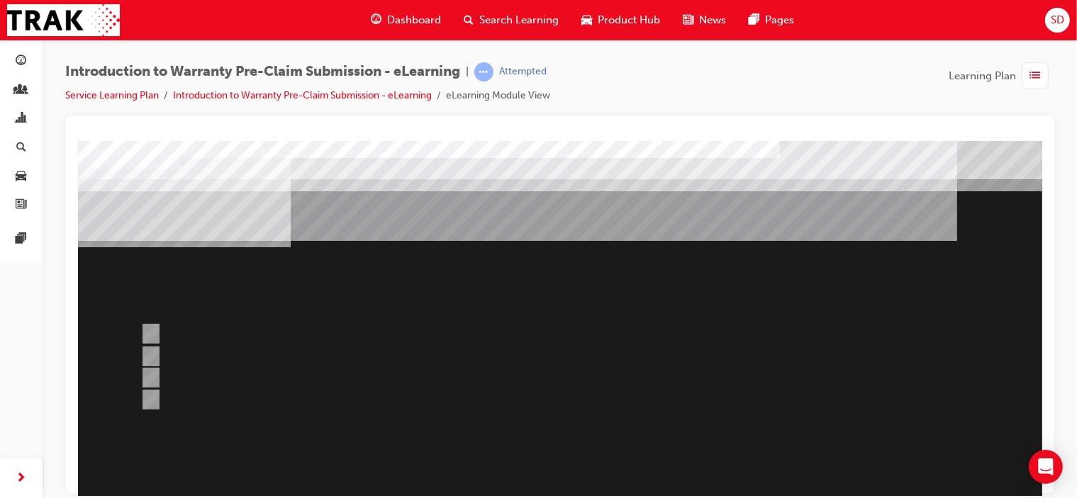
click at [656, 290] on div at bounding box center [559, 395] width 964 height 510
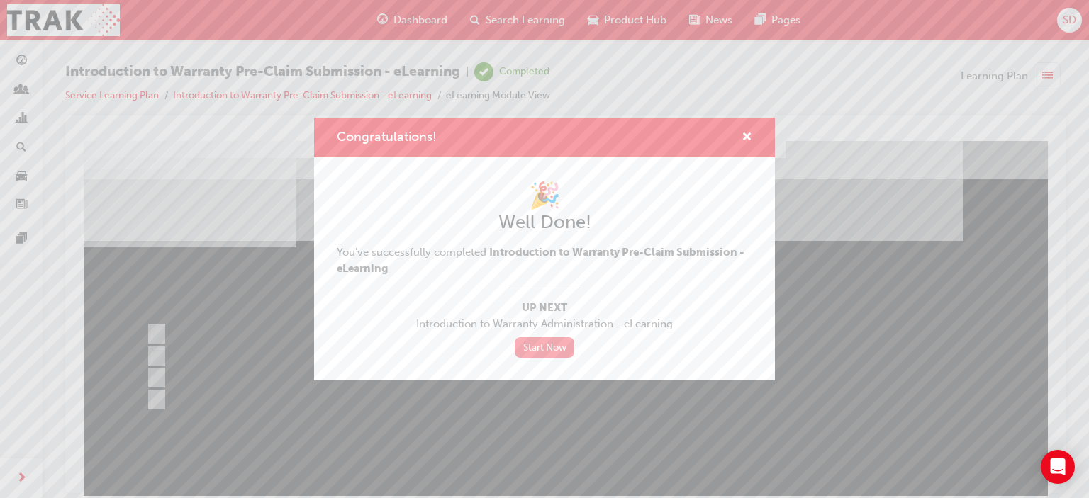
click at [554, 347] on link "Start Now" at bounding box center [545, 347] width 60 height 21
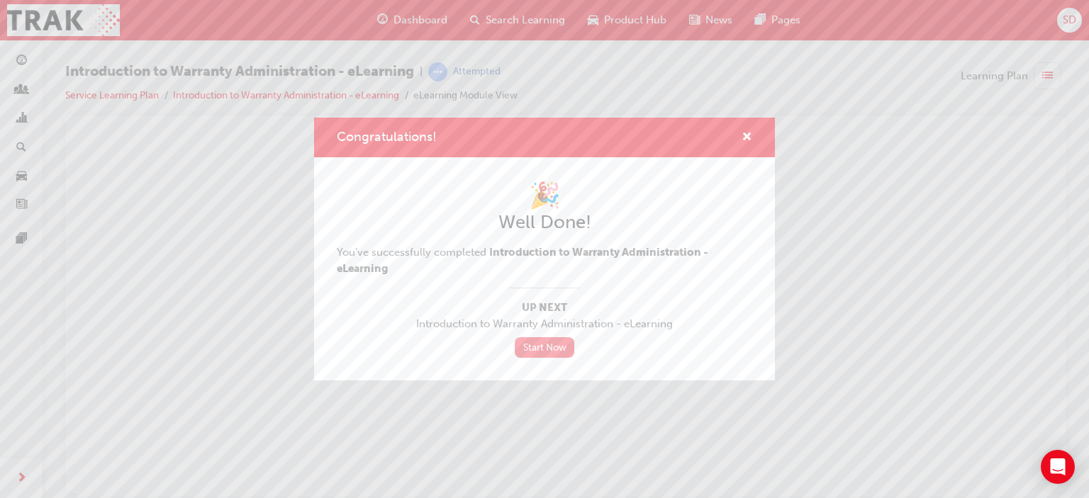
click at [540, 345] on link "Start Now" at bounding box center [545, 347] width 60 height 21
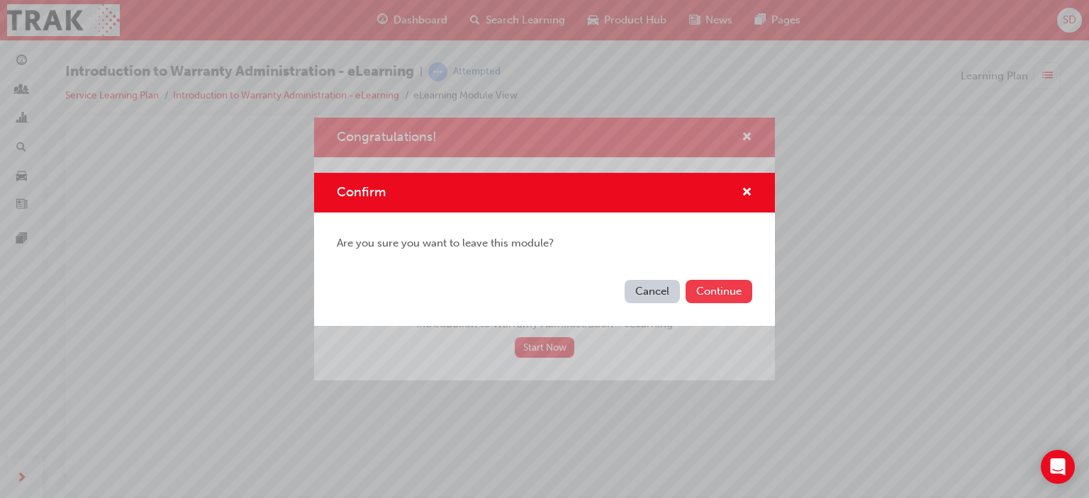
click at [712, 289] on button "Continue" at bounding box center [718, 291] width 67 height 23
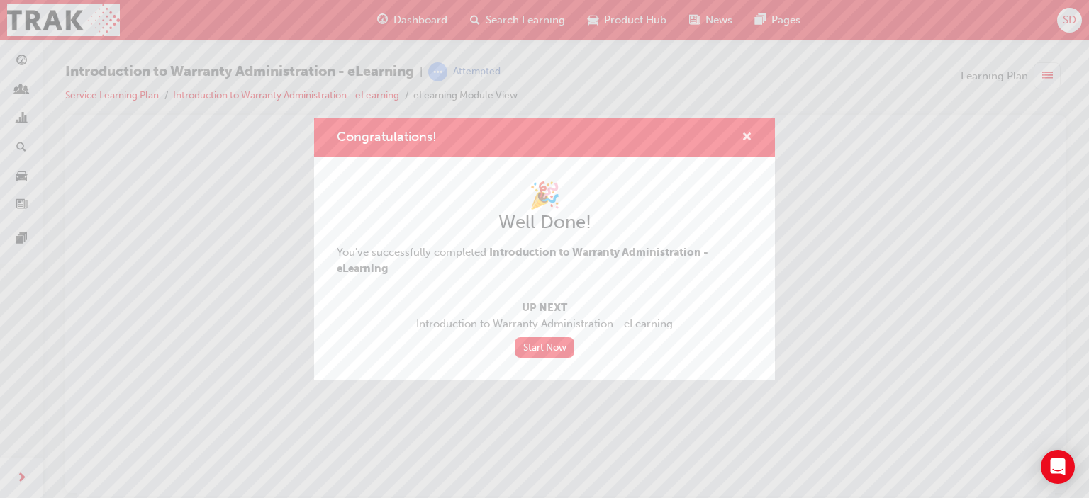
click at [749, 135] on span "cross-icon" at bounding box center [746, 138] width 11 height 13
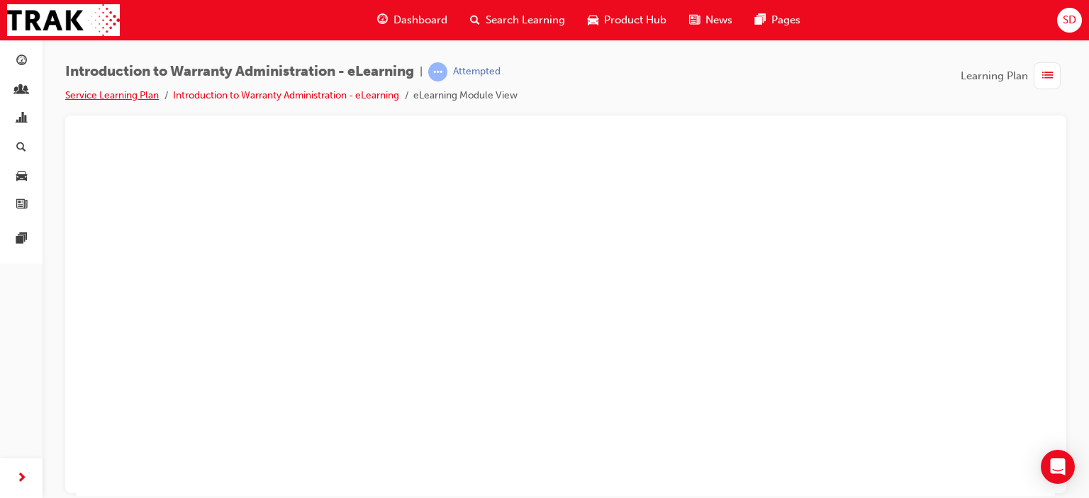
click at [106, 96] on link "Service Learning Plan" at bounding box center [112, 95] width 94 height 12
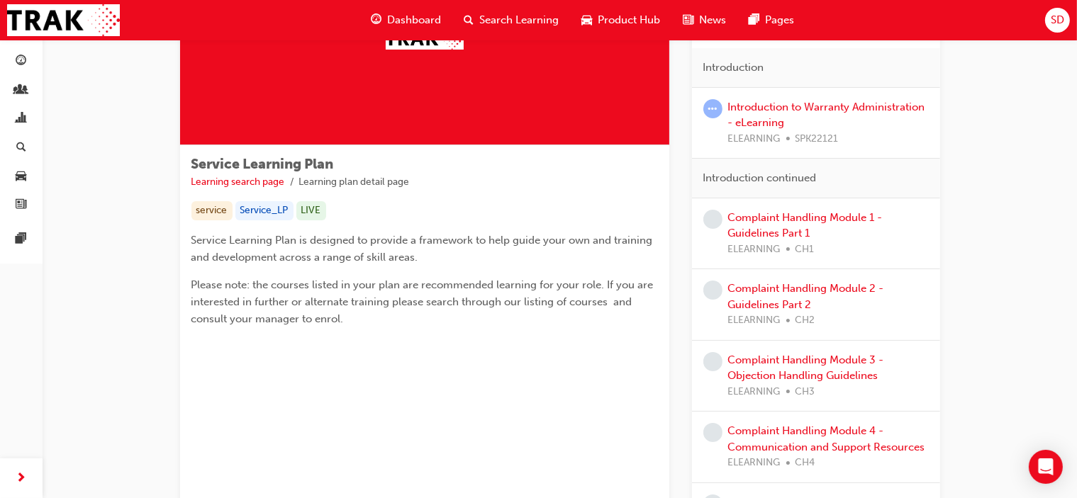
scroll to position [70, 0]
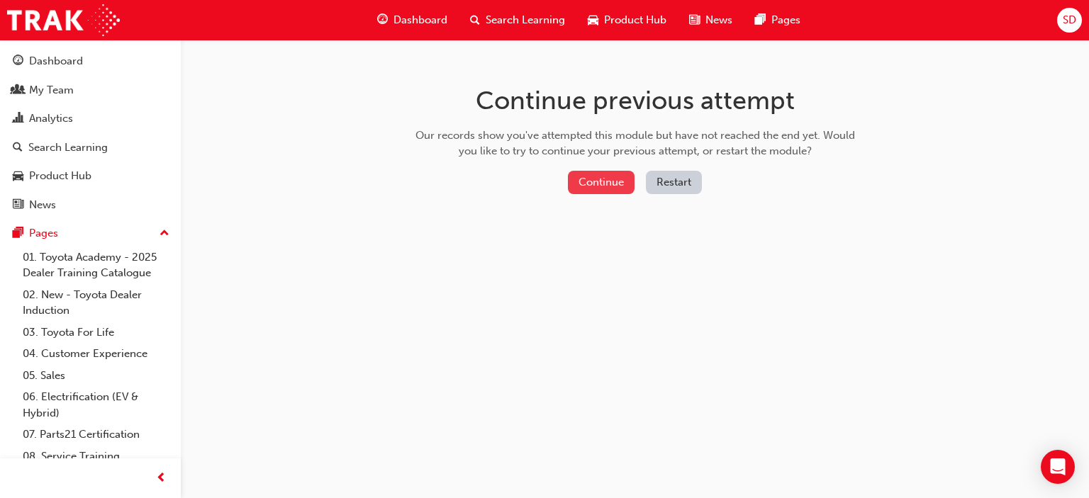
click at [605, 184] on button "Continue" at bounding box center [601, 182] width 67 height 23
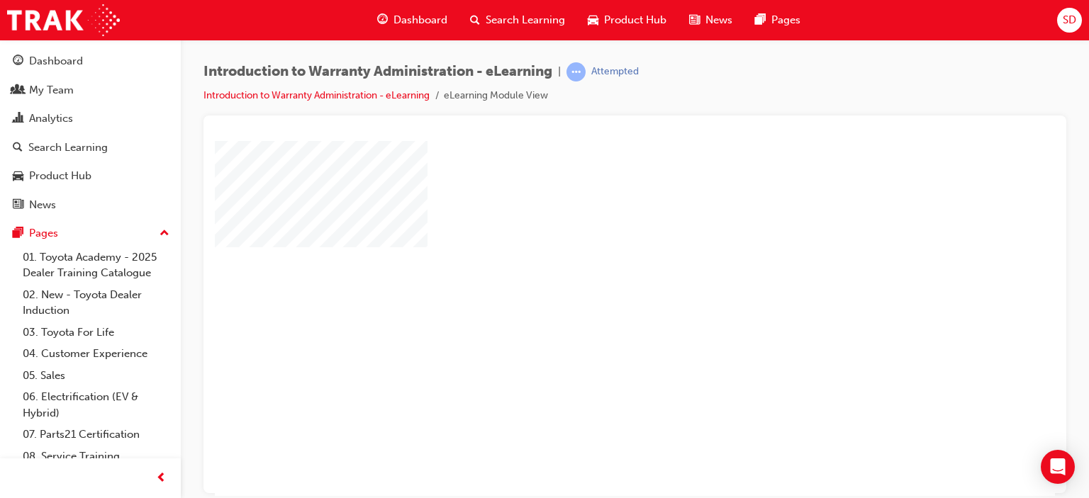
click at [342, 74] on span "Introduction to Warranty Administration - eLearning" at bounding box center [377, 72] width 349 height 16
click at [77, 65] on div "Dashboard" at bounding box center [56, 61] width 54 height 16
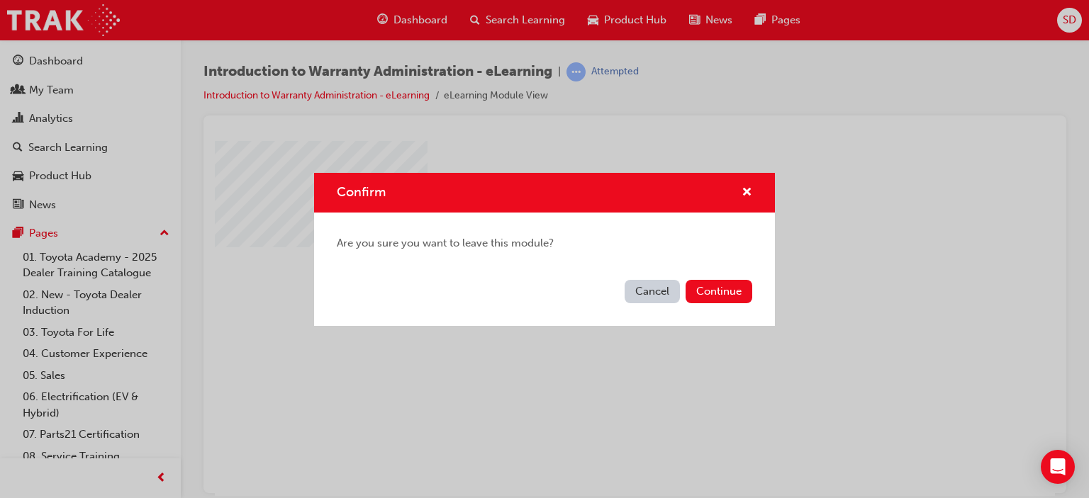
click at [639, 281] on button "Cancel" at bounding box center [652, 291] width 55 height 23
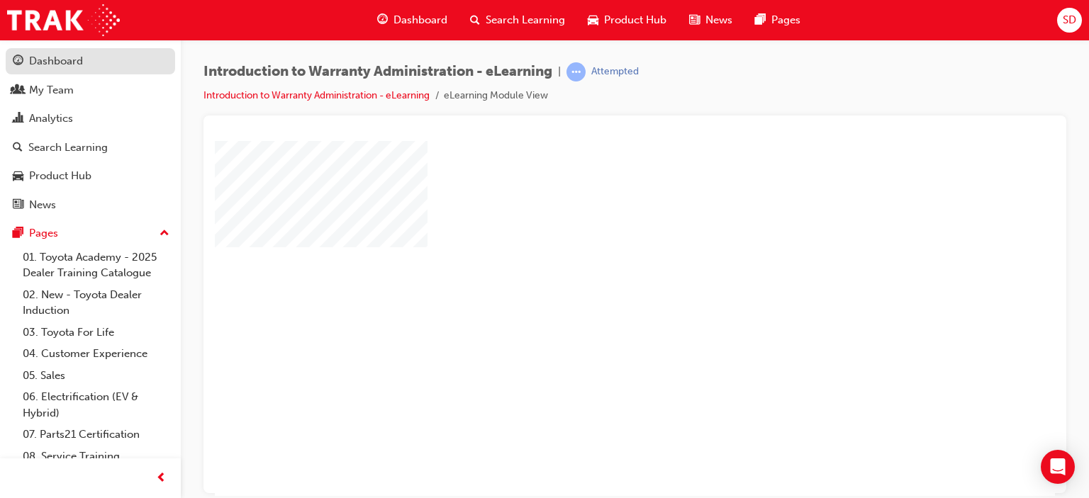
click at [26, 67] on div "Dashboard" at bounding box center [90, 61] width 155 height 18
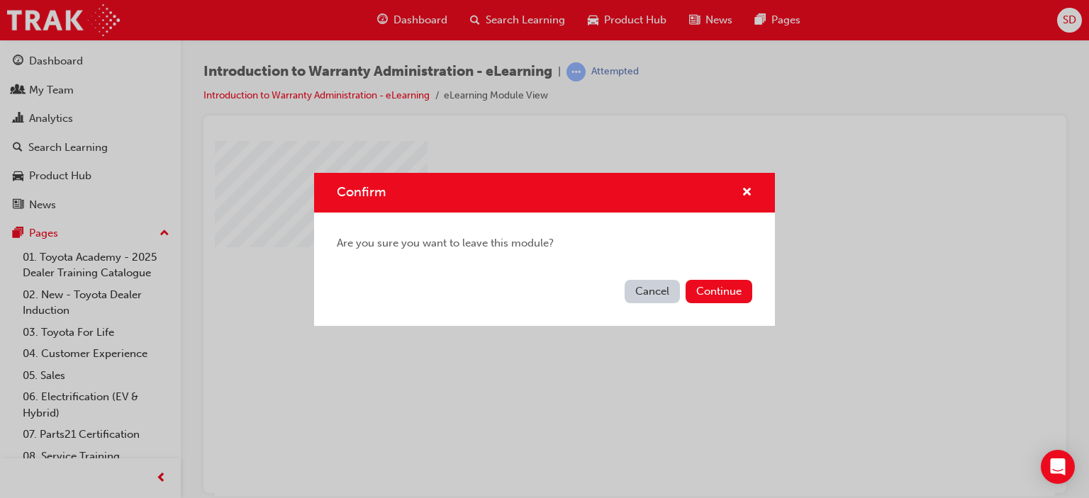
click at [727, 293] on button "Continue" at bounding box center [718, 291] width 67 height 23
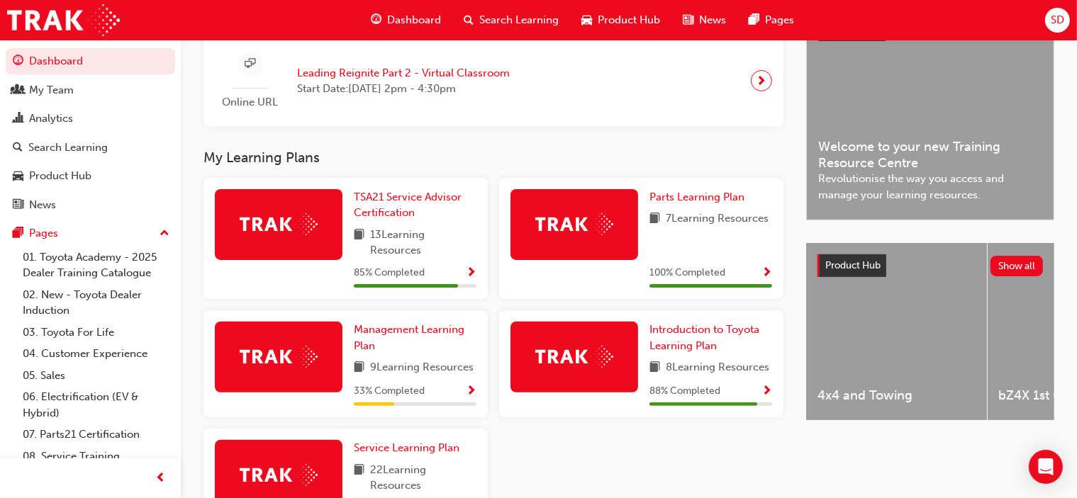
scroll to position [465, 0]
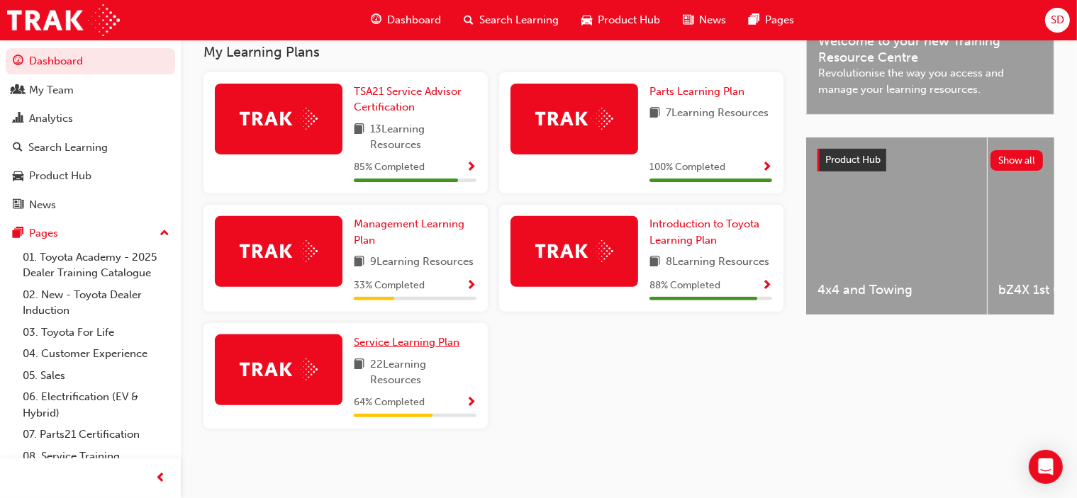
click at [408, 338] on span "Service Learning Plan" at bounding box center [407, 342] width 106 height 13
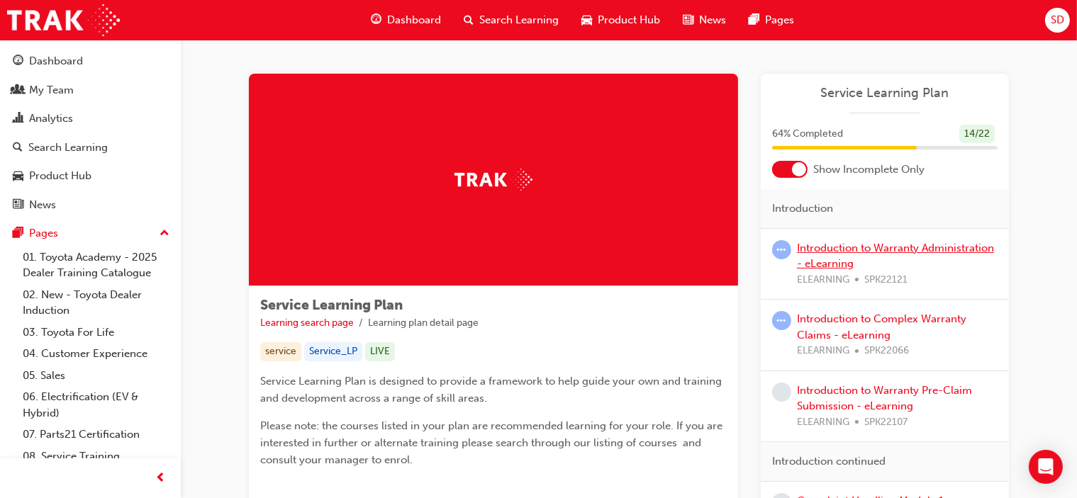
click at [814, 248] on link "Introduction to Warranty Administration - eLearning" at bounding box center [895, 256] width 197 height 29
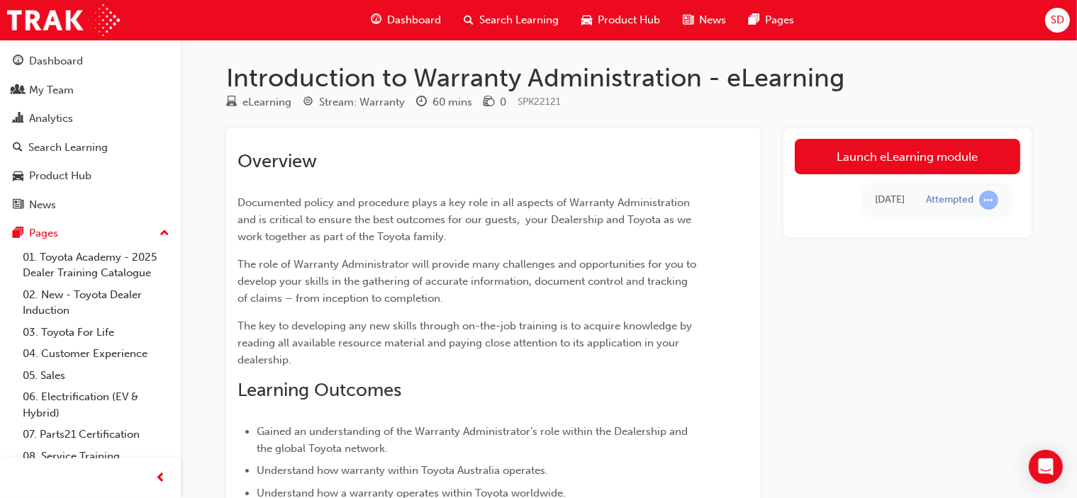
click at [883, 212] on td "[DATE]" at bounding box center [889, 200] width 51 height 29
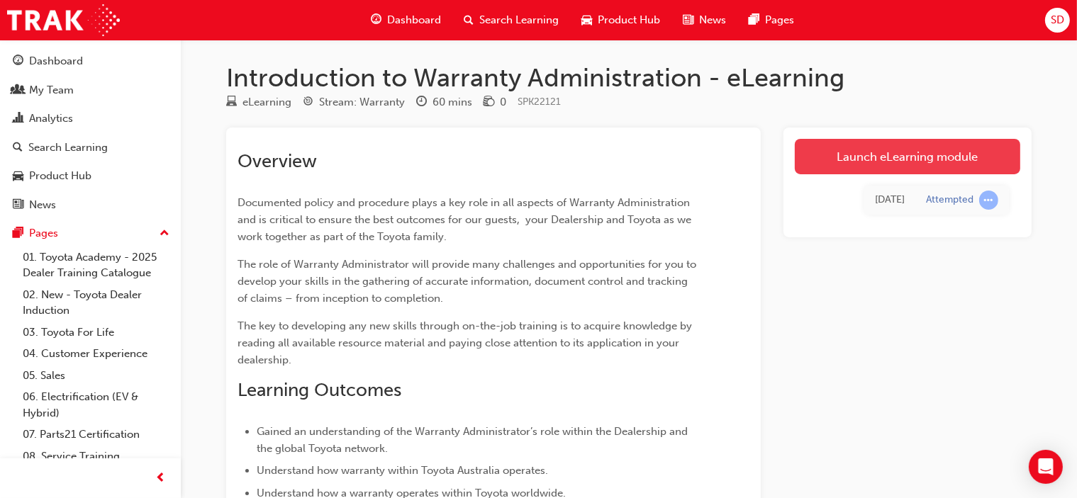
click at [883, 155] on link "Launch eLearning module" at bounding box center [907, 156] width 225 height 35
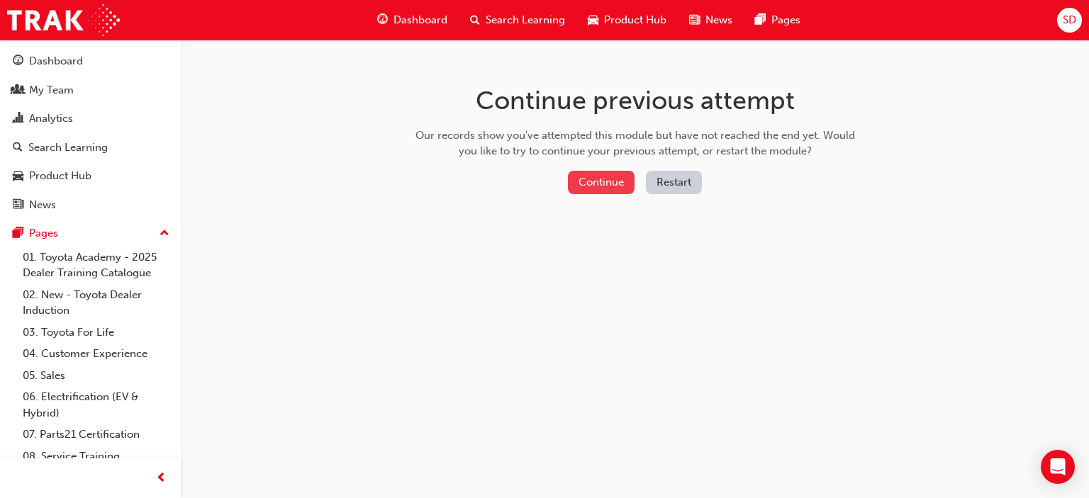
click at [596, 177] on button "Continue" at bounding box center [601, 182] width 67 height 23
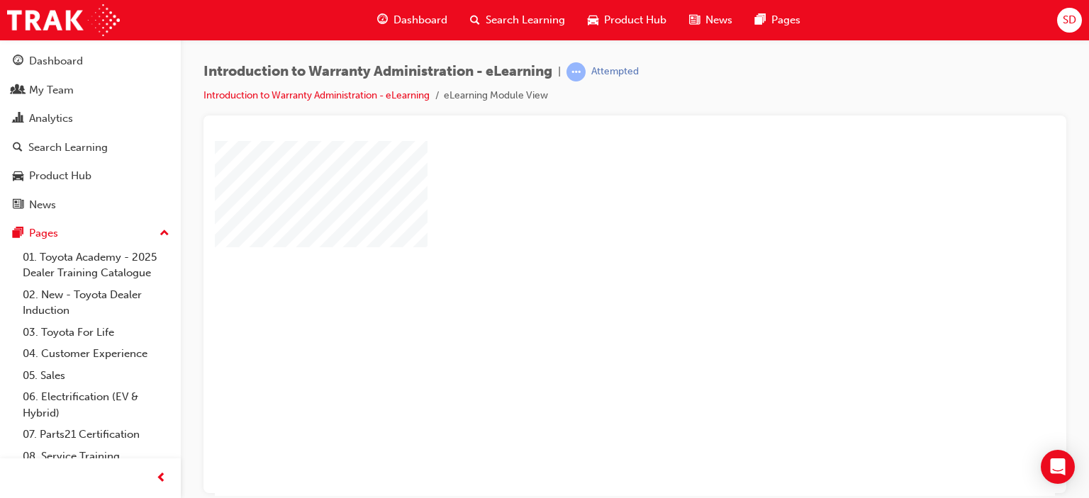
click at [594, 277] on div "play" at bounding box center [594, 277] width 0 height 0
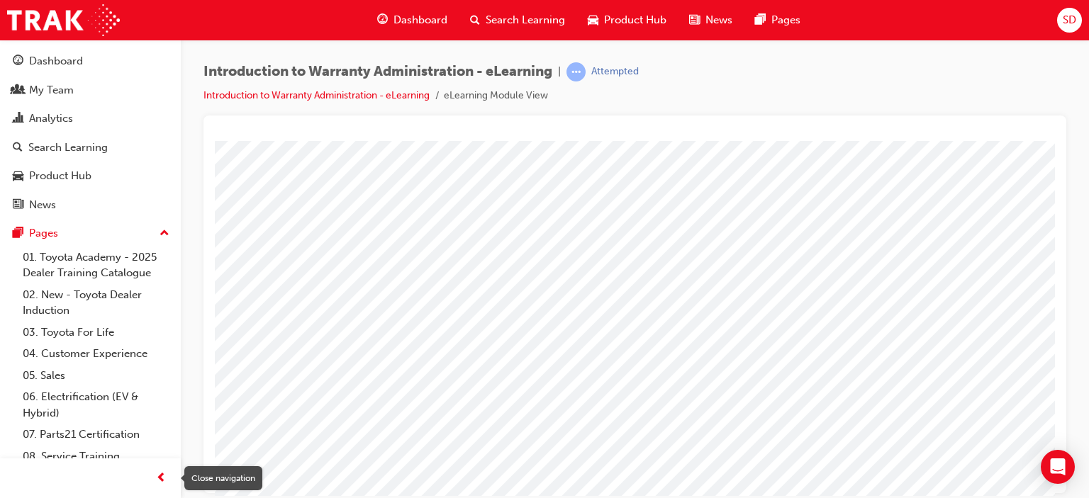
click at [162, 476] on span "prev-icon" at bounding box center [161, 479] width 11 height 18
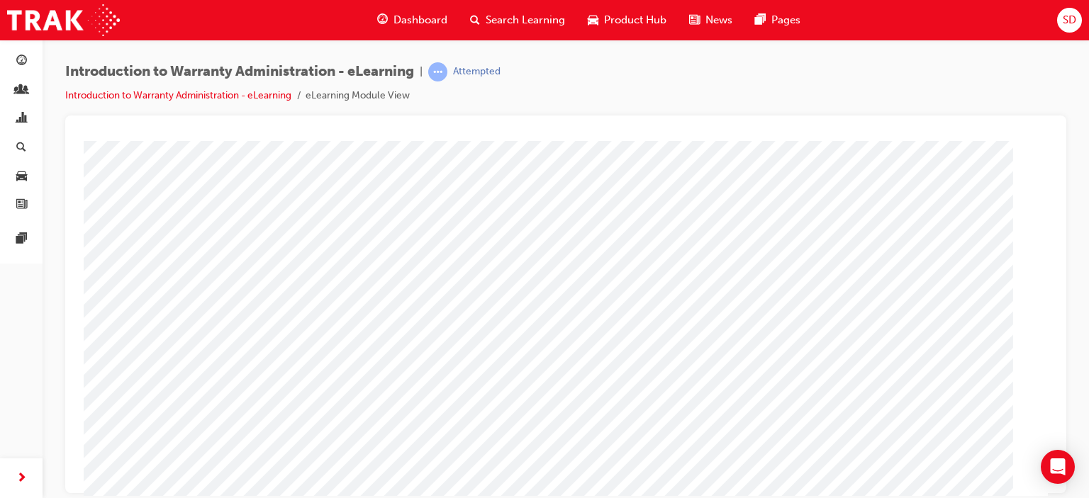
scroll to position [188, 0]
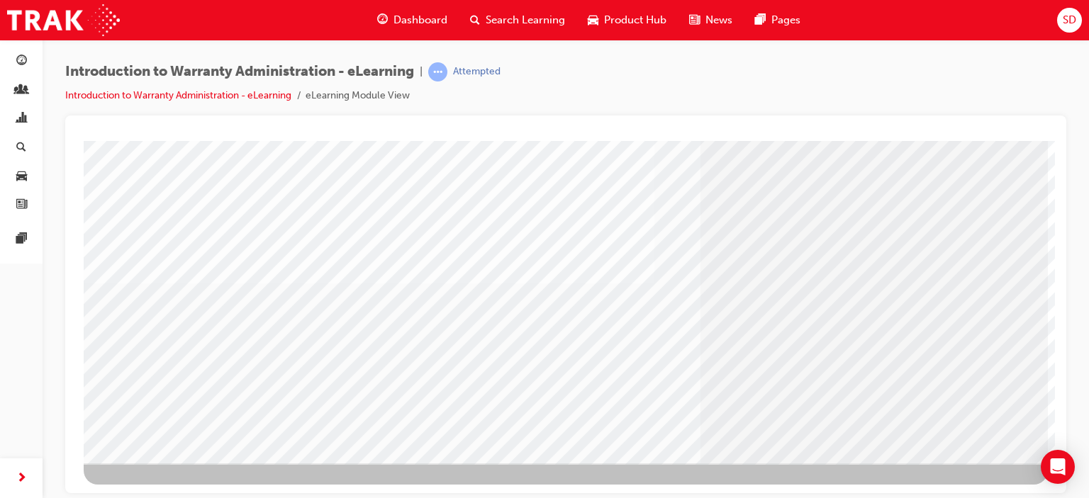
drag, startPoint x: 879, startPoint y: 298, endPoint x: 858, endPoint y: 303, distance: 21.1
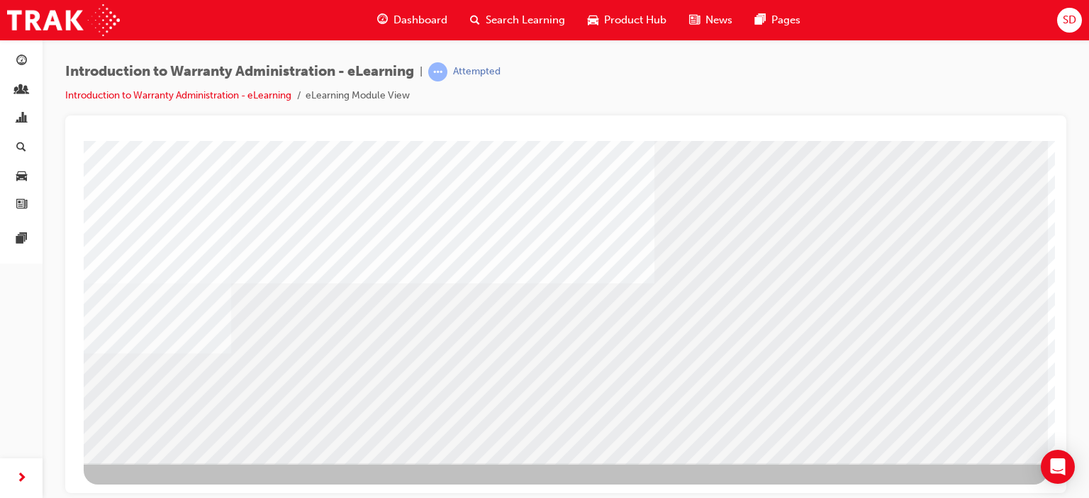
drag, startPoint x: 805, startPoint y: 320, endPoint x: 780, endPoint y: 269, distance: 57.1
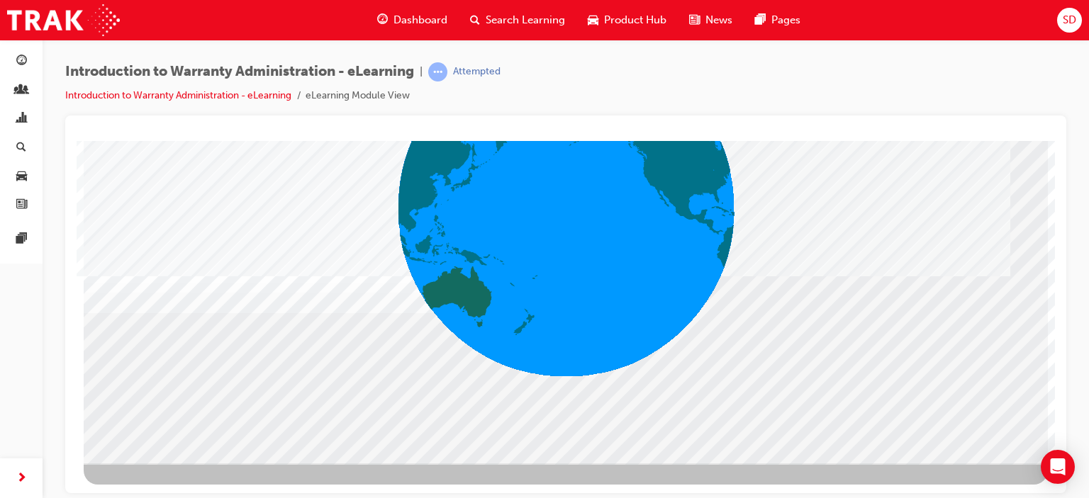
drag, startPoint x: 935, startPoint y: 352, endPoint x: 937, endPoint y: 315, distance: 36.9
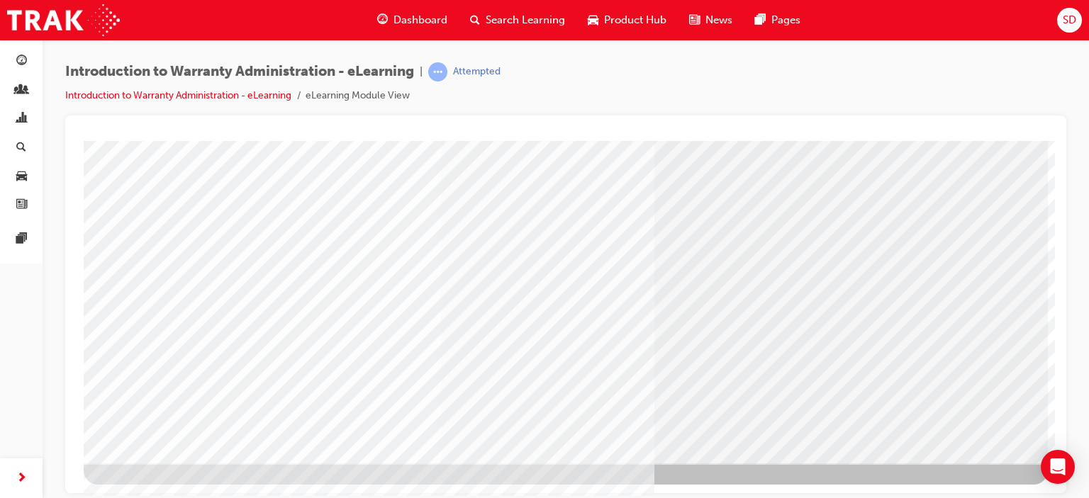
drag, startPoint x: 939, startPoint y: 298, endPoint x: 852, endPoint y: 264, distance: 93.2
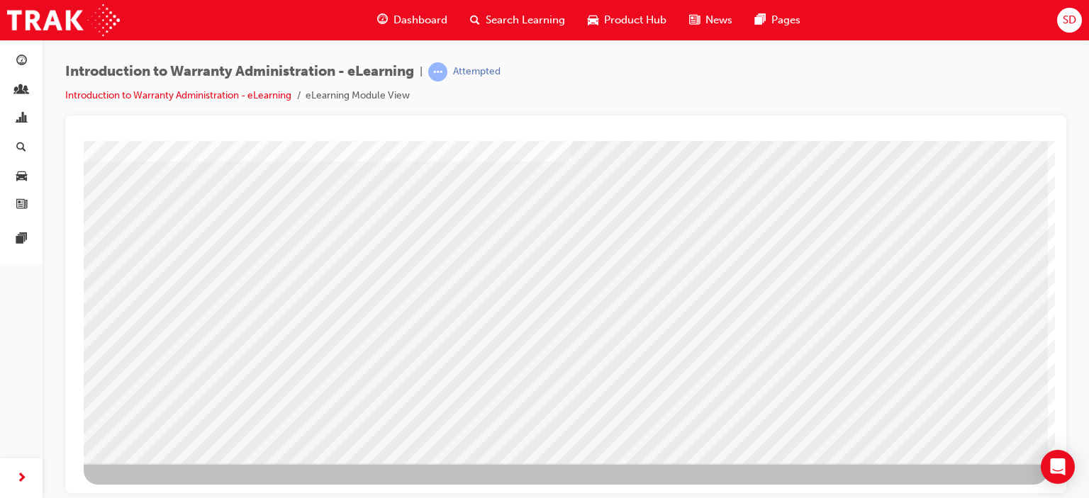
drag, startPoint x: 425, startPoint y: 323, endPoint x: 189, endPoint y: 347, distance: 237.4
drag, startPoint x: 223, startPoint y: 202, endPoint x: 242, endPoint y: 194, distance: 20.9
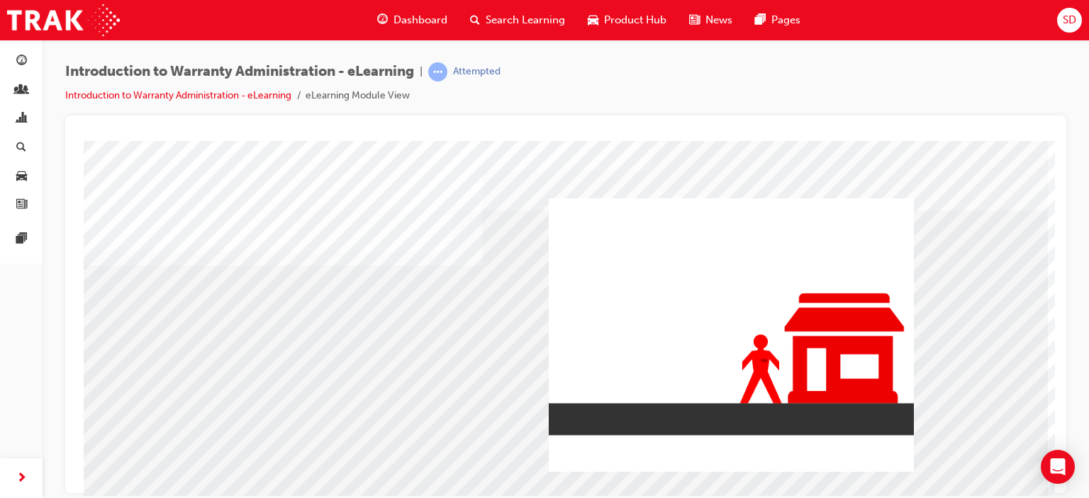
scroll to position [188, 0]
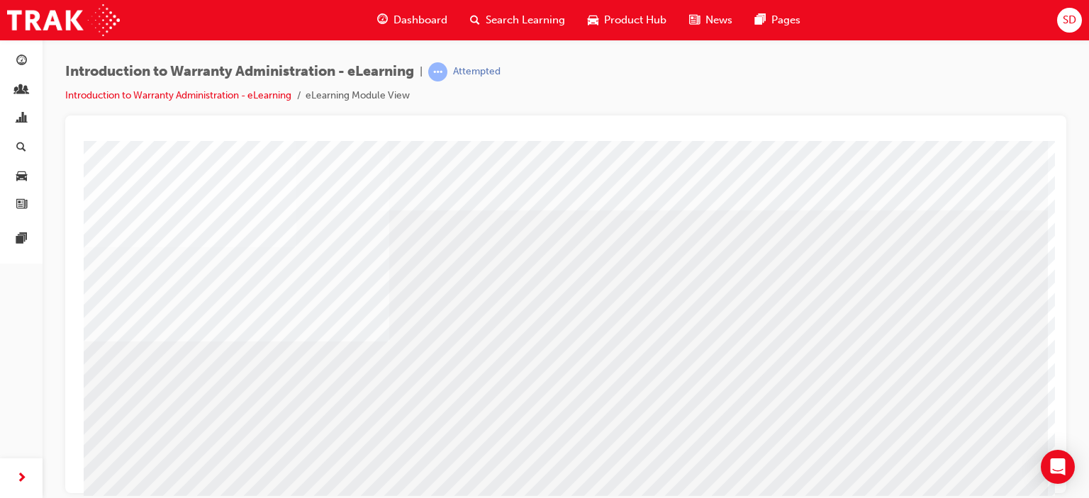
drag, startPoint x: 488, startPoint y: 392, endPoint x: 526, endPoint y: 376, distance: 41.3
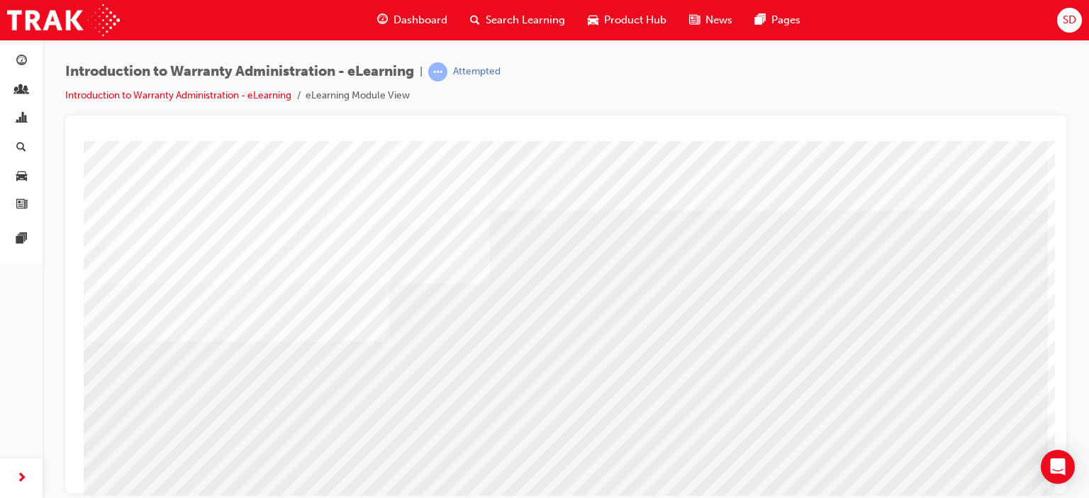
drag, startPoint x: 635, startPoint y: 403, endPoint x: 633, endPoint y: 429, distance: 25.6
drag, startPoint x: 493, startPoint y: 454, endPoint x: 527, endPoint y: 444, distance: 35.0
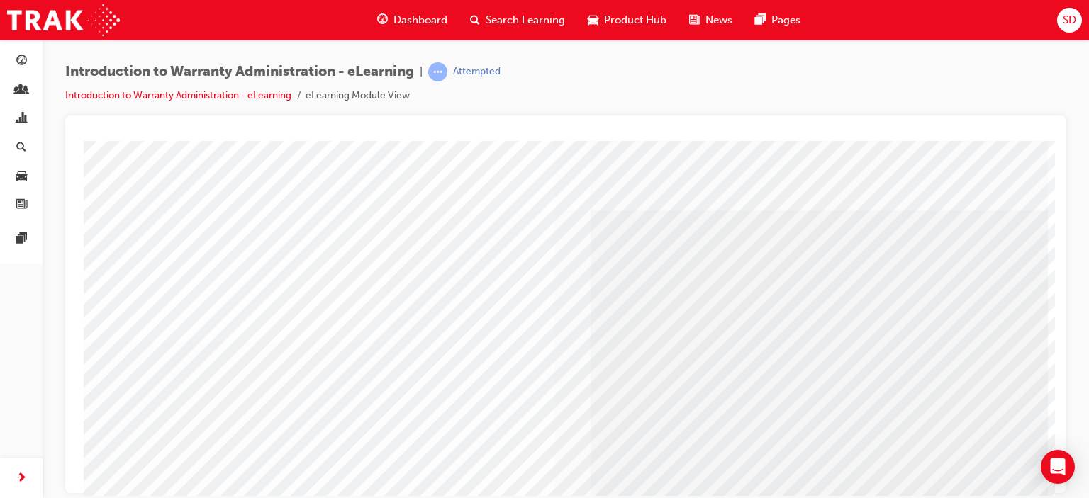
scroll to position [188, 0]
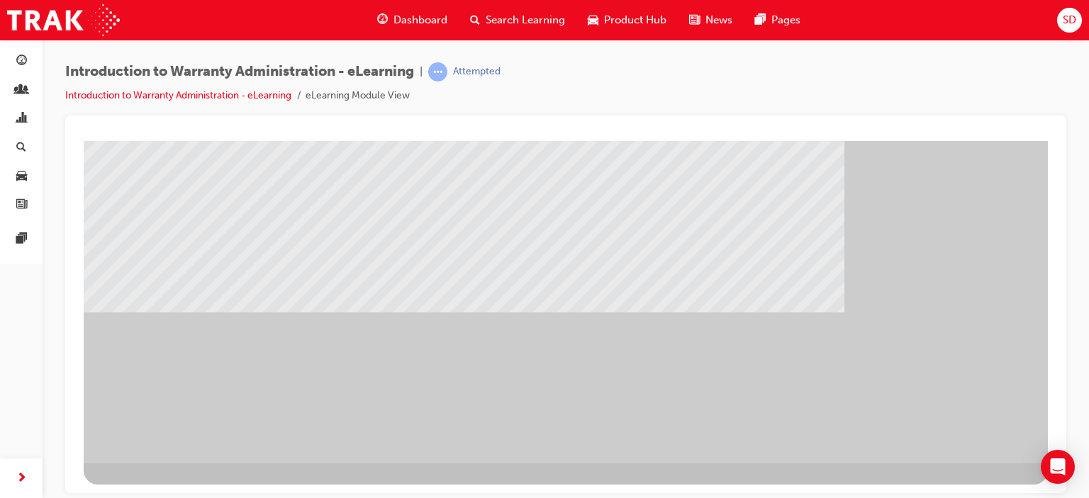
scroll to position [117, 0]
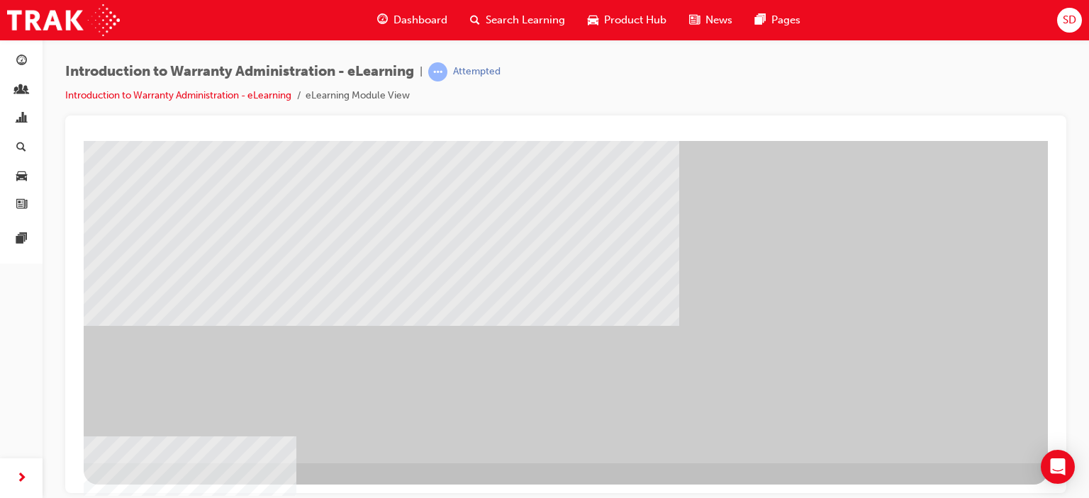
click at [962, 404] on div "" at bounding box center [566, 208] width 964 height 510
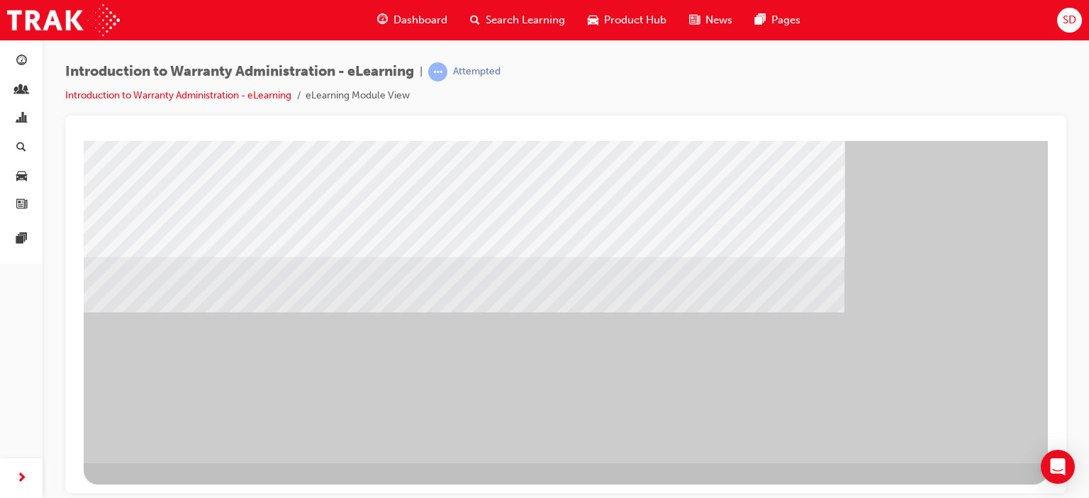
click at [244, 284] on div at bounding box center [566, 208] width 964 height 510
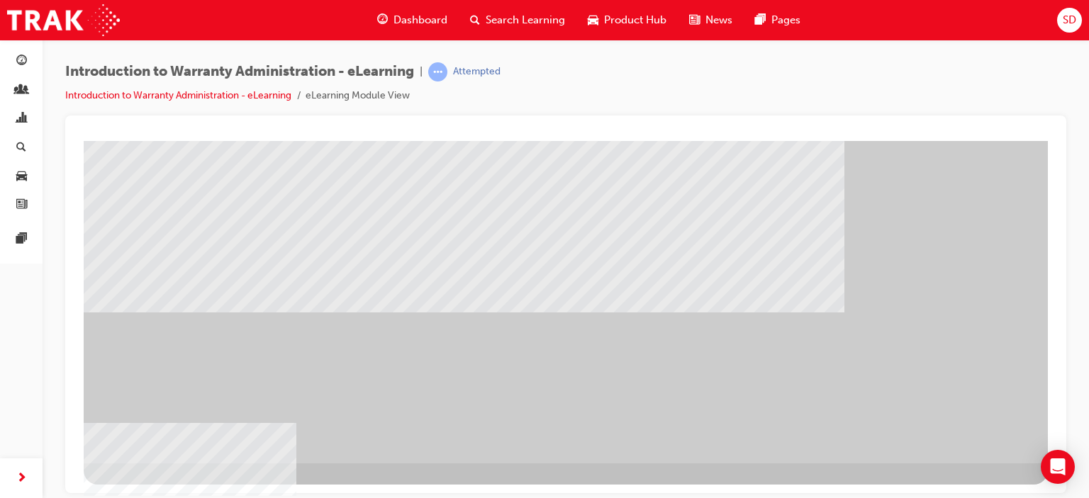
scroll to position [0, 0]
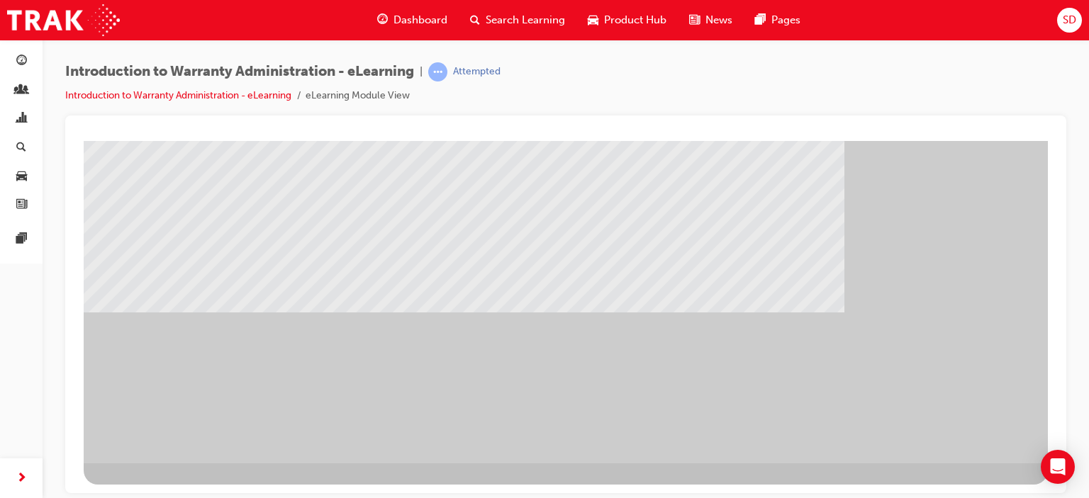
scroll to position [0, 0]
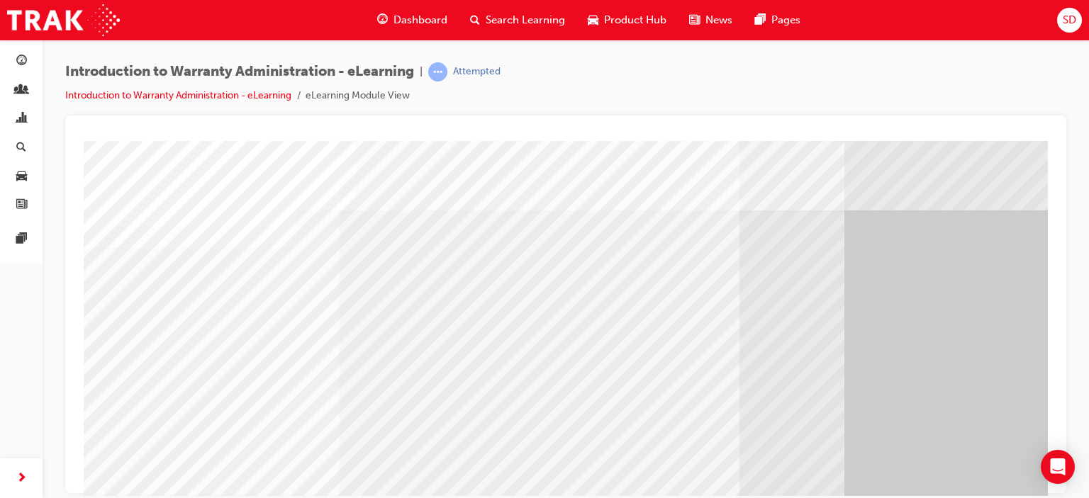
scroll to position [188, 0]
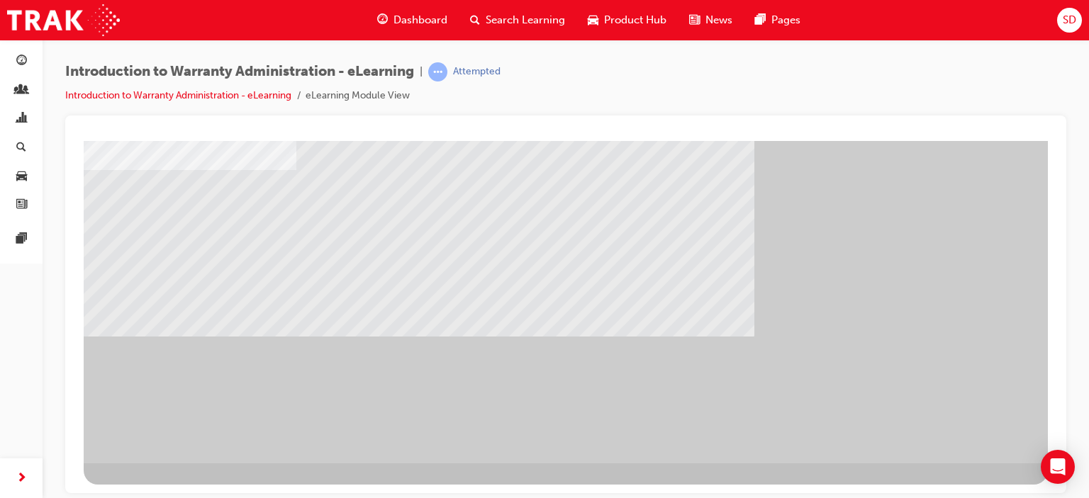
click at [932, 313] on div "" at bounding box center [566, 208] width 964 height 510
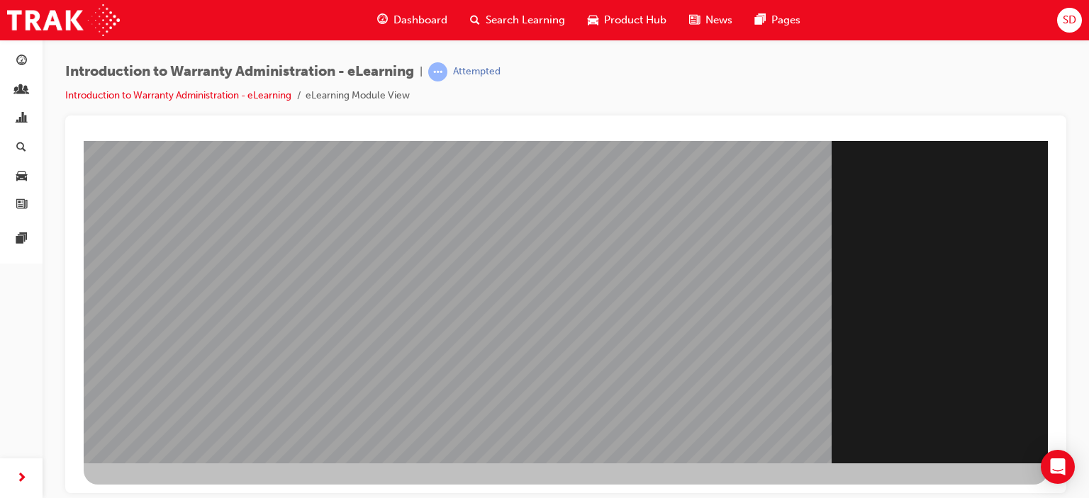
click at [968, 286] on div "Section Title Page" at bounding box center [566, 208] width 964 height 510
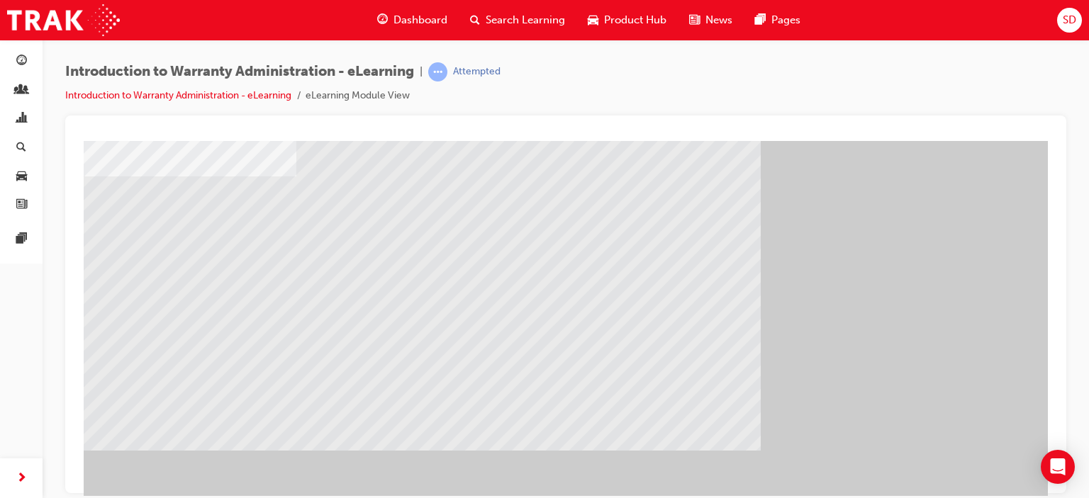
scroll to position [0, 0]
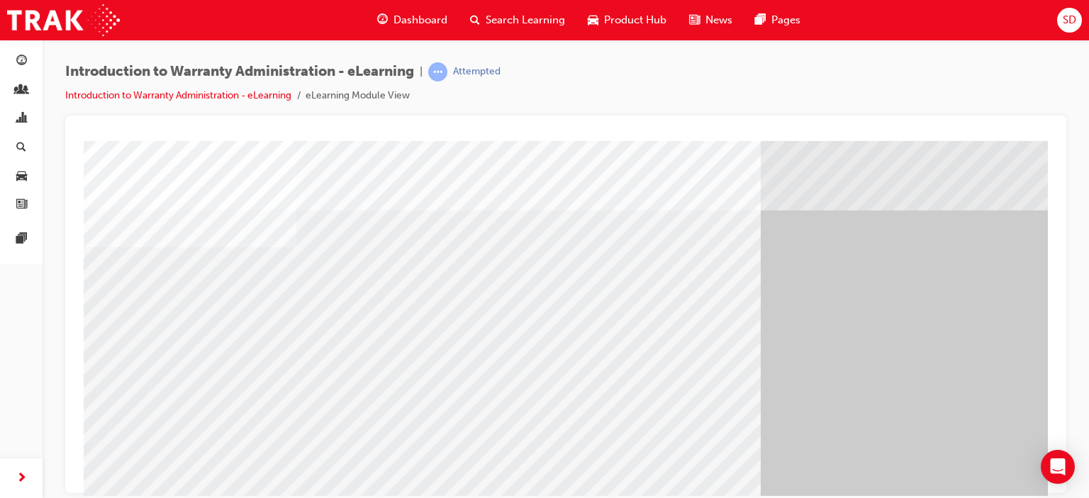
scroll to position [188, 0]
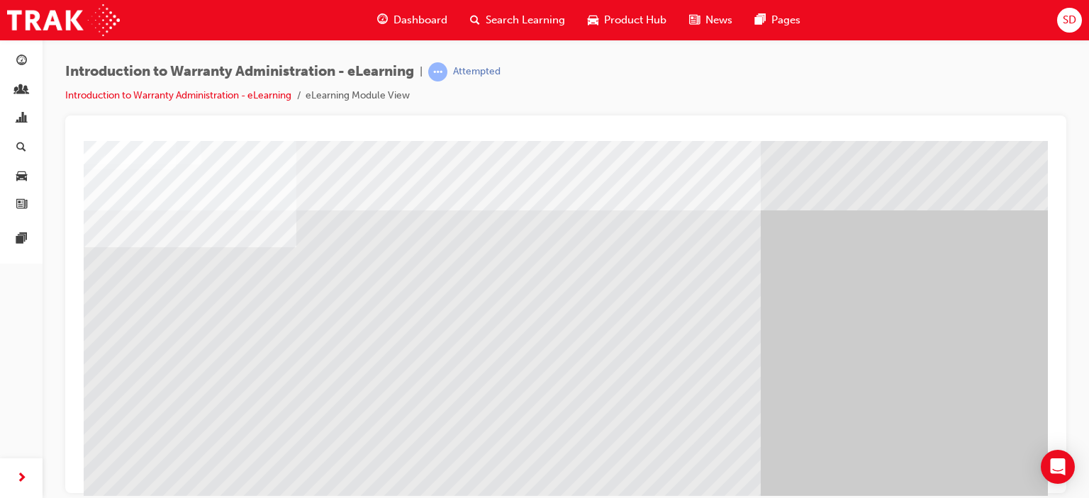
drag, startPoint x: 298, startPoint y: 376, endPoint x: 536, endPoint y: 395, distance: 238.2
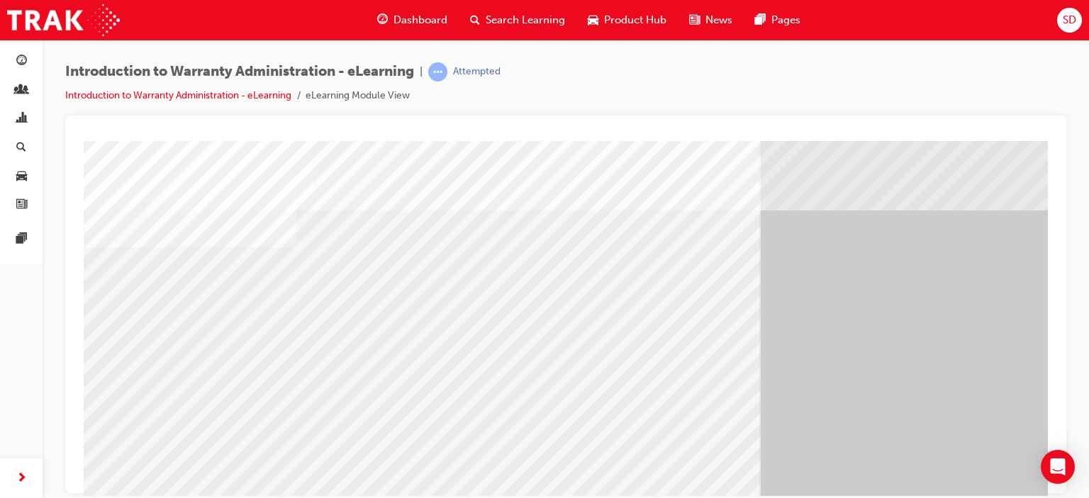
scroll to position [188, 0]
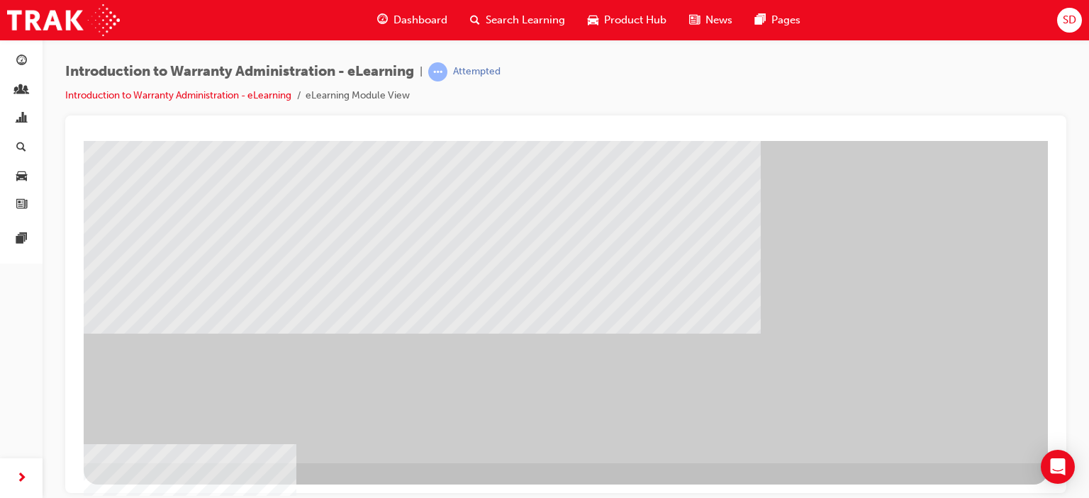
scroll to position [0, 0]
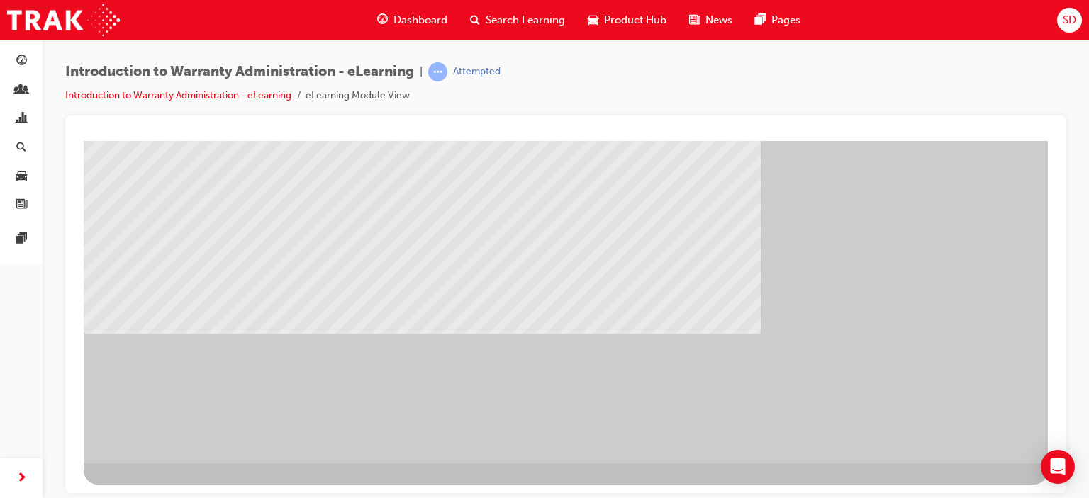
drag, startPoint x: 308, startPoint y: 308, endPoint x: 382, endPoint y: 333, distance: 77.8
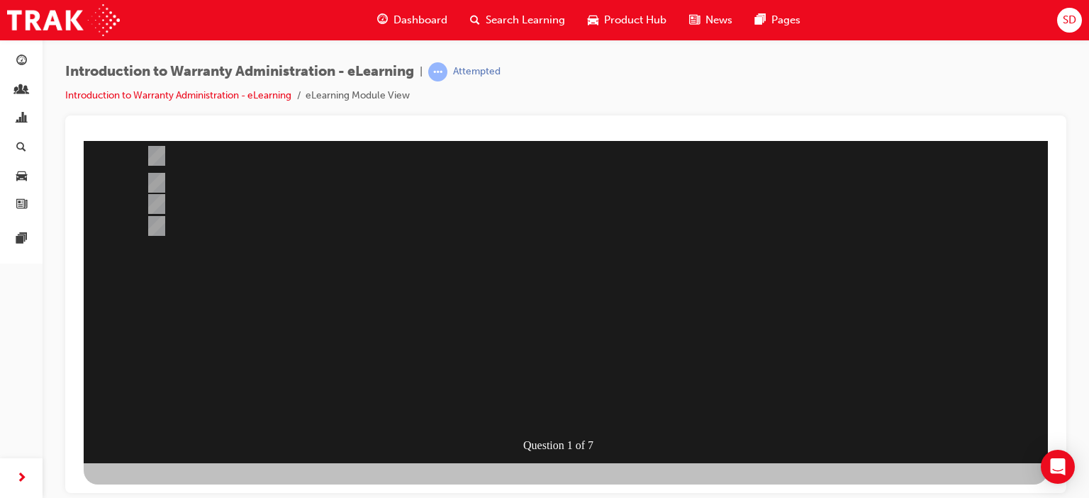
scroll to position [117, 0]
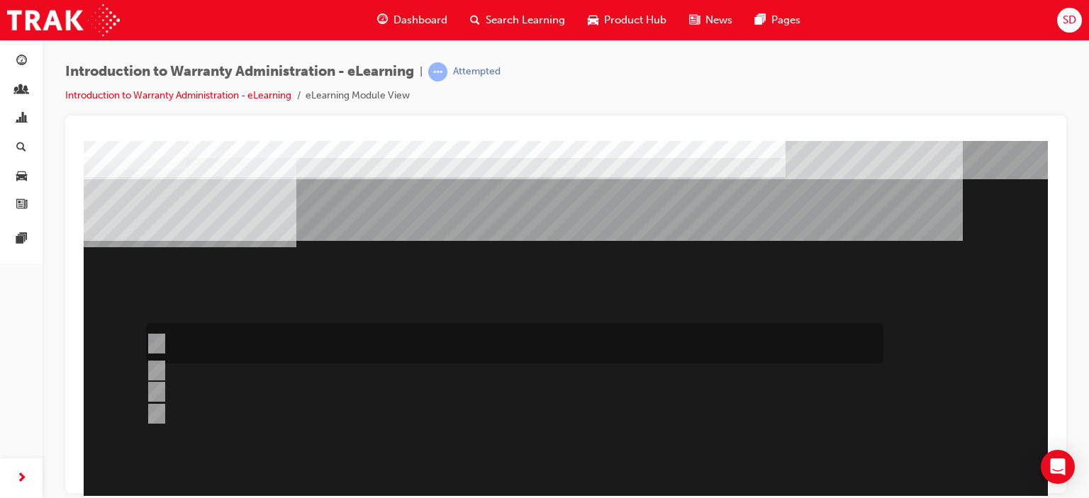
click at [162, 335] on div at bounding box center [510, 343] width 737 height 40
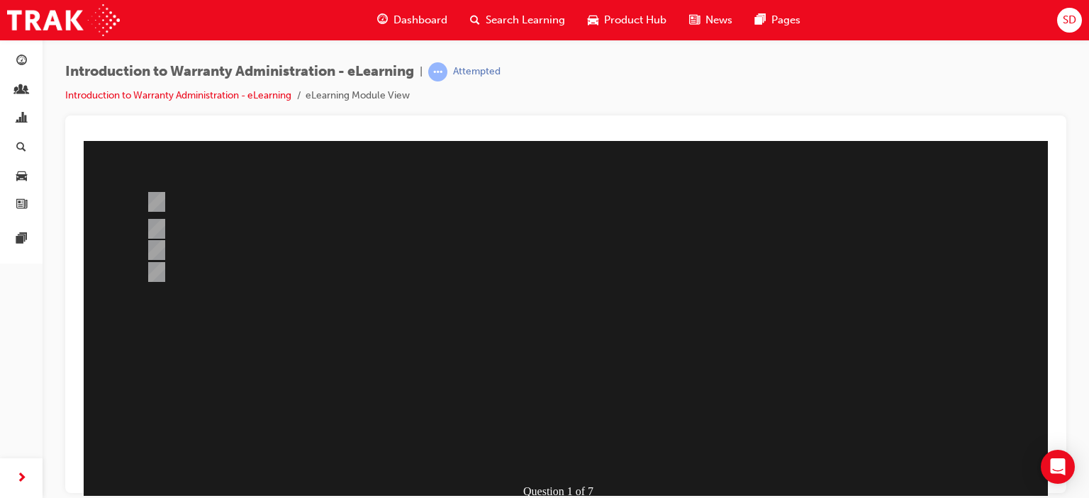
scroll to position [188, 0]
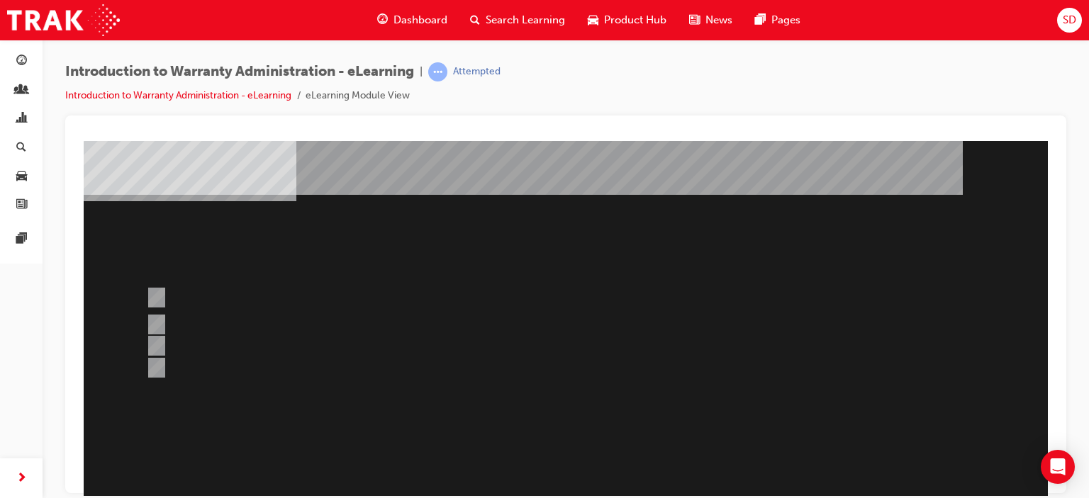
scroll to position [0, 0]
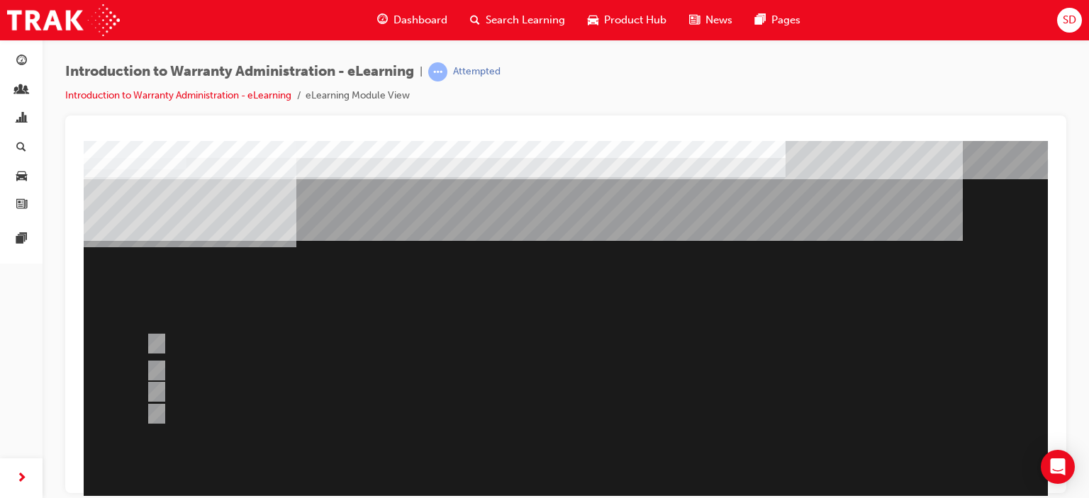
click at [214, 371] on div at bounding box center [510, 371] width 737 height 21
radio input "false"
click at [203, 386] on div at bounding box center [510, 391] width 737 height 21
radio input "false"
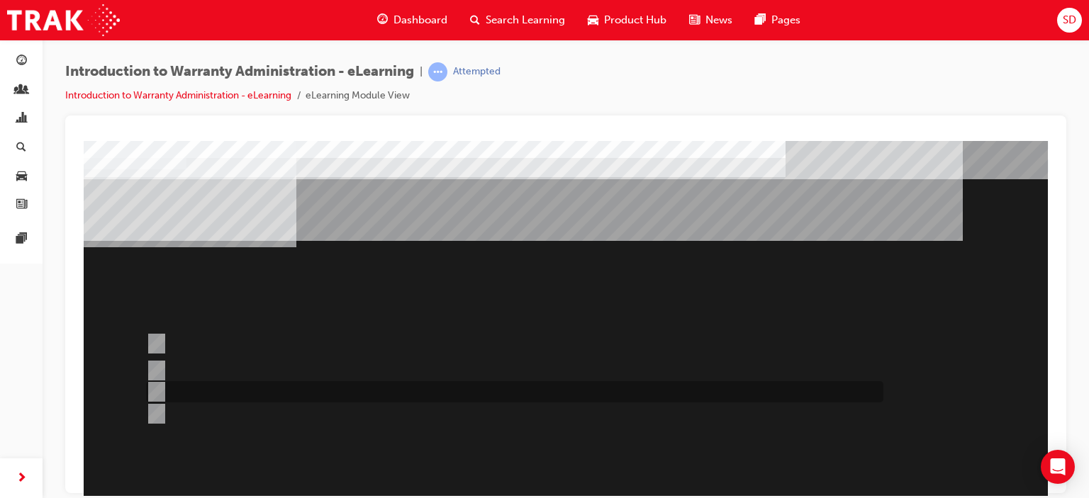
radio input "true"
click at [190, 336] on div at bounding box center [510, 343] width 737 height 40
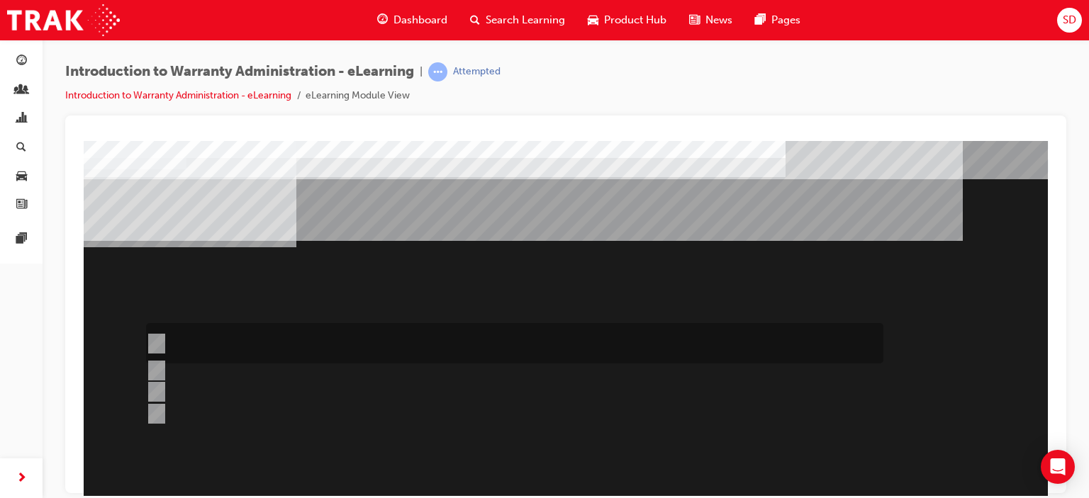
click at [218, 341] on div at bounding box center [510, 343] width 737 height 40
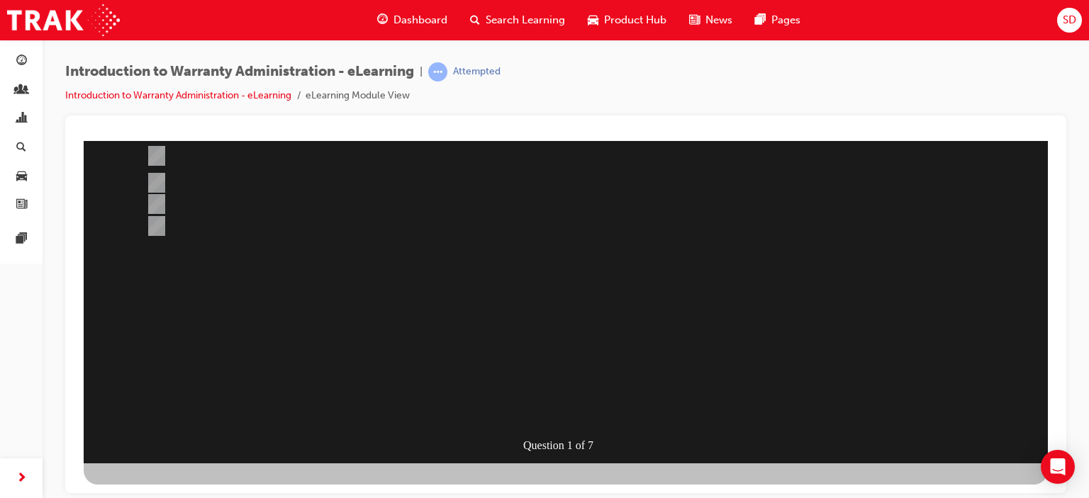
click at [701, 313] on div "Question 1 of 7" at bounding box center [566, 208] width 964 height 510
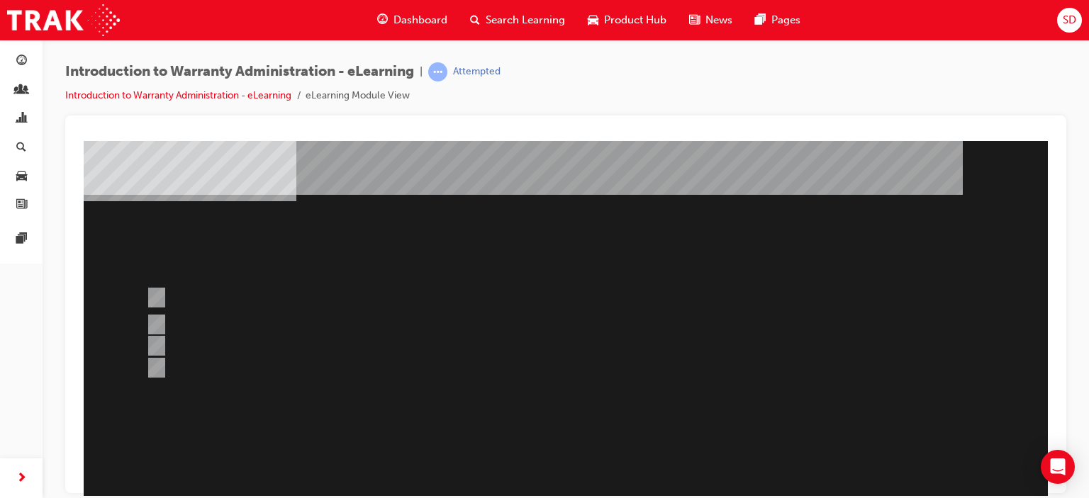
scroll to position [0, 0]
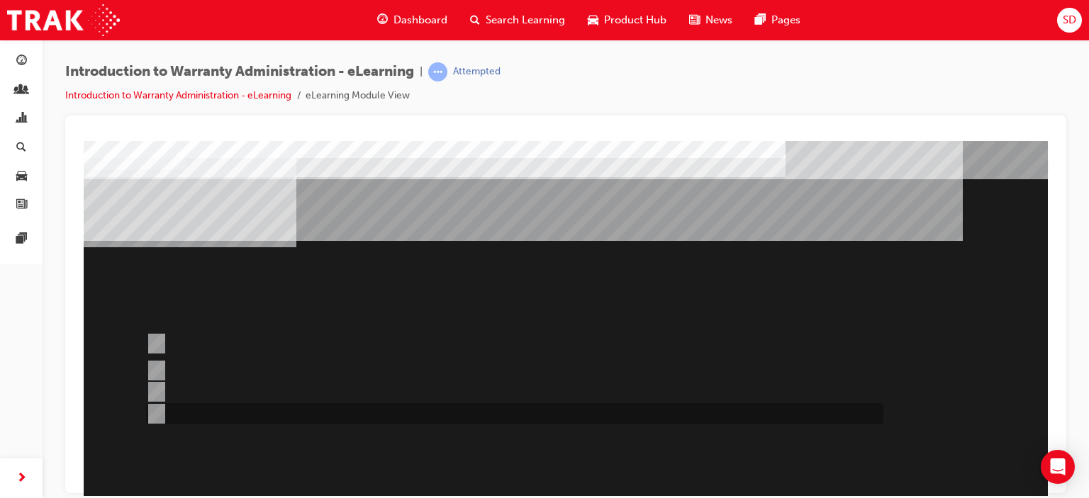
click at [228, 418] on div at bounding box center [510, 413] width 737 height 21
radio input "false"
radio input "true"
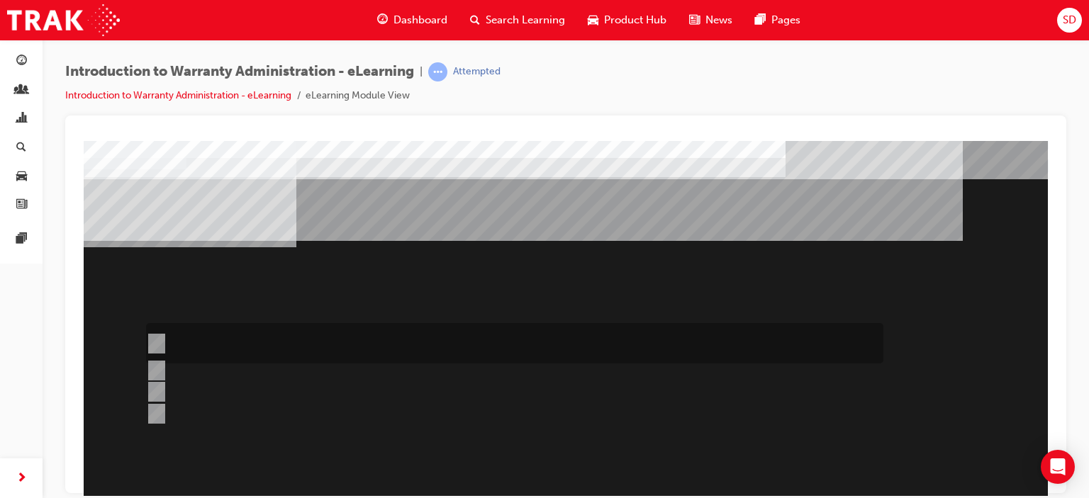
click at [174, 340] on div at bounding box center [510, 343] width 737 height 40
radio input "true"
